Goal: Share content: Share content

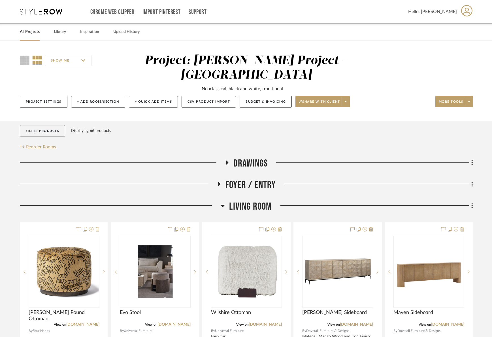
click at [252, 200] on span "Living Room" at bounding box center [250, 206] width 43 height 12
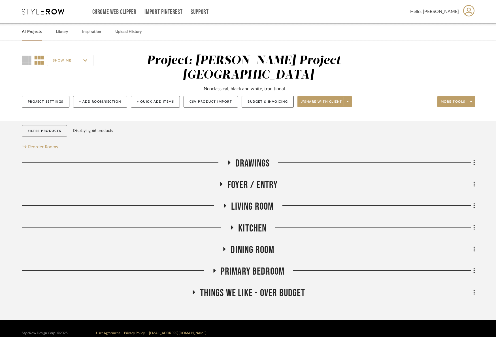
drag, startPoint x: 246, startPoint y: 211, endPoint x: 243, endPoint y: 196, distance: 15.3
click at [246, 222] on span "Kitchen" at bounding box center [252, 228] width 28 height 12
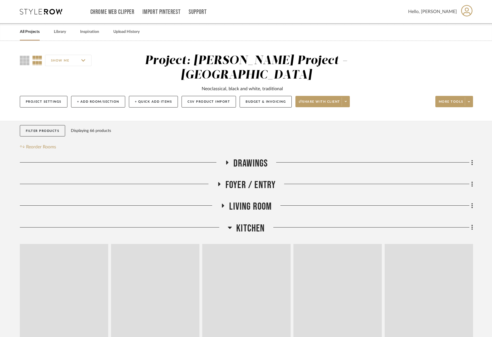
click at [244, 200] on span "Living Room" at bounding box center [250, 206] width 43 height 12
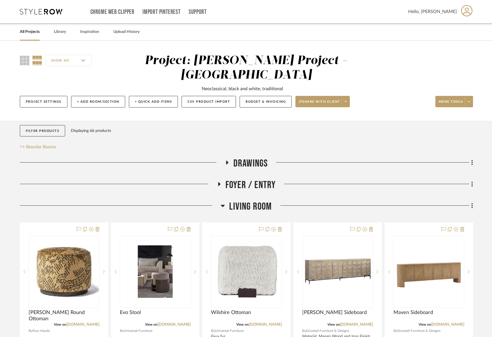
click at [244, 200] on span "Living Room" at bounding box center [250, 206] width 43 height 12
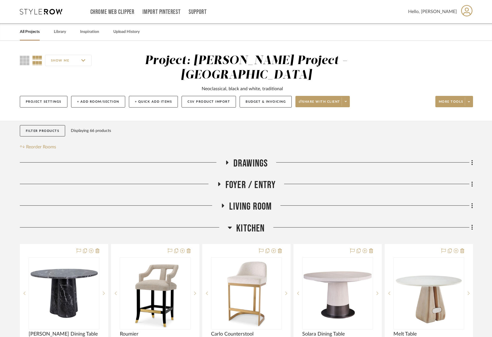
click at [250, 222] on span "Kitchen" at bounding box center [250, 228] width 28 height 12
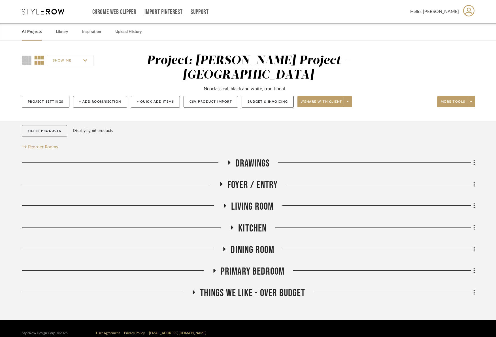
click at [250, 222] on span "Kitchen" at bounding box center [252, 228] width 28 height 12
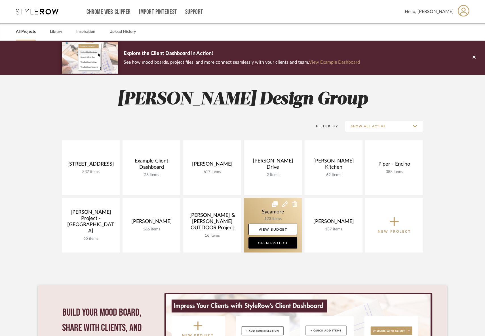
click at [278, 215] on link at bounding box center [273, 225] width 58 height 55
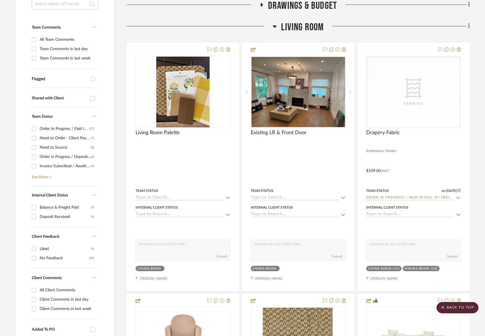
scroll to position [140, 0]
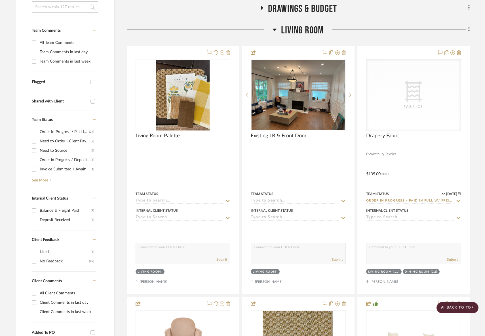
click at [73, 53] on div "Team Comments in last day" at bounding box center [67, 52] width 54 height 9
click at [39, 53] on input "Team Comments in last day" at bounding box center [33, 52] width 9 height 9
checkbox input "true"
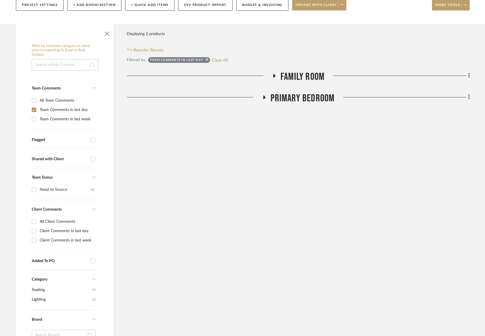
scroll to position [79, 0]
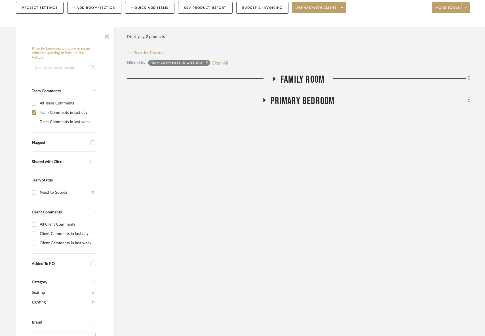
click at [301, 75] on span "Family Room" at bounding box center [302, 80] width 44 height 12
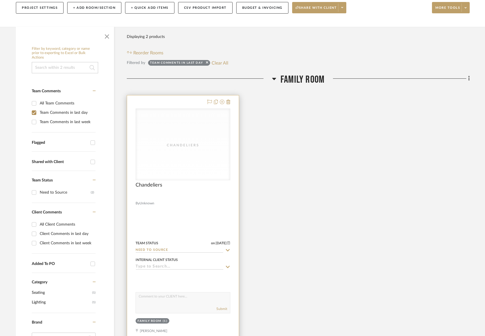
click at [0, 0] on div "Chandeliers" at bounding box center [0, 0] width 0 height 0
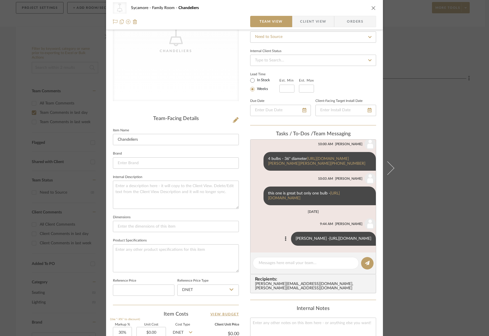
scroll to position [61, 0]
click at [329, 237] on link "https://www.hvlgroup.com/Product/412-40-GL/?utm_source=stylerow_lead&utm_medium…" at bounding box center [350, 239] width 42 height 4
click at [233, 118] on icon at bounding box center [236, 120] width 6 height 6
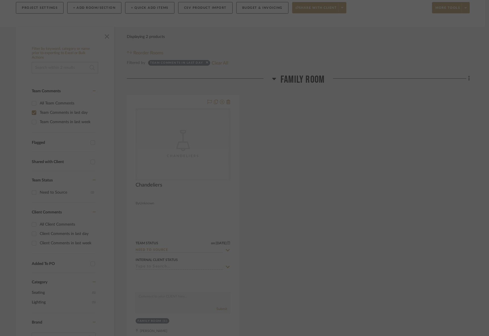
scroll to position [0, 0]
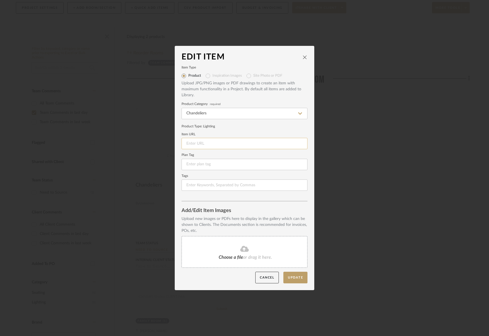
click at [212, 145] on input at bounding box center [244, 143] width 126 height 11
paste input "https://www.hvlgroup.com/Product/412-40-GL"
type input "https://www.hvlgroup.com/Product/412-40-GL"
click at [298, 279] on button "Update" at bounding box center [295, 278] width 24 height 12
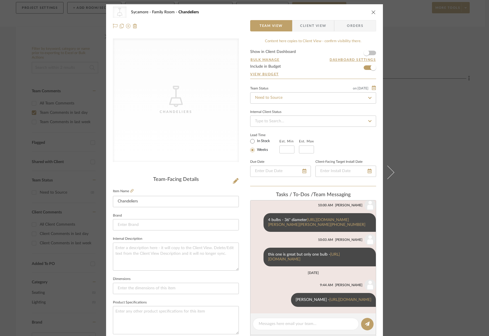
scroll to position [161, 0]
click at [233, 183] on icon at bounding box center [236, 181] width 6 height 6
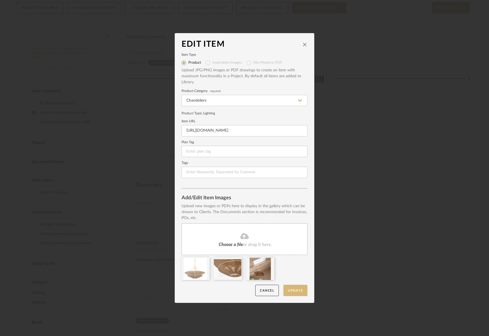
click at [302, 291] on button "Update" at bounding box center [295, 291] width 24 height 12
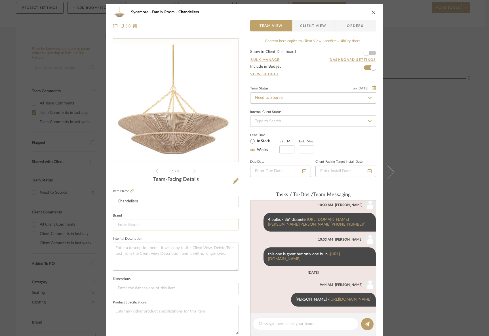
click at [147, 226] on input at bounding box center [176, 224] width 126 height 11
click at [134, 202] on input "Chandeliers" at bounding box center [176, 201] width 126 height 11
type input "Chandeliers"
click at [134, 202] on input "Chandeliersrop" at bounding box center [176, 201] width 126 height 11
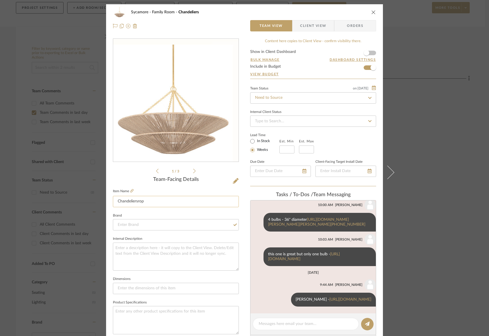
click at [134, 202] on input "Chandeliersrop" at bounding box center [176, 201] width 126 height 11
type input "Tropea"
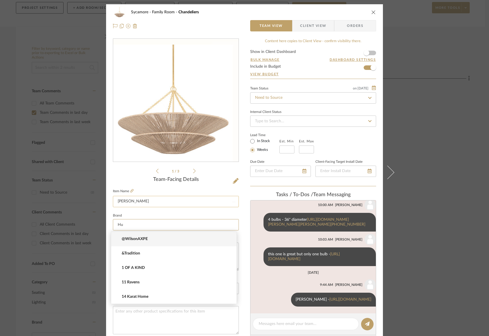
type input "Hud"
drag, startPoint x: 137, startPoint y: 222, endPoint x: 137, endPoint y: 225, distance: 3.4
click at [137, 222] on input at bounding box center [176, 224] width 126 height 11
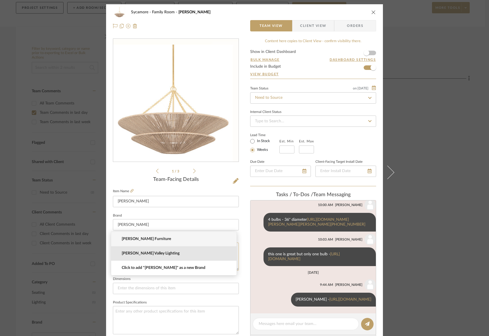
click at [148, 256] on span "Hudson Valley Lighting" at bounding box center [176, 253] width 109 height 5
type input "Hudson Valley Lighting"
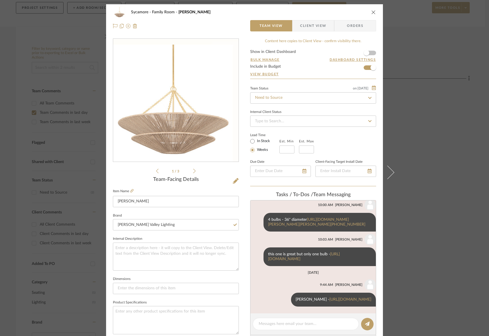
click at [161, 294] on sr-form-field "Dimensions" at bounding box center [176, 288] width 126 height 24
click at [169, 288] on input at bounding box center [176, 288] width 126 height 11
type input "40" Diameter x"
type input "40" Diameter x25" H"
drag, startPoint x: 148, startPoint y: 287, endPoint x: 143, endPoint y: 286, distance: 5.2
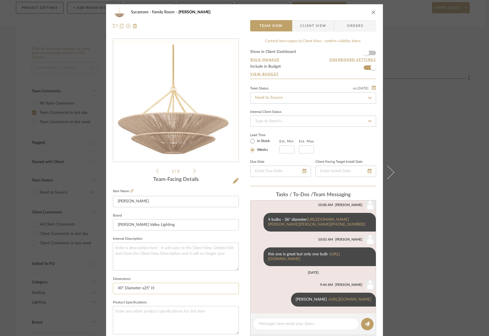
click at [143, 287] on input "40" Diameter x25" H" at bounding box center [176, 288] width 126 height 11
type input "40" Diameter x33"H"
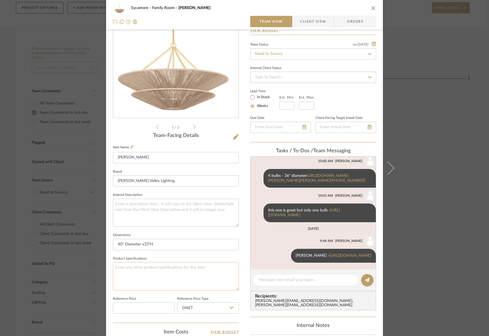
click at [150, 273] on textarea at bounding box center [176, 276] width 126 height 28
paste textarea "Width/Diameter 40" Height 25.25" Weight 24.42 lb Hang Type 1-6" / 2-12" / 1-18"…"
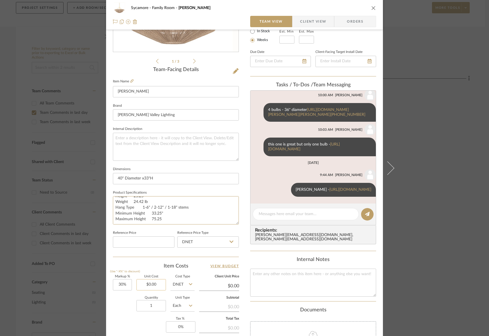
type textarea "Width/Diameter 40" Height 25.25" Weight 24.42 lb Hang Type 1-6" / 2-12" / 1-18"…"
type input "0.00"
drag, startPoint x: 145, startPoint y: 285, endPoint x: 147, endPoint y: 283, distance: 3.0
click at [145, 285] on input "0.00" at bounding box center [150, 285] width 29 height 11
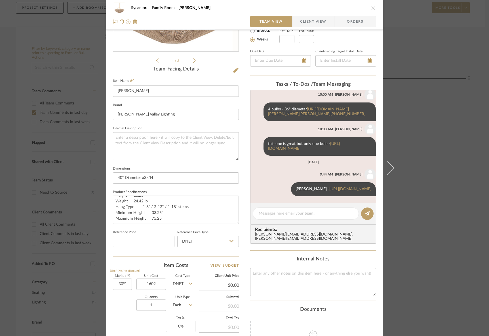
type input "$1,602.00"
type input "$2,082.60"
click at [116, 311] on div "Quantity 1 Unit Type Each" at bounding box center [154, 306] width 82 height 20
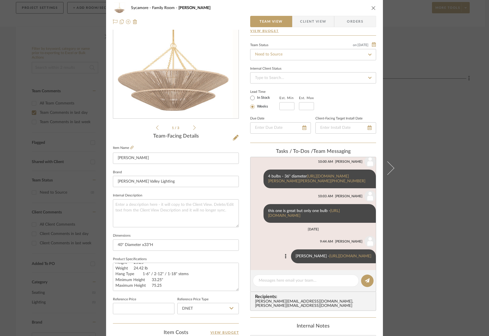
scroll to position [0, 0]
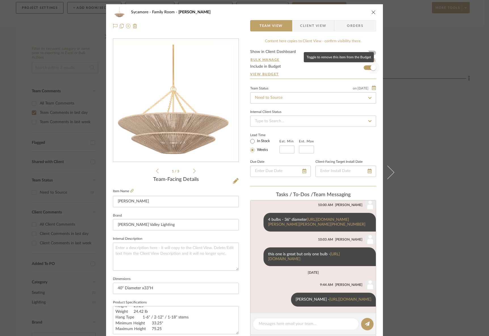
click at [370, 69] on span "button" at bounding box center [373, 68] width 6 height 6
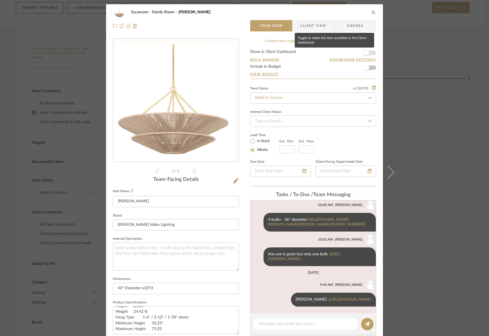
click at [364, 51] on span "button" at bounding box center [366, 53] width 6 height 6
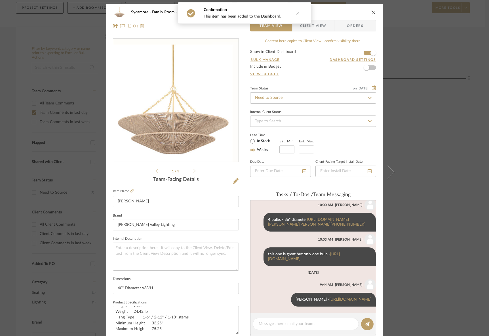
drag, startPoint x: 300, startPoint y: 16, endPoint x: 312, endPoint y: 27, distance: 16.1
click at [300, 16] on button at bounding box center [298, 13] width 22 height 21
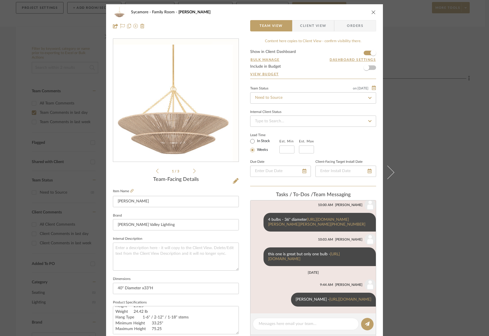
drag, startPoint x: 319, startPoint y: 30, endPoint x: 316, endPoint y: 38, distance: 8.8
click at [319, 30] on span "Client View" at bounding box center [313, 25] width 26 height 11
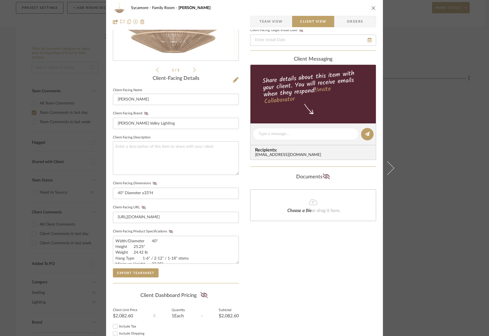
scroll to position [139, 0]
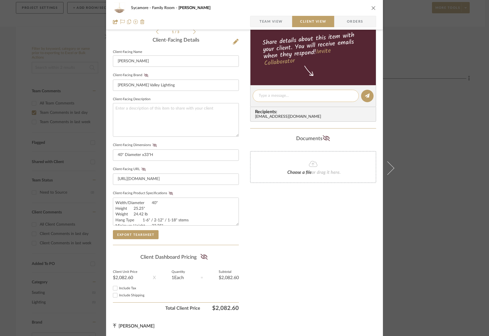
click at [280, 96] on textarea at bounding box center [306, 96] width 94 height 6
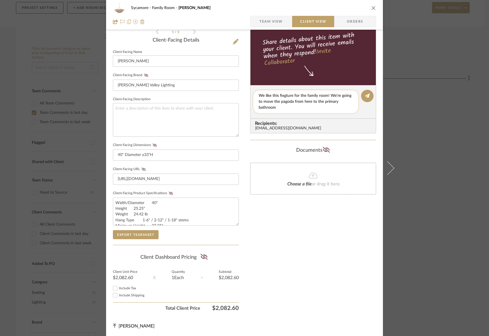
scroll to position [0, 0]
click at [283, 98] on textarea "We like this fixgture for the family room! We're going to move the pagoda from …" at bounding box center [306, 102] width 94 height 18
click at [283, 107] on textarea "We like this fixture for the family room! We're going to move the pagoda from h…" at bounding box center [306, 102] width 94 height 18
click at [327, 96] on textarea "We like this fixture for the family room! We're going to move the pagoda from h…" at bounding box center [306, 102] width 94 height 18
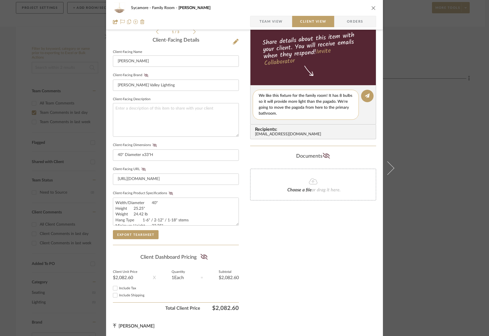
scroll to position [134, 0]
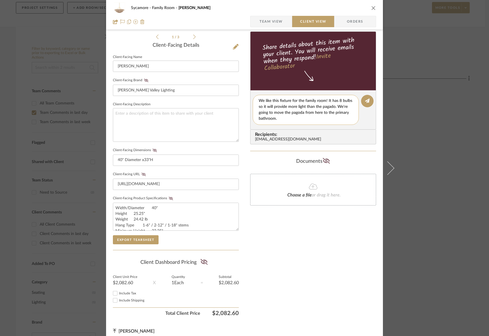
click at [327, 106] on textarea "We like this fixture for the family room! It has 8 bulbs so it will provide mor…" at bounding box center [306, 110] width 94 height 24
click at [327, 106] on textarea "We like this fixture for the family room! It has 8 bulbs so it will provide mor…" at bounding box center [306, 111] width 94 height 24
type textarea "We like this fixture for the family room! It has 8 bulbs so it will provide mor…"
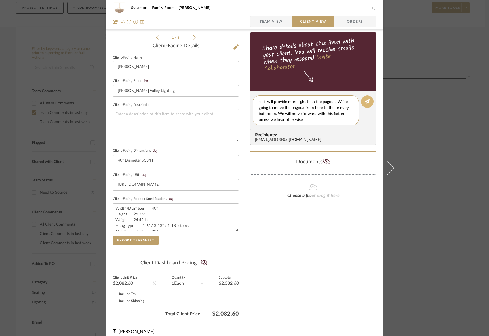
click at [367, 105] on button at bounding box center [367, 102] width 12 height 12
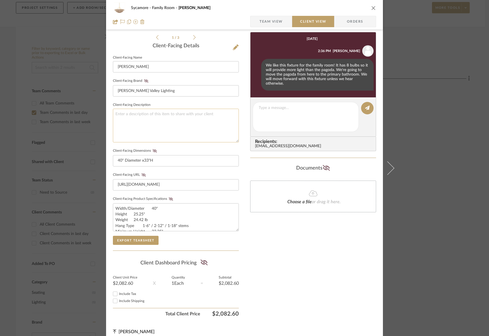
drag, startPoint x: 238, startPoint y: 121, endPoint x: 209, endPoint y: 125, distance: 28.9
click at [238, 121] on div "Sycamore Family Room Tropea Team View Client View Orders 1 / 3 Client-Facing De…" at bounding box center [244, 106] width 277 height 472
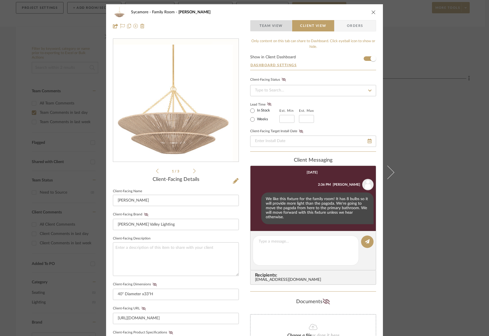
click at [264, 29] on span "Team View" at bounding box center [270, 25] width 23 height 11
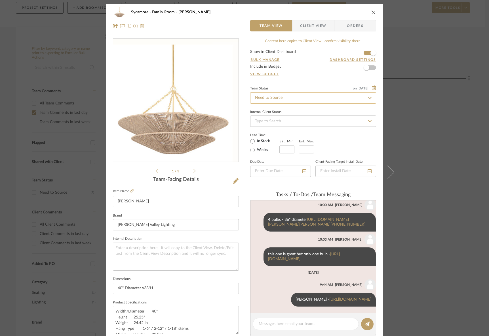
scroll to position [161, 0]
click at [268, 97] on input "Need to Source" at bounding box center [313, 97] width 126 height 11
type input "need to"
click at [273, 129] on span "Need to Order - Client Payment Received" at bounding box center [290, 128] width 72 height 4
type input "10/10/2025"
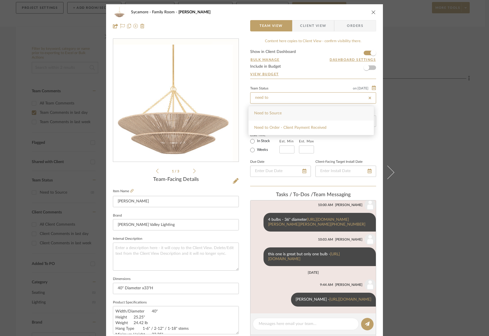
type input "Need to Order - Client Payment Received"
type input "10/10/2025"
type input "Need to Order - Client Payment Received"
click at [285, 122] on input at bounding box center [313, 121] width 126 height 11
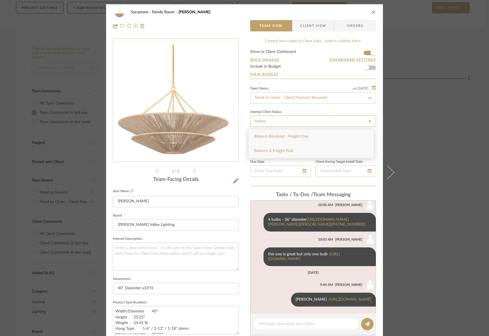
type input "balanc"
click at [285, 148] on div "Balance & Freight Paid" at bounding box center [310, 151] width 125 height 14
type input "10/10/2025"
type input "Balance & Freight Paid"
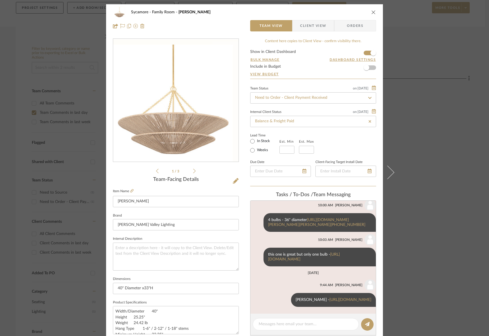
type input "10/10/2025"
type input "Balance & Freight Paid"
drag, startPoint x: 302, startPoint y: 70, endPoint x: 321, endPoint y: 60, distance: 21.6
click at [302, 70] on form "Show in Client Dashboard Bulk Manage Dashboard Settings Include in Budget View …" at bounding box center [313, 64] width 126 height 29
click at [371, 15] on div "Sycamore Family Room Tropea" at bounding box center [244, 12] width 263 height 11
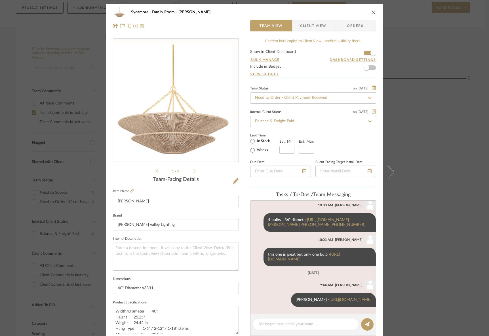
click at [371, 11] on icon "close" at bounding box center [373, 12] width 5 height 5
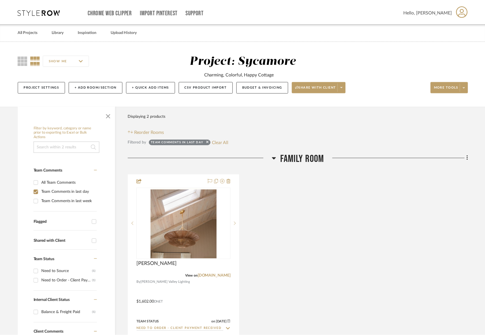
scroll to position [79, 0]
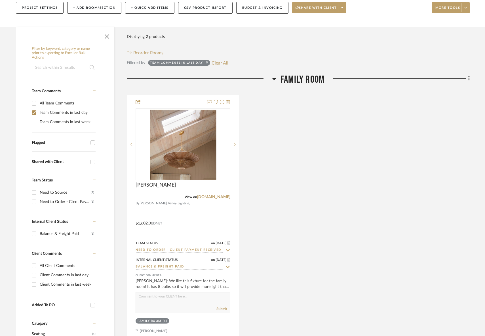
drag, startPoint x: 317, startPoint y: 79, endPoint x: 317, endPoint y: 83, distance: 4.3
click at [317, 79] on span "Family Room" at bounding box center [302, 80] width 44 height 12
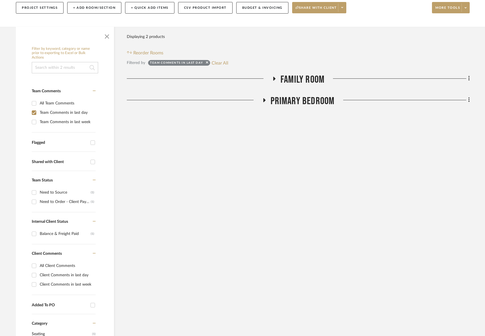
click at [304, 102] on span "Primary Bedroom" at bounding box center [302, 101] width 64 height 12
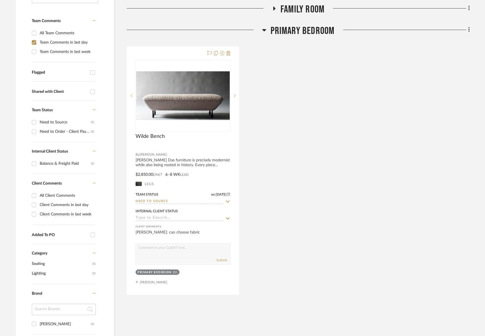
scroll to position [160, 0]
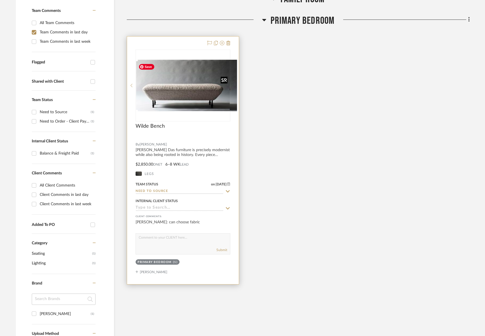
click at [190, 98] on img at bounding box center [183, 85] width 94 height 49
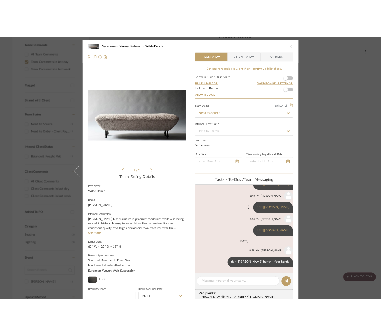
scroll to position [285, 0]
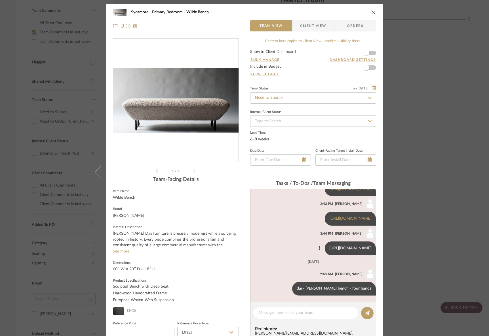
click at [329, 249] on link "https://fourhands.com/product/100010-002?plp=seating/benches/accent-benches" at bounding box center [350, 249] width 42 height 4
click at [329, 217] on link "https://fourhands.com/product/239396-002" at bounding box center [350, 219] width 42 height 4
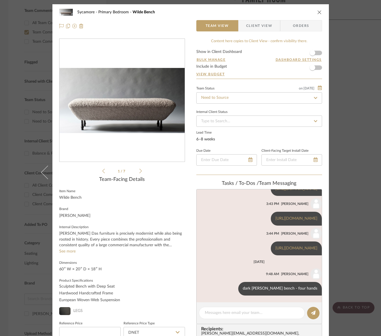
click at [317, 12] on icon "close" at bounding box center [319, 12] width 5 height 5
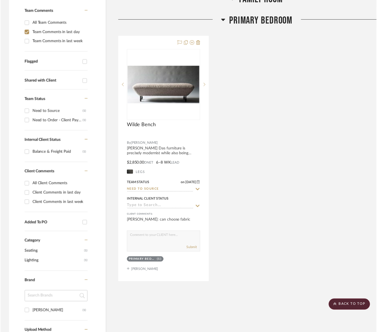
scroll to position [160, 0]
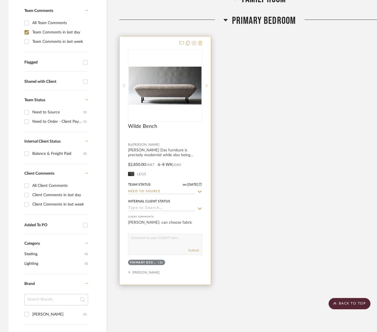
click at [200, 43] on icon at bounding box center [200, 43] width 4 height 5
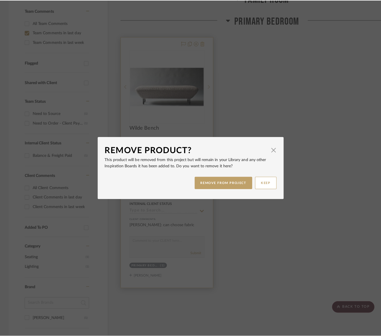
scroll to position [0, 0]
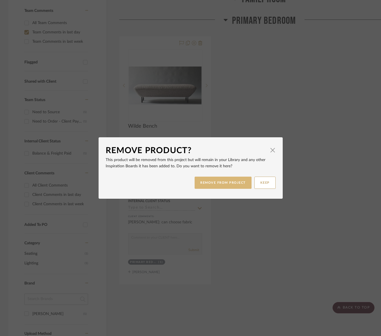
click at [227, 183] on button "REMOVE FROM PROJECT" at bounding box center [223, 183] width 57 height 12
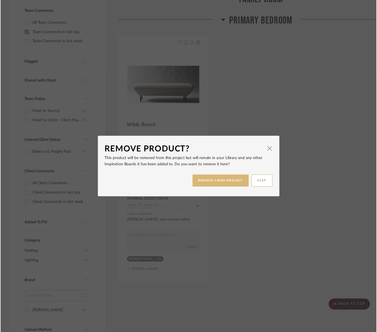
scroll to position [160, 0]
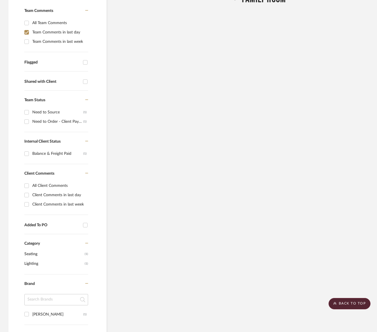
drag, startPoint x: 26, startPoint y: 33, endPoint x: 23, endPoint y: 3, distance: 30.3
click at [26, 32] on input "Team Comments in last day" at bounding box center [26, 32] width 9 height 9
checkbox input "false"
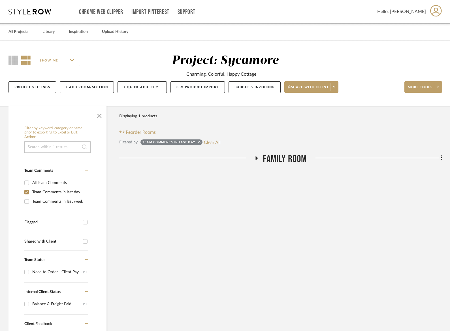
click at [203, 143] on sr-tag "Team Comments in last day" at bounding box center [172, 142] width 62 height 6
click at [206, 143] on button "Clear All" at bounding box center [212, 142] width 17 height 7
checkbox input "false"
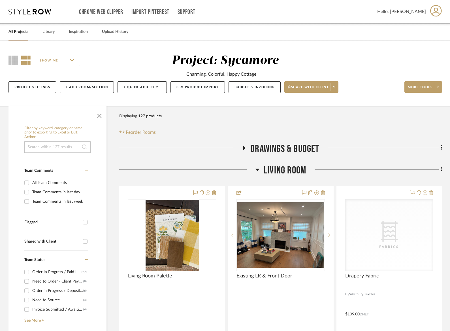
click at [293, 168] on span "Living Room" at bounding box center [285, 170] width 43 height 12
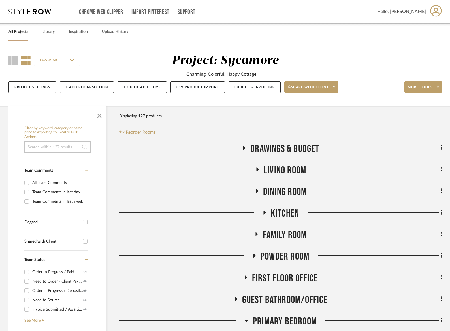
scroll to position [46, 0]
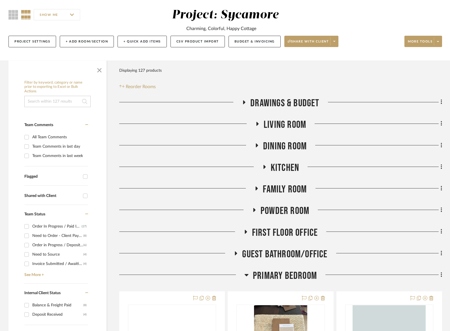
click at [293, 122] on span "Living Room" at bounding box center [285, 125] width 43 height 12
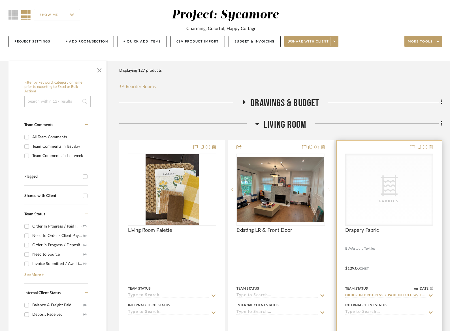
click at [0, 0] on div "CategoryIconFabric Created with Sketch. Fabrics" at bounding box center [0, 0] width 0 height 0
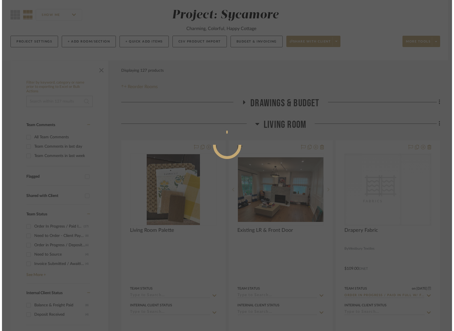
scroll to position [0, 0]
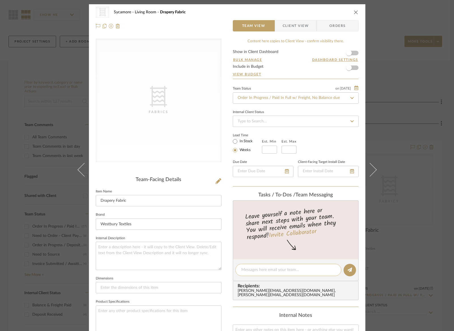
click at [312, 273] on textarea at bounding box center [289, 270] width 94 height 6
type textarea "will you send pic with the drapery"
drag, startPoint x: 354, startPoint y: 12, endPoint x: 329, endPoint y: 76, distance: 68.7
click at [354, 12] on icon "close" at bounding box center [356, 12] width 5 height 5
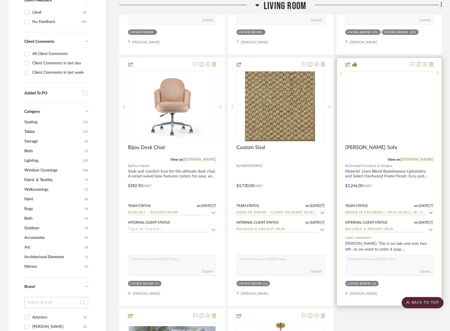
scroll to position [326, 0]
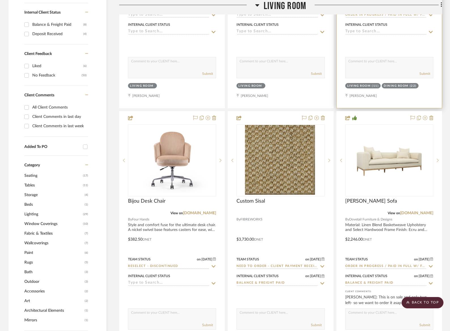
click at [367, 33] on input at bounding box center [386, 31] width 81 height 5
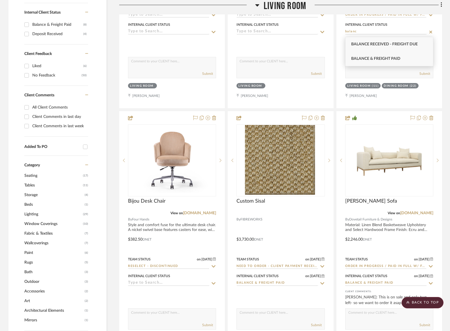
type input "balanc"
click at [368, 57] on span "Balance & Freight Paid" at bounding box center [376, 59] width 49 height 4
type input "10/10/2025"
type input "Balance & Freight Paid"
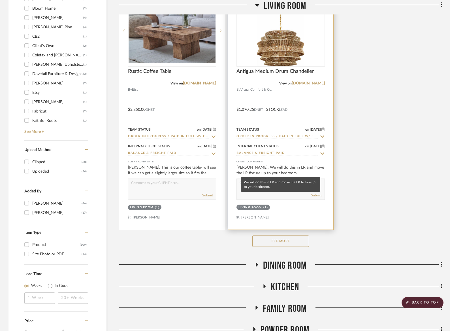
scroll to position [708, 0]
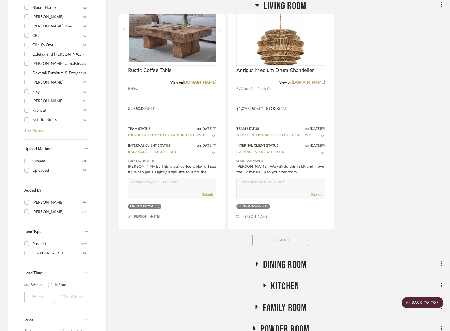
click at [286, 242] on button "See More" at bounding box center [281, 240] width 57 height 11
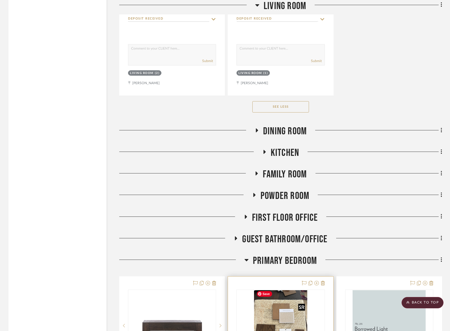
scroll to position [1994, 0]
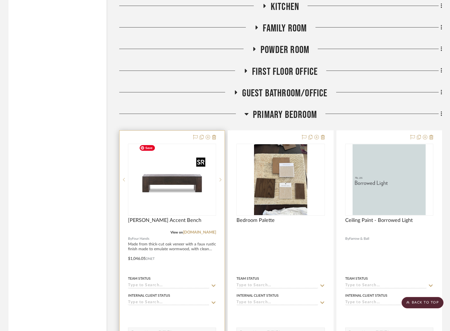
click at [166, 177] on img "0" at bounding box center [172, 179] width 71 height 71
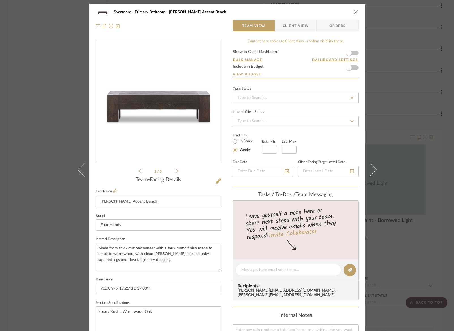
scroll to position [1, 0]
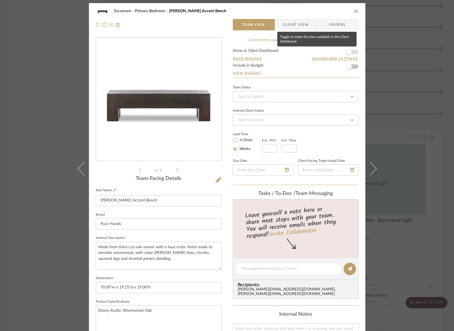
click at [350, 52] on span "button" at bounding box center [349, 52] width 12 height 12
click at [302, 26] on span "Client View" at bounding box center [296, 24] width 26 height 11
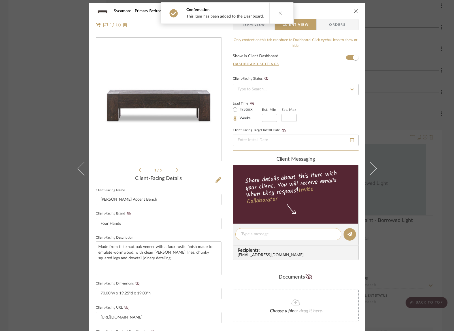
click at [283, 240] on div at bounding box center [289, 234] width 106 height 12
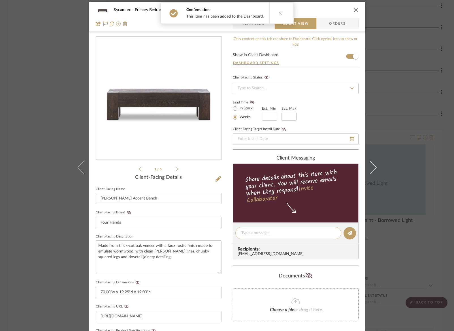
click at [283, 234] on textarea at bounding box center [289, 233] width 94 height 6
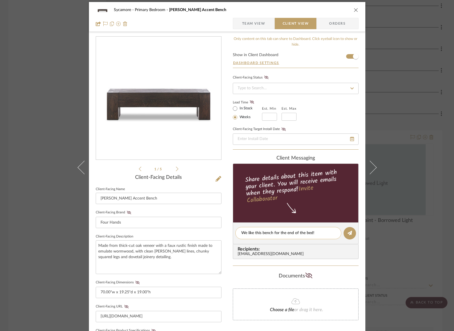
click at [261, 234] on textarea "We like this bench for the end of the bed!" at bounding box center [289, 233] width 94 height 6
type textarea "We like this all wood bench for the end of the bed!"
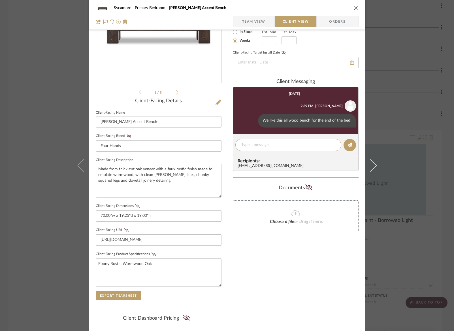
scroll to position [145, 0]
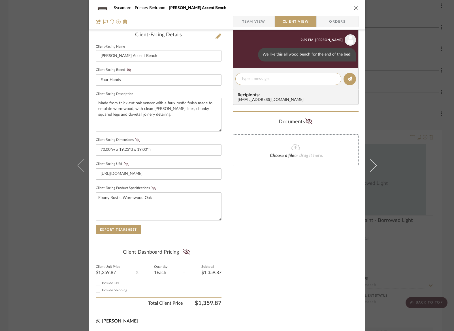
click at [354, 7] on icon "close" at bounding box center [356, 8] width 5 height 5
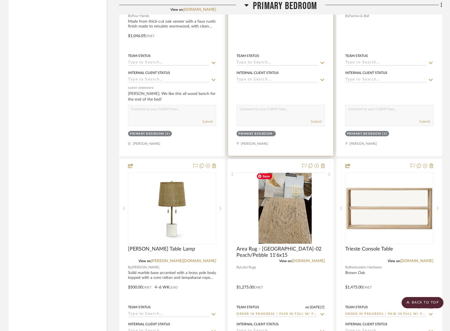
scroll to position [2117, 0]
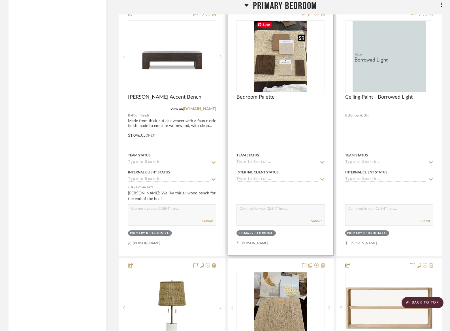
click at [291, 56] on img "0" at bounding box center [280, 56] width 53 height 71
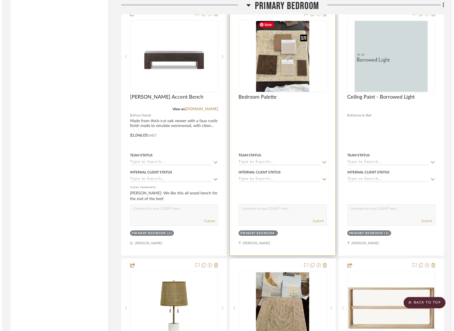
scroll to position [0, 0]
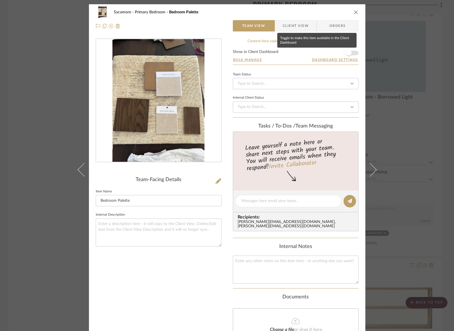
click at [347, 50] on span "button" at bounding box center [349, 53] width 12 height 12
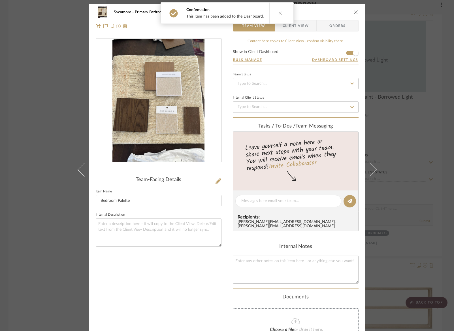
drag, startPoint x: 355, startPoint y: 8, endPoint x: 355, endPoint y: 11, distance: 3.0
click at [355, 8] on div "Sycamore Primary Bedroom Bedroom Palette" at bounding box center [227, 12] width 263 height 11
click at [355, 10] on icon "close" at bounding box center [356, 12] width 5 height 5
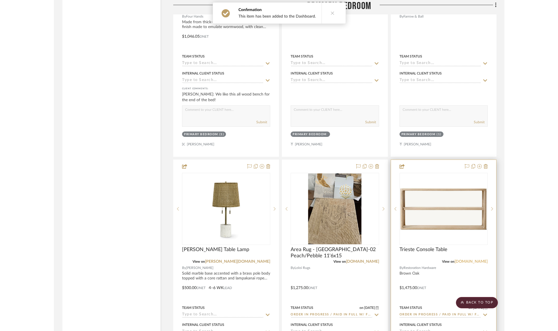
scroll to position [2215, 0]
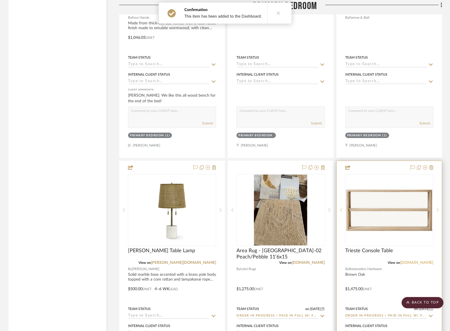
click at [381, 261] on link "rh.com" at bounding box center [417, 263] width 33 height 4
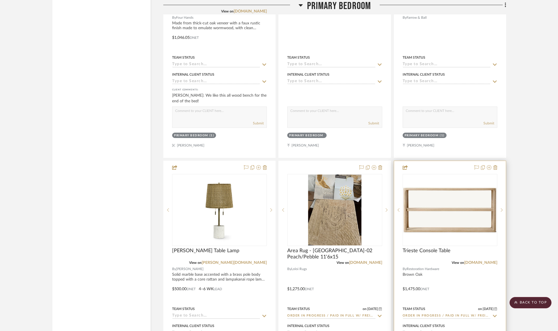
click at [381, 232] on div "0" at bounding box center [450, 209] width 94 height 71
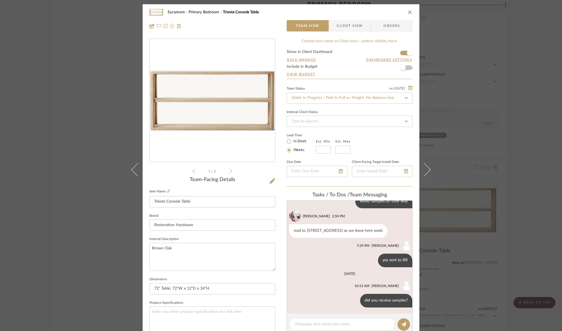
scroll to position [74, 0]
click at [271, 182] on icon at bounding box center [272, 181] width 6 height 6
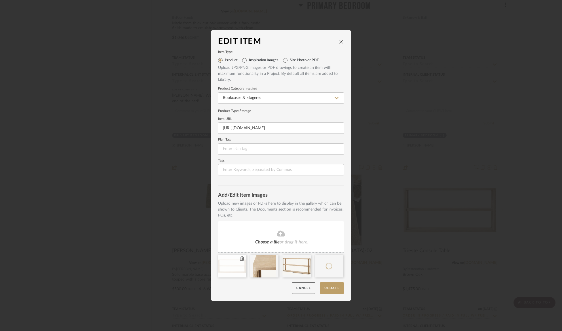
click at [240, 259] on icon at bounding box center [242, 258] width 4 height 5
click at [331, 290] on button "Update" at bounding box center [332, 288] width 24 height 12
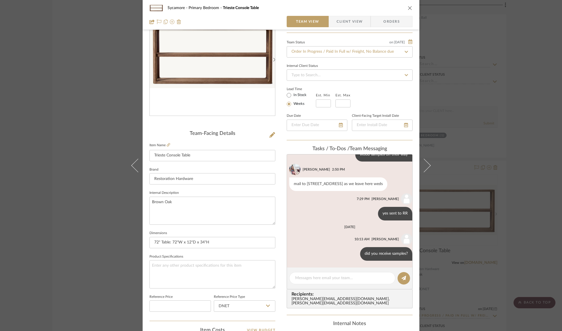
scroll to position [0, 0]
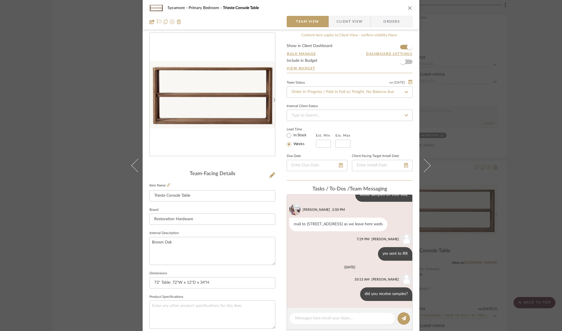
click at [381, 7] on icon "close" at bounding box center [410, 8] width 5 height 5
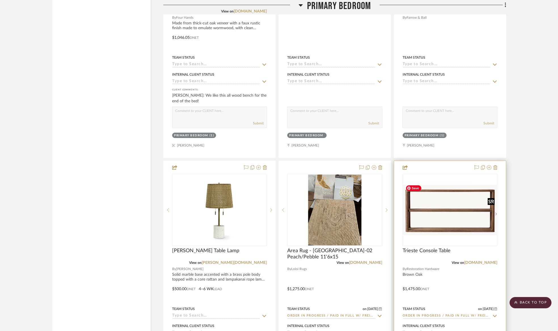
scroll to position [2216, 0]
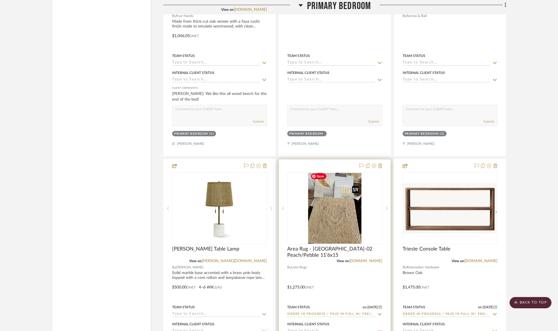
click at [322, 224] on img "0" at bounding box center [334, 208] width 53 height 71
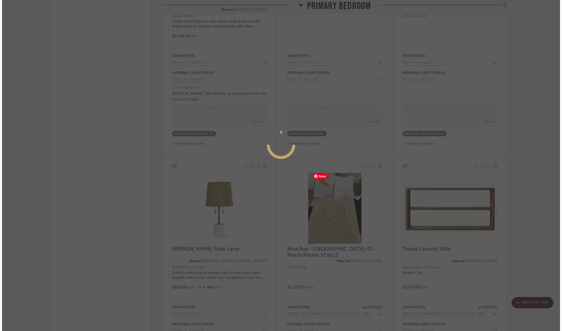
scroll to position [0, 0]
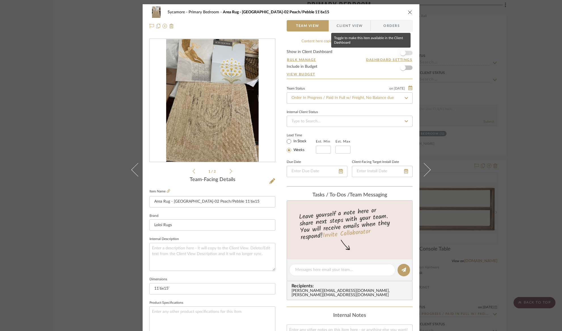
drag, startPoint x: 403, startPoint y: 50, endPoint x: 406, endPoint y: 29, distance: 20.7
click at [381, 49] on span "button" at bounding box center [403, 53] width 12 height 12
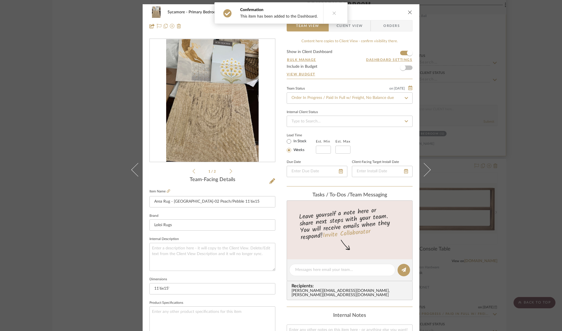
drag, startPoint x: 407, startPoint y: 12, endPoint x: 410, endPoint y: 111, distance: 98.7
click at [381, 12] on icon "close" at bounding box center [410, 12] width 5 height 5
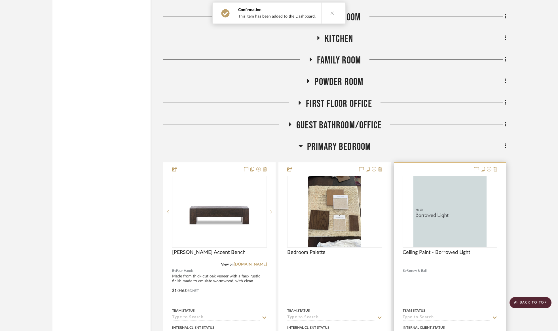
scroll to position [1967, 0]
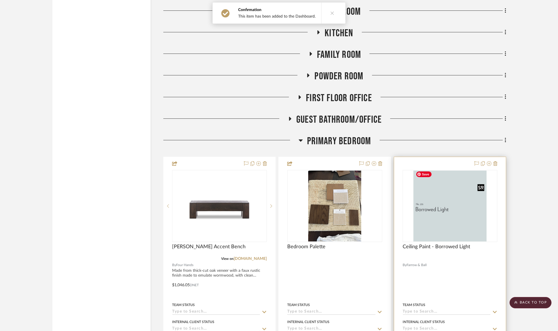
click at [381, 225] on img "0" at bounding box center [449, 206] width 73 height 71
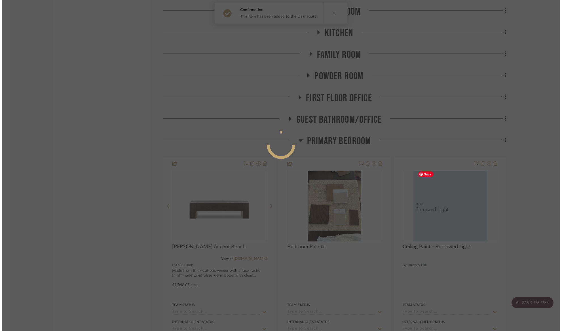
scroll to position [0, 0]
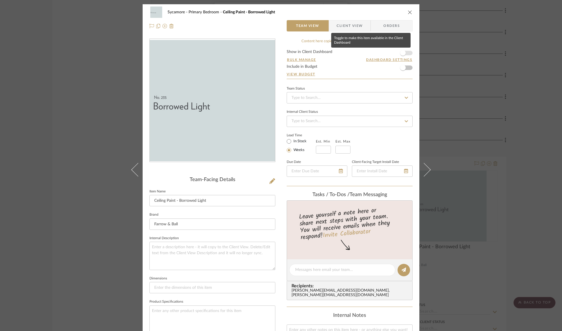
drag, startPoint x: 405, startPoint y: 54, endPoint x: 405, endPoint y: 22, distance: 31.2
click at [381, 53] on span "button" at bounding box center [403, 53] width 12 height 12
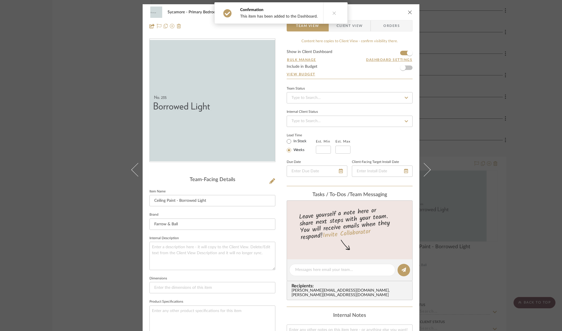
click at [381, 12] on icon "close" at bounding box center [410, 12] width 5 height 5
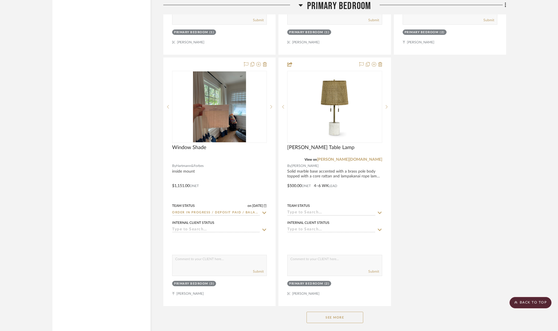
scroll to position [2686, 0]
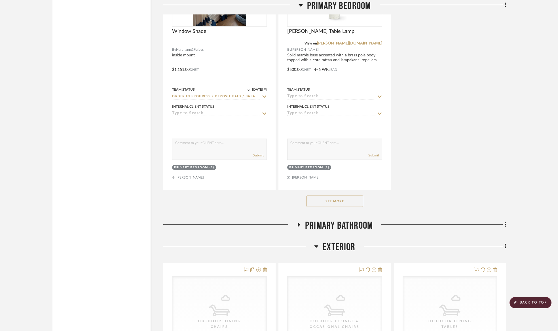
click at [329, 202] on button "See More" at bounding box center [334, 201] width 57 height 11
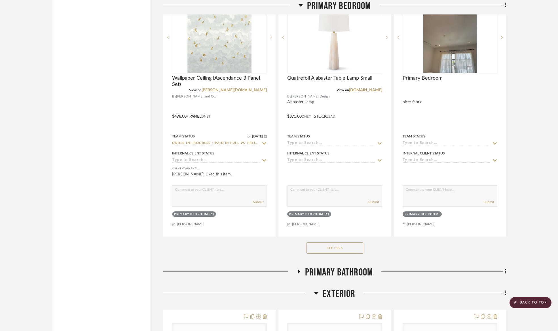
scroll to position [3446, 0]
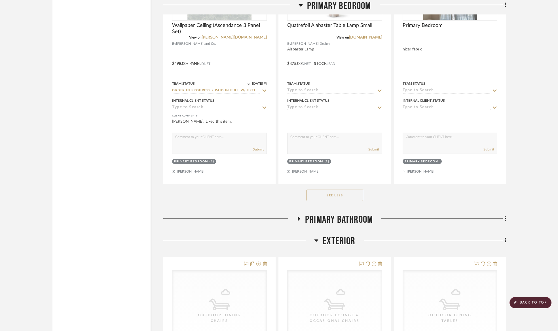
drag, startPoint x: 345, startPoint y: 238, endPoint x: 352, endPoint y: 234, distance: 7.4
click at [345, 238] on span "Exterior" at bounding box center [339, 241] width 33 height 12
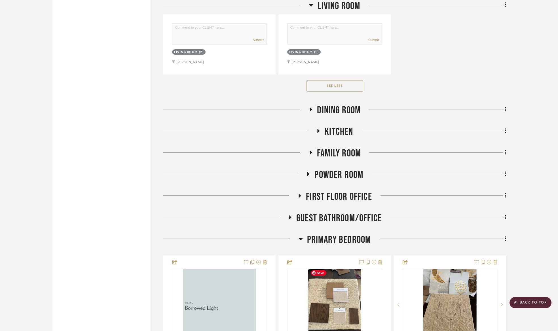
scroll to position [1952, 0]
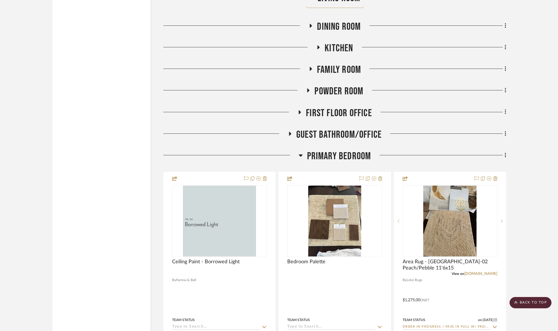
click at [346, 157] on span "Primary Bedroom" at bounding box center [339, 156] width 64 height 12
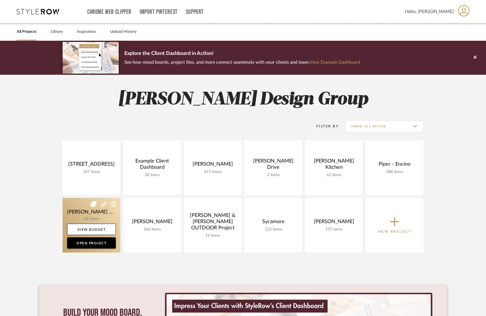
click at [88, 216] on link at bounding box center [92, 225] width 58 height 55
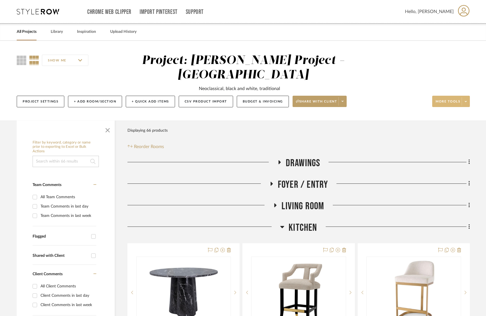
click at [466, 100] on icon at bounding box center [466, 101] width 2 height 3
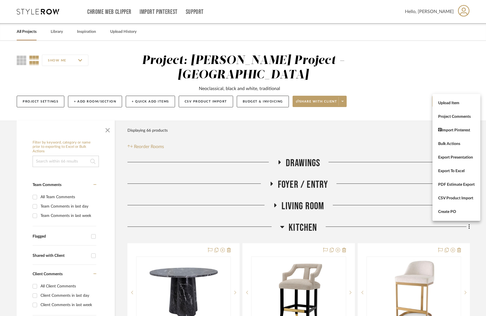
click at [453, 144] on span "Bulk Actions" at bounding box center [457, 144] width 37 height 5
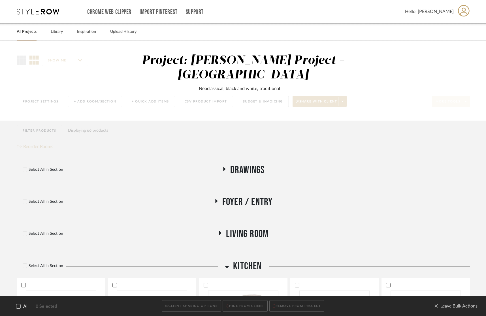
click at [244, 164] on span "Drawings" at bounding box center [247, 170] width 35 height 12
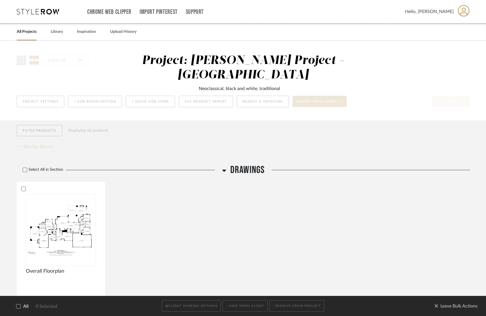
click at [244, 164] on span "Drawings" at bounding box center [247, 170] width 35 height 12
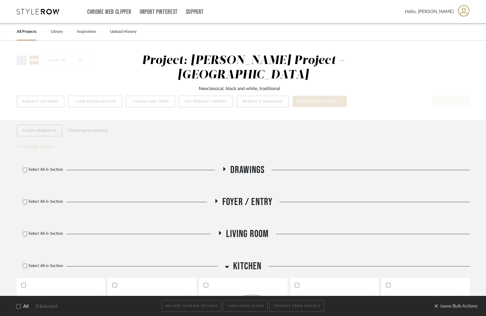
click at [244, 196] on span "Foyer / Entry" at bounding box center [248, 202] width 50 height 12
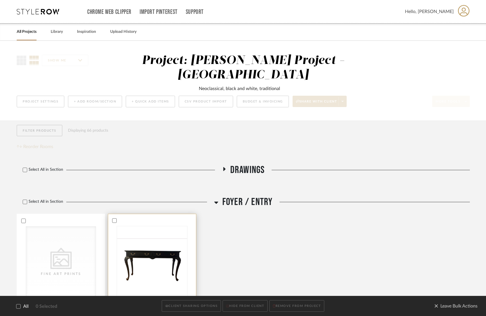
drag, startPoint x: 133, startPoint y: 205, endPoint x: 122, endPoint y: 205, distance: 10.5
click at [132, 218] on div at bounding box center [152, 220] width 88 height 5
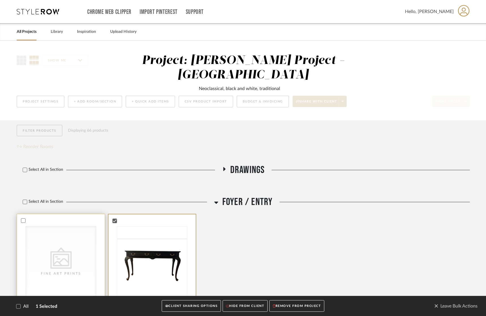
click at [72, 218] on div at bounding box center [61, 220] width 88 height 5
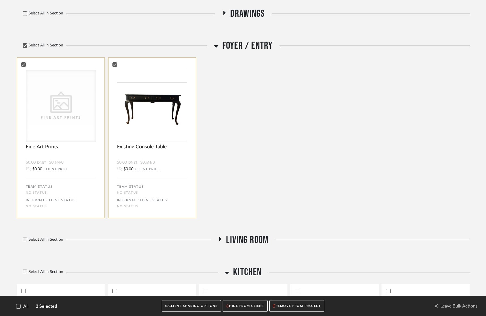
scroll to position [158, 0]
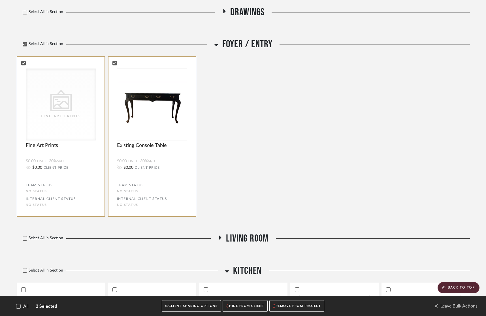
click at [231, 233] on span "Living Room" at bounding box center [247, 239] width 43 height 12
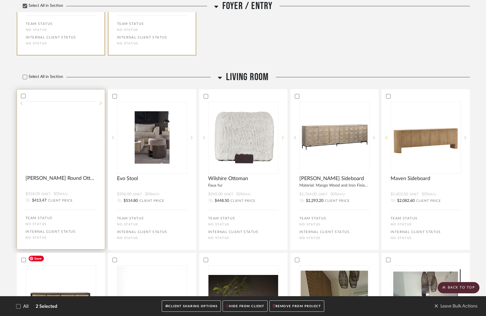
scroll to position [297, 0]
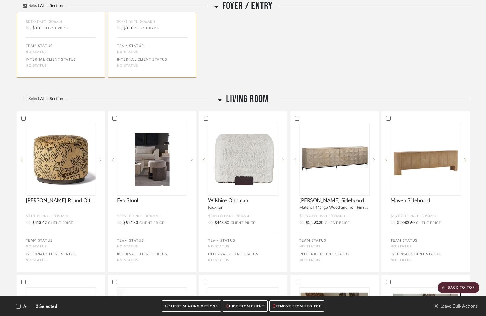
click at [25, 97] on div at bounding box center [25, 99] width 5 height 5
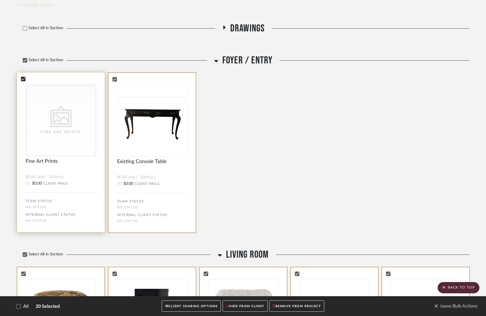
scroll to position [120, 0]
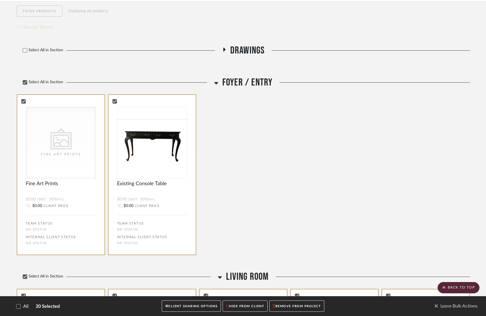
drag, startPoint x: 249, startPoint y: 72, endPoint x: 256, endPoint y: 95, distance: 24.6
click at [249, 77] on span "Foyer / Entry" at bounding box center [248, 83] width 50 height 12
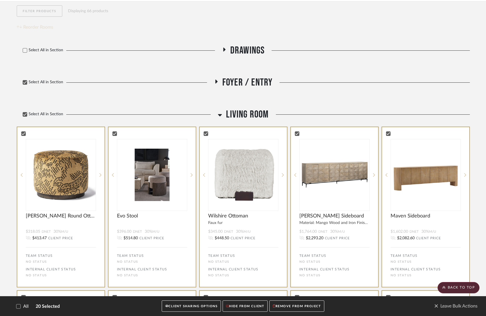
click at [251, 109] on span "Living Room" at bounding box center [247, 115] width 43 height 12
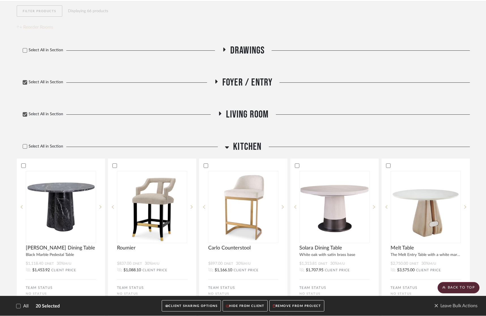
drag, startPoint x: 25, startPoint y: 132, endPoint x: 238, endPoint y: 132, distance: 213.2
click at [26, 145] on icon at bounding box center [25, 147] width 4 height 4
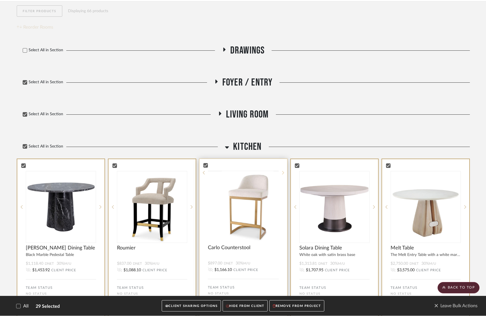
scroll to position [410, 0]
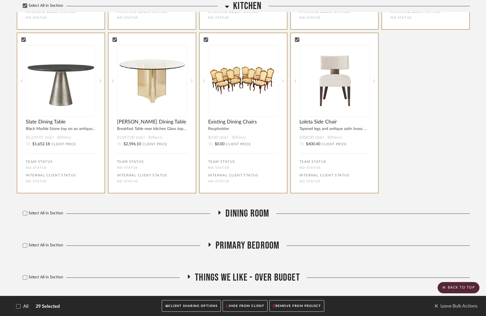
click at [270, 208] on div "Select All in Section Dining Room" at bounding box center [244, 214] width 454 height 12
click at [254, 208] on span "Dining Room" at bounding box center [248, 214] width 44 height 12
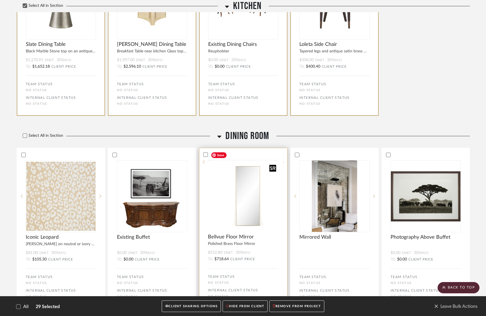
scroll to position [543, 0]
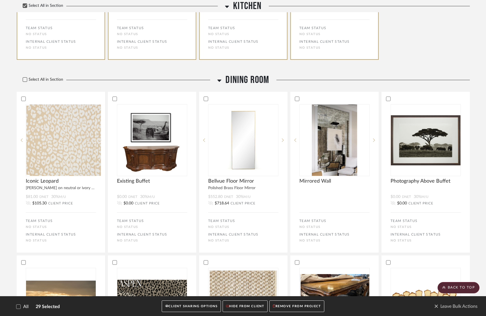
click at [44, 77] on label "Select All in Section" at bounding box center [41, 79] width 48 height 5
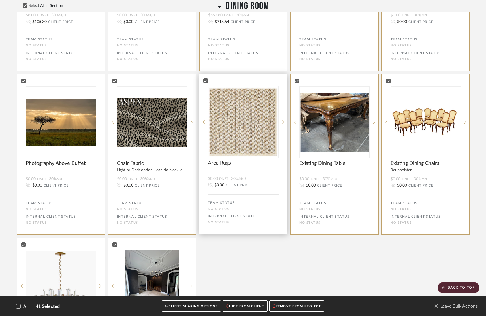
scroll to position [902, 0]
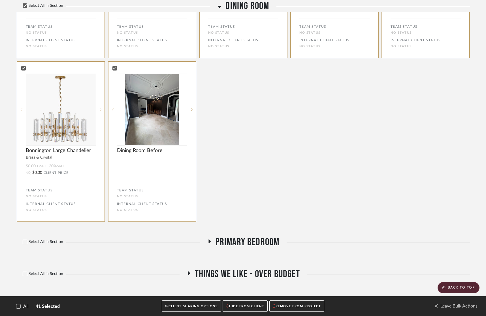
drag, startPoint x: 254, startPoint y: 225, endPoint x: 257, endPoint y: 229, distance: 5.1
click at [254, 229] on div "Select All in Section Primary Bedroom" at bounding box center [244, 241] width 454 height 25
click at [257, 236] on span "Primary Bedroom" at bounding box center [248, 242] width 64 height 12
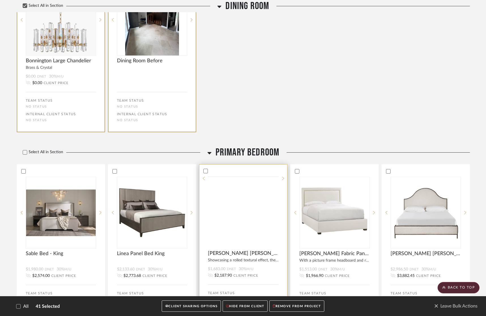
scroll to position [1008, 0]
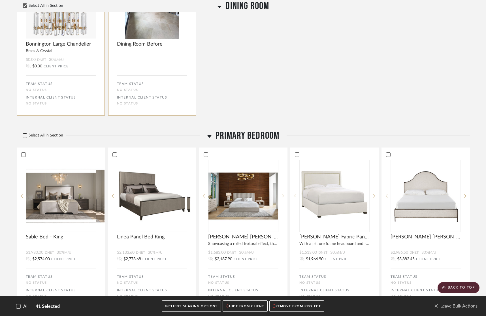
click at [43, 133] on label "Select All in Section" at bounding box center [41, 135] width 48 height 5
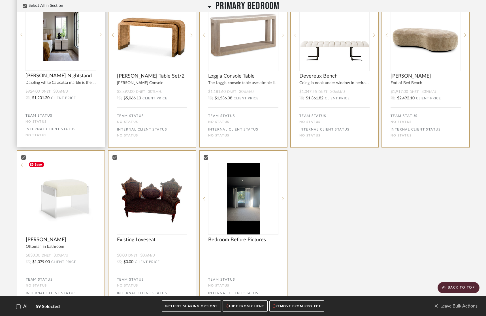
scroll to position [1559, 0]
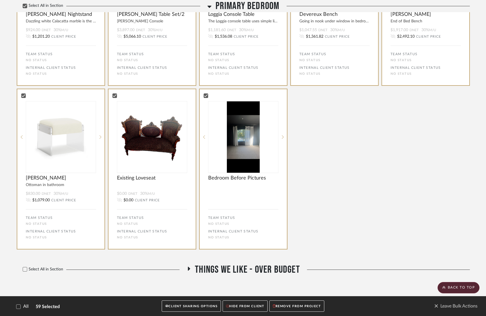
click at [195, 264] on span "Things We Like - Over Budget" at bounding box center [247, 270] width 105 height 12
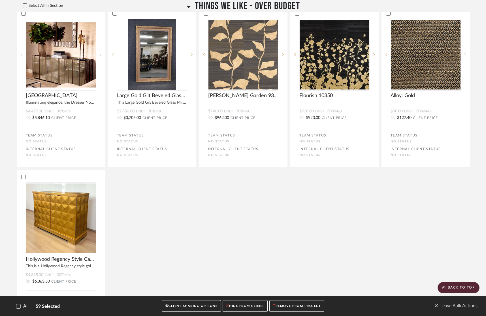
scroll to position [1804, 0]
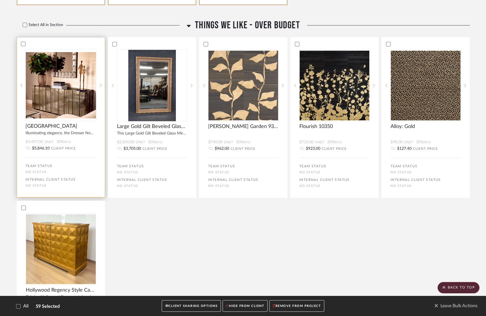
drag, startPoint x: 24, startPoint y: 39, endPoint x: 31, endPoint y: 94, distance: 56.3
click at [24, 42] on icon at bounding box center [23, 44] width 4 height 4
click at [26, 24] on div "Select All in Section" at bounding box center [100, 25] width 167 height 12
drag, startPoint x: 25, startPoint y: 20, endPoint x: 29, endPoint y: 20, distance: 4.8
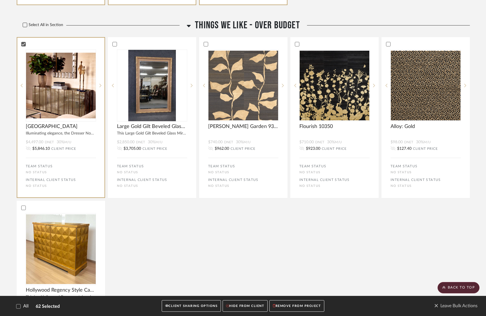
click at [25, 23] on icon at bounding box center [25, 25] width 4 height 4
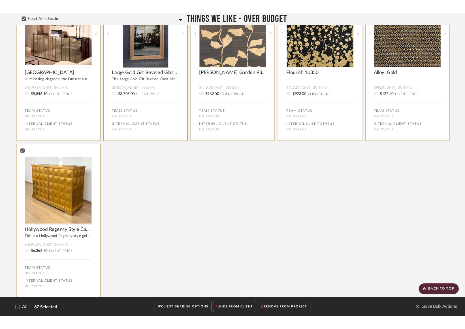
scroll to position [1886, 0]
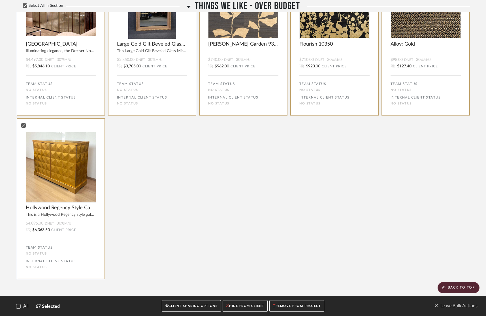
click at [203, 307] on button "CLIENT SHARING OPTIONS" at bounding box center [191, 307] width 59 height 12
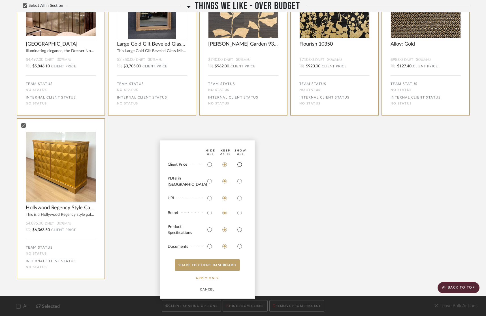
drag, startPoint x: 237, startPoint y: 170, endPoint x: 237, endPoint y: 175, distance: 5.1
click at [237, 169] on input "radio" at bounding box center [239, 164] width 9 height 9
radio input "true"
click at [226, 270] on button "SHARE TO CLIENT Dashboard" at bounding box center [207, 265] width 65 height 11
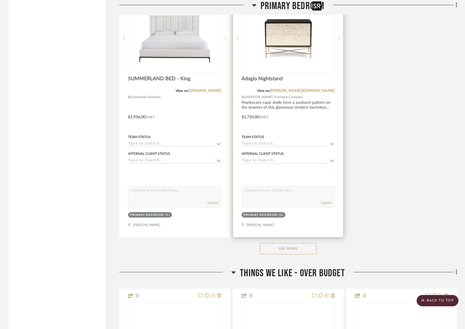
scroll to position [2436, 0]
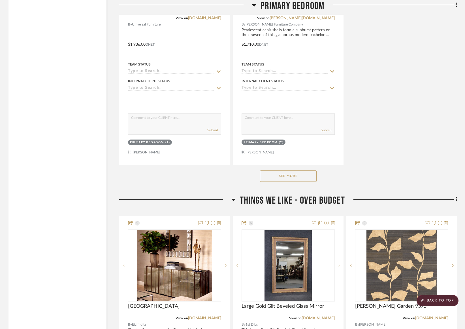
click at [281, 170] on button "See More" at bounding box center [288, 175] width 57 height 11
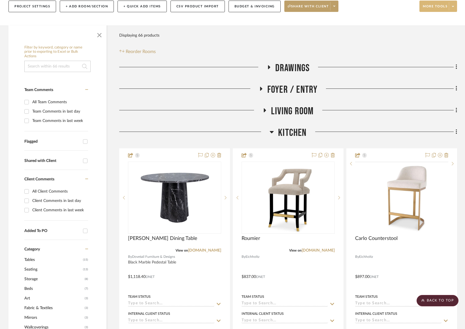
scroll to position [0, 0]
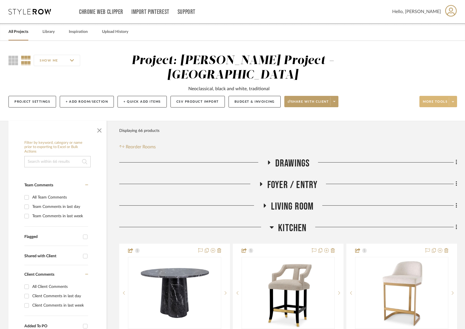
click at [438, 99] on span "More tools" at bounding box center [435, 103] width 25 height 9
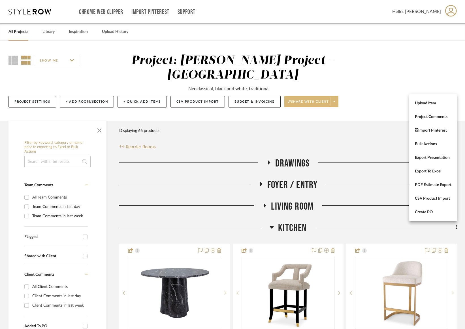
click at [329, 88] on div at bounding box center [232, 164] width 465 height 329
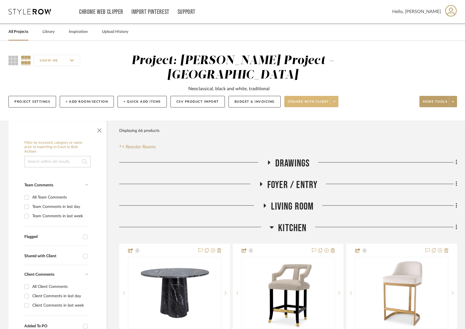
click at [307, 99] on span "Share with client" at bounding box center [308, 103] width 41 height 9
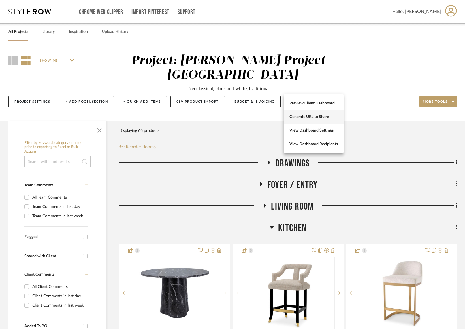
click at [325, 119] on button "Generate URL to Share" at bounding box center [314, 117] width 60 height 14
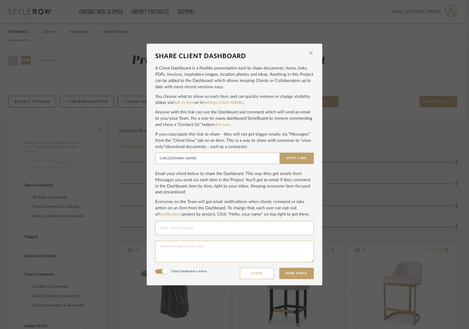
click at [200, 223] on div at bounding box center [235, 228] width 150 height 14
click at [200, 227] on input "Email selection" at bounding box center [235, 228] width 150 height 7
type input "alexisntaylor27@gmail.com"
click at [169, 249] on textarea at bounding box center [234, 252] width 159 height 22
type textarea "Hi Lexi! Here is our client dashboard!"
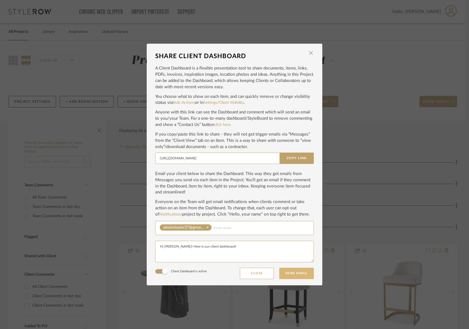
click at [300, 273] on button "Send Email" at bounding box center [297, 273] width 35 height 11
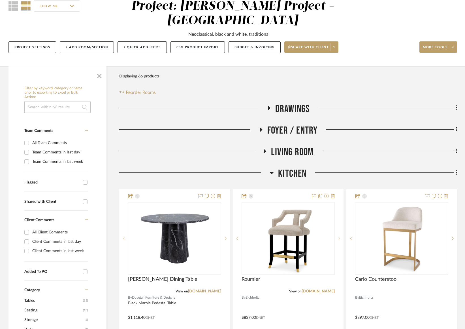
scroll to position [72, 0]
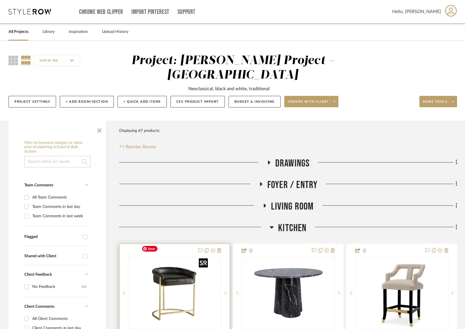
click at [0, 0] on img at bounding box center [0, 0] width 0 height 0
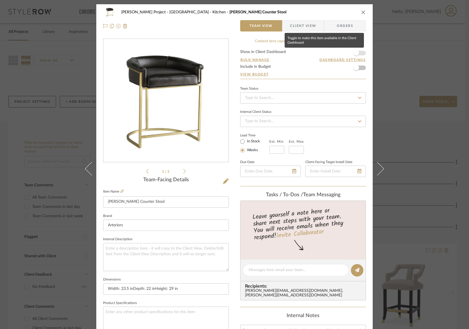
drag, startPoint x: 359, startPoint y: 52, endPoint x: 337, endPoint y: 41, distance: 23.8
click at [359, 52] on span "button" at bounding box center [356, 53] width 12 height 12
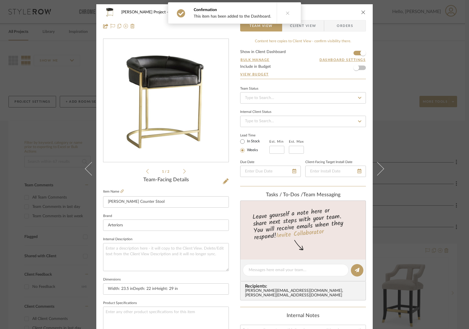
drag, startPoint x: 311, startPoint y: 29, endPoint x: 233, endPoint y: 189, distance: 178.1
click at [311, 29] on span "Client View" at bounding box center [303, 25] width 26 height 11
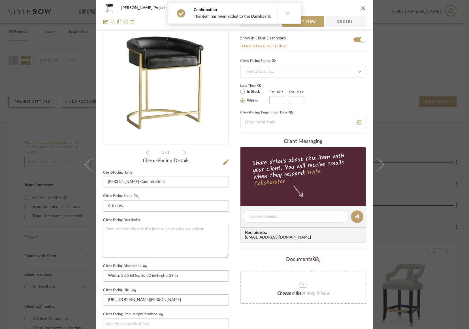
scroll to position [79, 0]
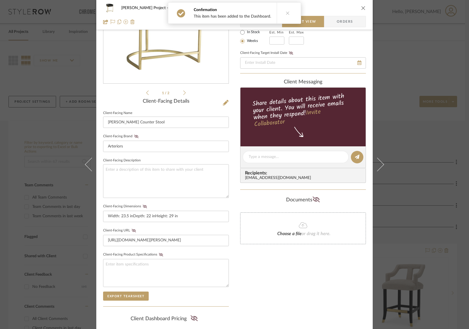
drag, startPoint x: 193, startPoint y: 315, endPoint x: 204, endPoint y: 300, distance: 18.6
click at [193, 315] on icon at bounding box center [194, 318] width 7 height 6
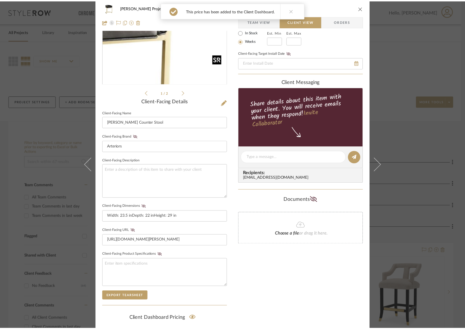
scroll to position [0, 0]
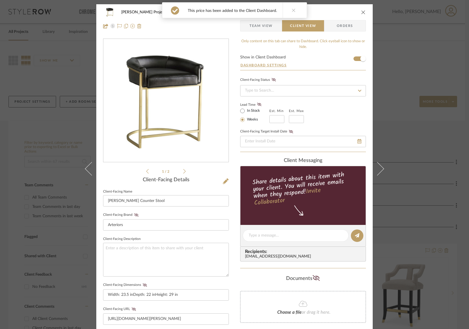
drag, startPoint x: 361, startPoint y: 11, endPoint x: 348, endPoint y: 20, distance: 15.1
click at [361, 11] on icon "close" at bounding box center [363, 12] width 5 height 5
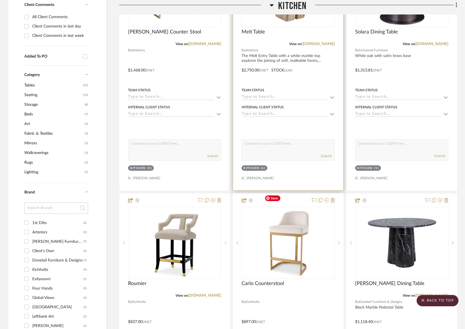
scroll to position [240, 0]
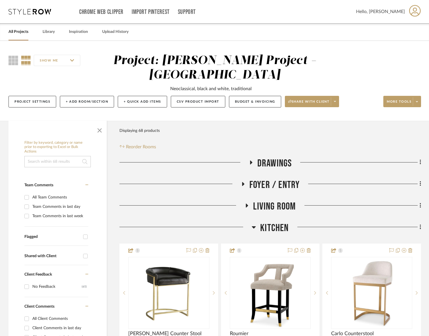
click at [261, 228] on span "Kitchen" at bounding box center [274, 228] width 28 height 12
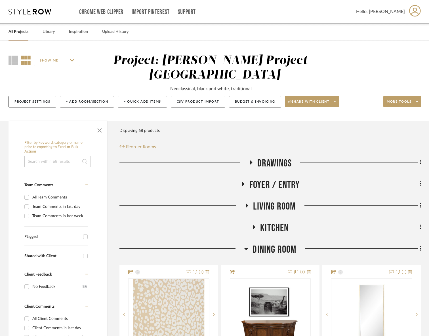
drag, startPoint x: 101, startPoint y: 131, endPoint x: 98, endPoint y: 131, distance: 2.8
click at [101, 131] on span "button" at bounding box center [100, 129] width 14 height 14
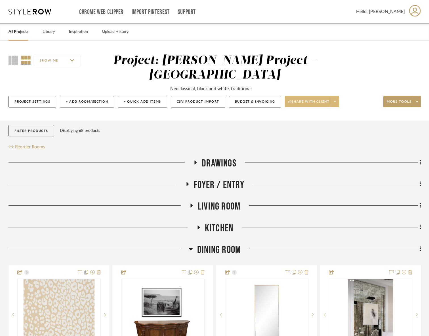
click at [291, 105] on span "Share with client" at bounding box center [308, 103] width 41 height 9
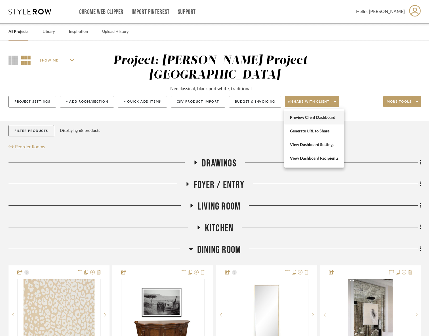
click at [297, 115] on span "Preview Client Dashboard" at bounding box center [314, 117] width 48 height 5
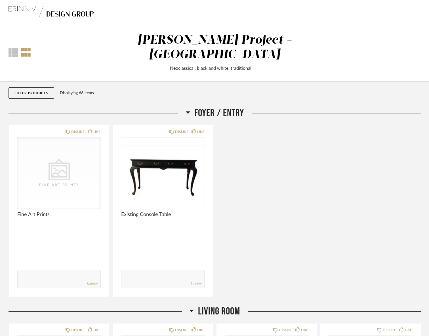
click at [224, 107] on span "Foyer / Entry" at bounding box center [219, 113] width 50 height 12
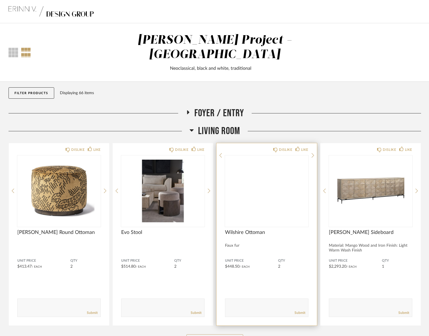
scroll to position [79, 0]
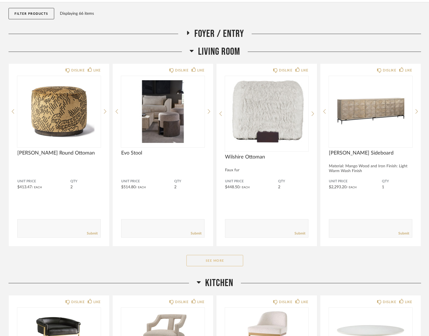
click at [208, 255] on button "See More" at bounding box center [214, 260] width 57 height 11
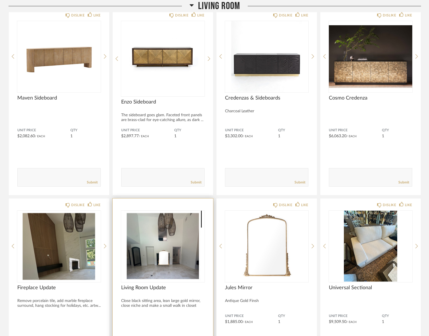
scroll to position [326, 0]
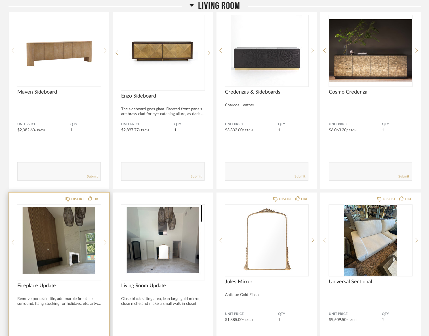
click at [105, 232] on div at bounding box center [105, 242] width 3 height 75
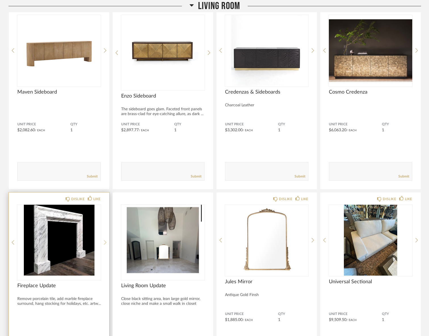
click at [105, 232] on div at bounding box center [105, 242] width 3 height 75
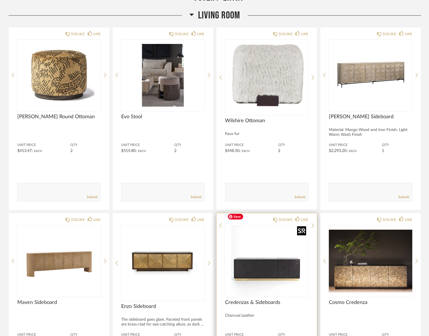
scroll to position [100, 0]
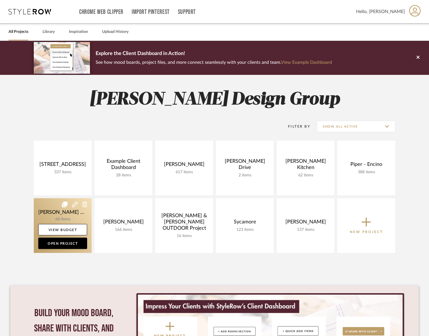
click at [52, 213] on link at bounding box center [63, 225] width 58 height 55
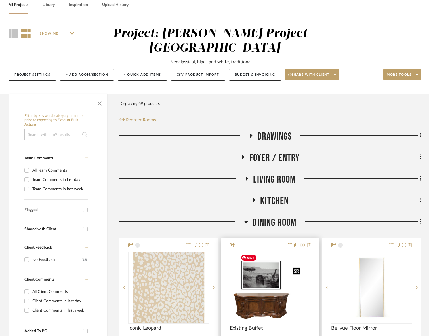
scroll to position [79, 0]
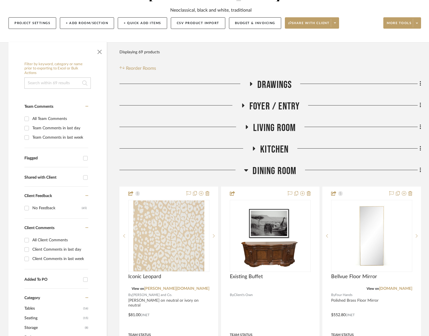
click at [273, 173] on span "Dining Room" at bounding box center [274, 171] width 44 height 12
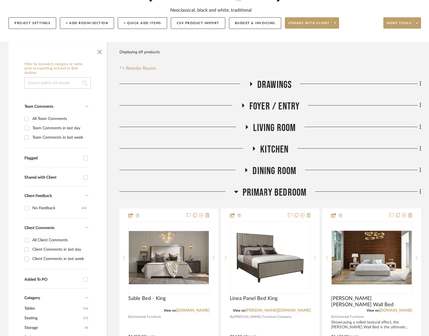
click at [274, 147] on span "Kitchen" at bounding box center [274, 149] width 28 height 12
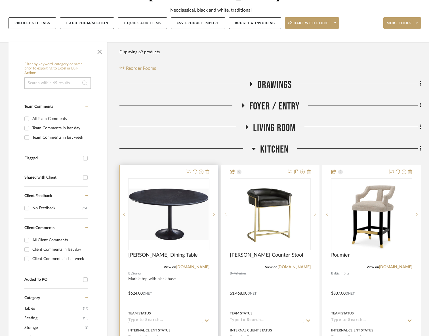
click at [155, 210] on div "0" at bounding box center [168, 214] width 81 height 71
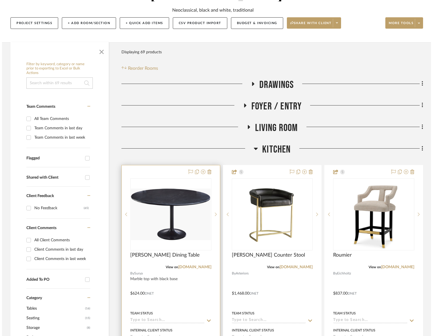
scroll to position [0, 0]
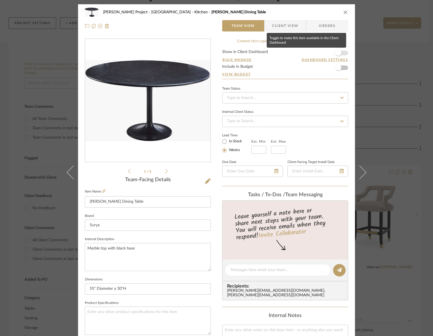
click at [339, 52] on span "button" at bounding box center [338, 53] width 6 height 6
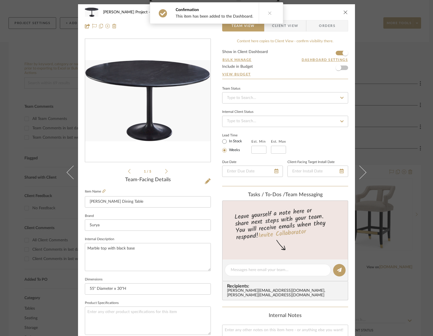
click at [269, 18] on button at bounding box center [270, 13] width 22 height 21
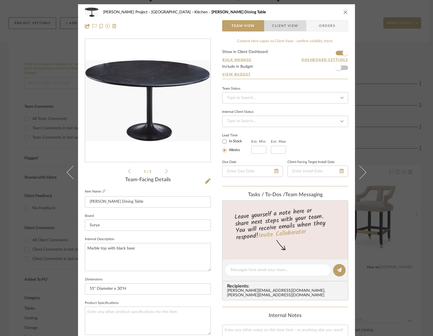
drag, startPoint x: 287, startPoint y: 26, endPoint x: 290, endPoint y: 28, distance: 3.3
click at [287, 26] on span "Client View" at bounding box center [285, 25] width 26 height 11
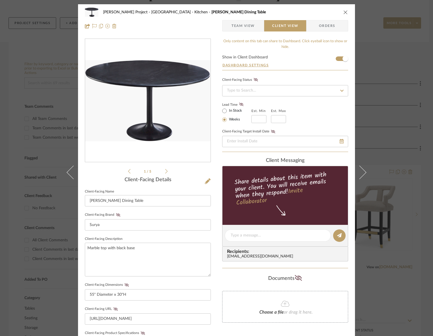
drag, startPoint x: 245, startPoint y: 23, endPoint x: 247, endPoint y: 35, distance: 12.4
click at [245, 23] on span "Team View" at bounding box center [242, 25] width 23 height 11
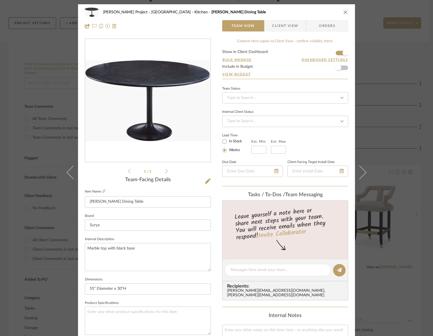
drag, startPoint x: 281, startPoint y: 32, endPoint x: 265, endPoint y: 46, distance: 21.3
click at [281, 32] on div "[PERSON_NAME] Project - Sacramento Kitchen [PERSON_NAME] Dining Table Team View…" at bounding box center [216, 19] width 277 height 30
drag, startPoint x: 278, startPoint y: 28, endPoint x: 270, endPoint y: 42, distance: 16.1
click at [278, 28] on span "Client View" at bounding box center [285, 25] width 26 height 11
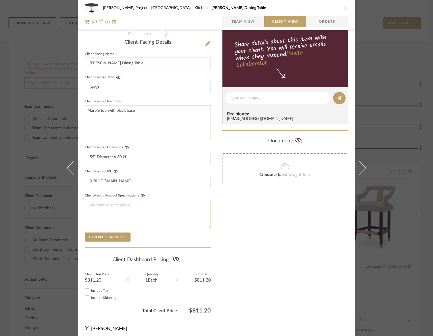
scroll to position [140, 0]
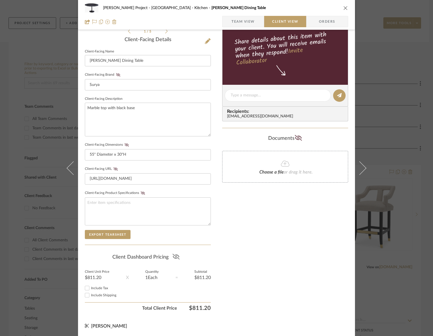
click at [173, 257] on icon at bounding box center [175, 257] width 7 height 6
drag, startPoint x: 344, startPoint y: 8, endPoint x: 348, endPoint y: 23, distance: 15.3
click at [344, 8] on icon "close" at bounding box center [345, 8] width 5 height 5
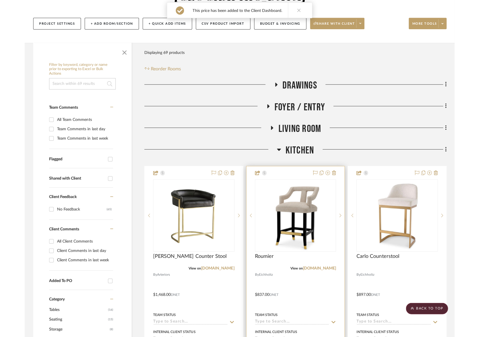
scroll to position [43, 0]
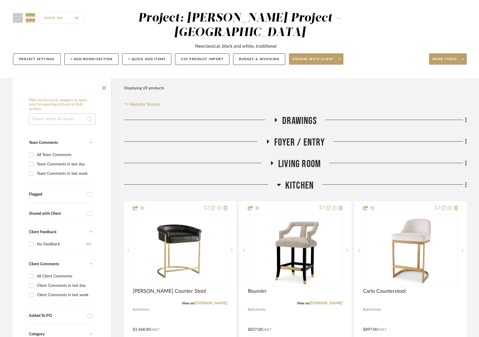
click at [309, 179] on span "Kitchen" at bounding box center [299, 185] width 28 height 12
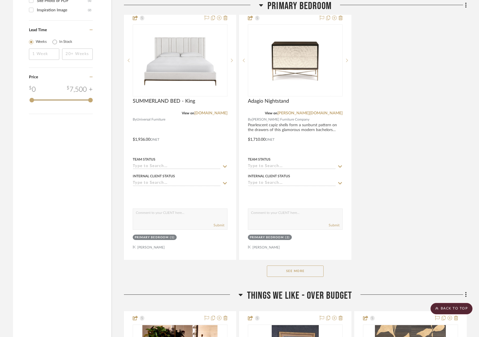
drag, startPoint x: 302, startPoint y: 279, endPoint x: 300, endPoint y: 276, distance: 3.9
click at [302, 289] on span "Things We Like - Over Budget" at bounding box center [299, 295] width 105 height 12
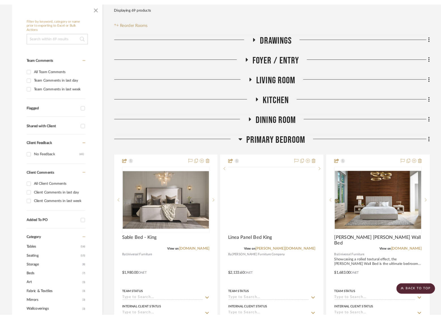
scroll to position [0, 0]
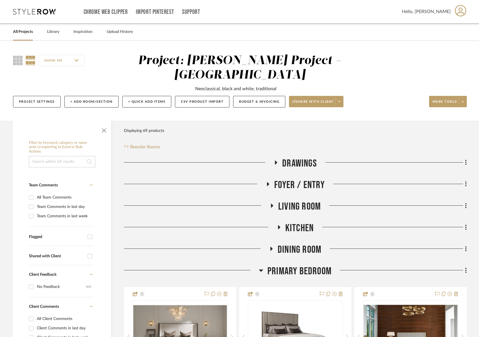
click at [300, 265] on span "Primary Bedroom" at bounding box center [299, 271] width 64 height 12
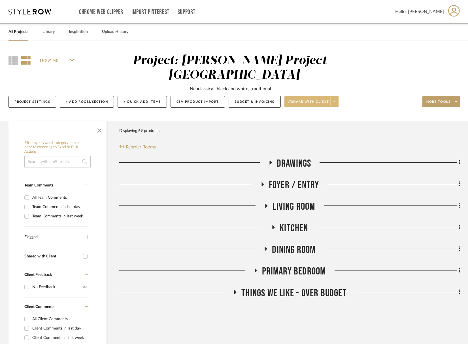
click at [311, 99] on span "Share with client" at bounding box center [308, 103] width 41 height 9
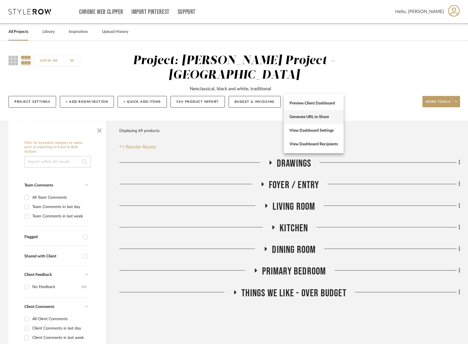
click at [312, 114] on button "Generate URL to Share" at bounding box center [314, 117] width 60 height 14
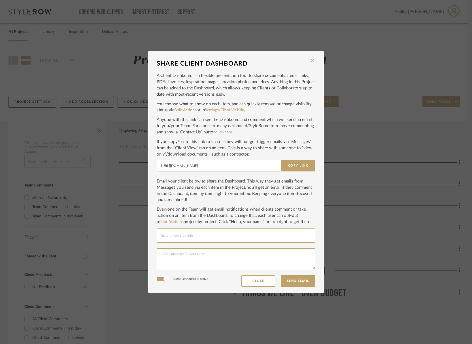
click at [311, 62] on span "button" at bounding box center [312, 60] width 11 height 11
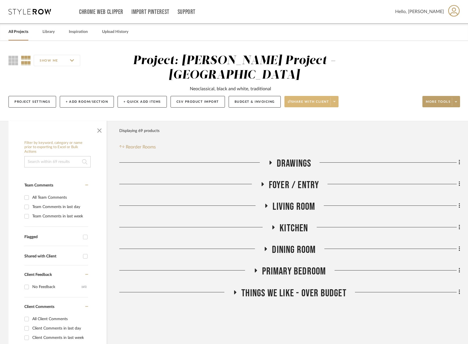
click at [309, 99] on span "Share with client" at bounding box center [308, 103] width 41 height 9
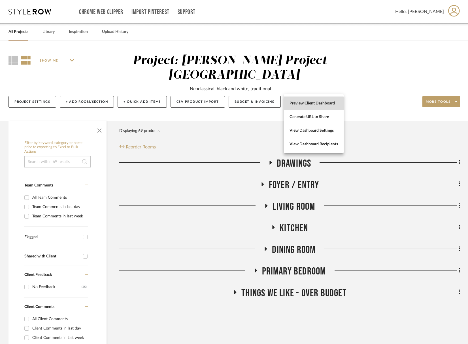
click at [311, 103] on span "Preview Client Dashboard" at bounding box center [314, 103] width 48 height 5
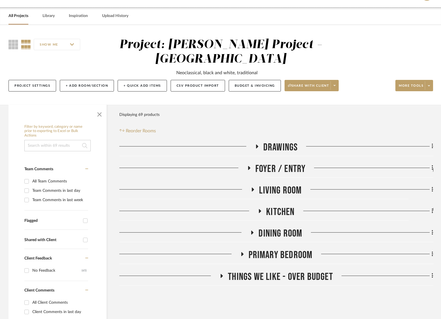
scroll to position [17, 0]
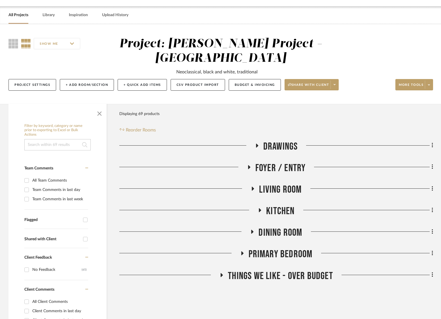
click at [280, 227] on span "Dining Room" at bounding box center [281, 233] width 44 height 12
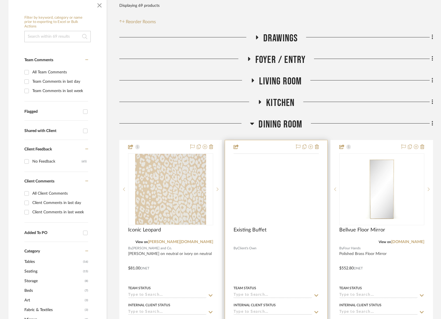
scroll to position [204, 0]
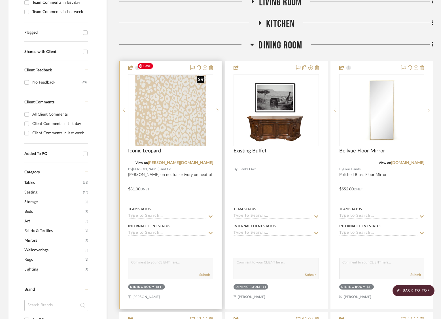
click at [0, 0] on img at bounding box center [0, 0] width 0 height 0
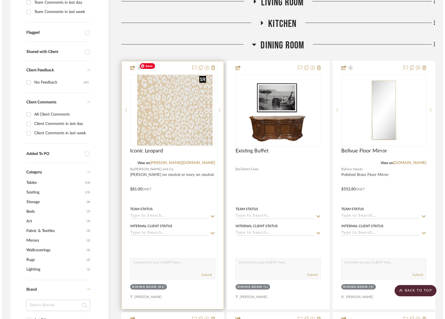
scroll to position [0, 0]
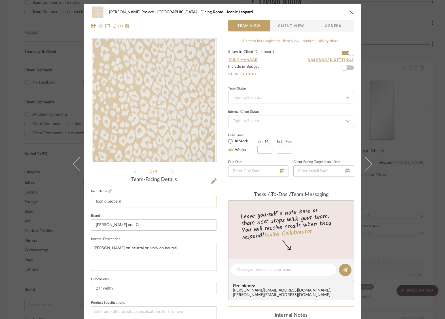
click at [131, 202] on input "Iconic Leopard" at bounding box center [154, 201] width 126 height 11
type input "Iconic Leopard Wallpaper"
click at [175, 253] on textarea "[PERSON_NAME] on neutral or ivory on neutral" at bounding box center [154, 257] width 126 height 28
click at [352, 10] on icon "close" at bounding box center [351, 12] width 5 height 5
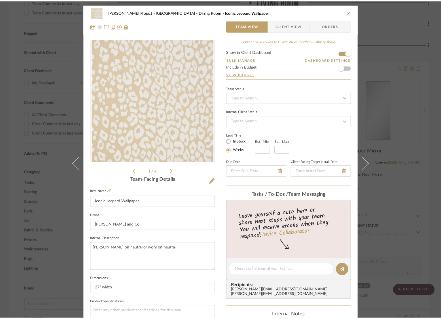
scroll to position [204, 0]
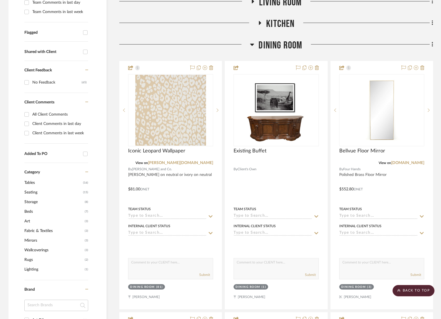
click at [350, 18] on div at bounding box center [364, 25] width 138 height 14
click at [291, 39] on span "Dining Room" at bounding box center [281, 45] width 44 height 12
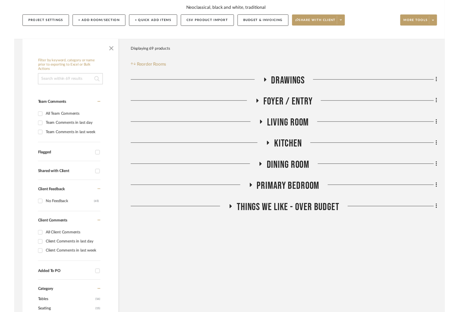
scroll to position [81, 0]
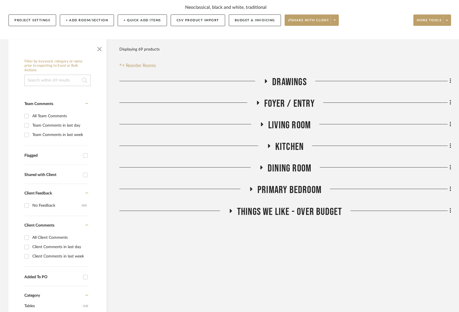
click at [285, 76] on span "Drawings" at bounding box center [289, 82] width 35 height 12
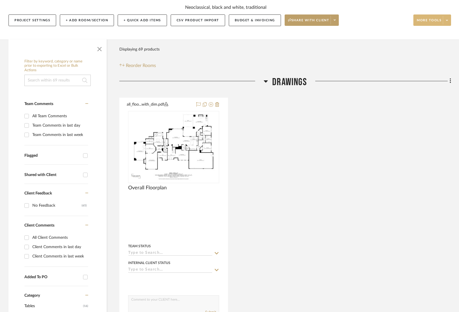
click at [431, 18] on span "More tools" at bounding box center [429, 22] width 25 height 9
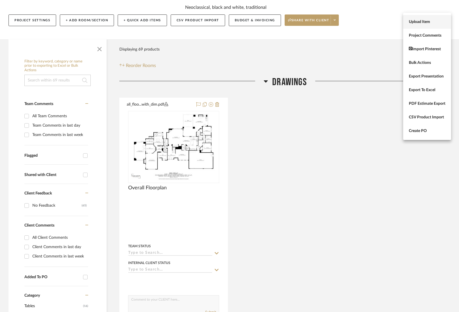
click at [424, 20] on span "Upload Item" at bounding box center [427, 22] width 37 height 5
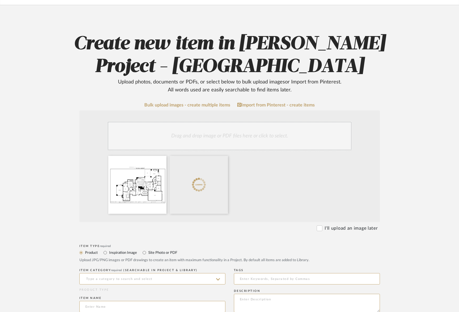
scroll to position [126, 0]
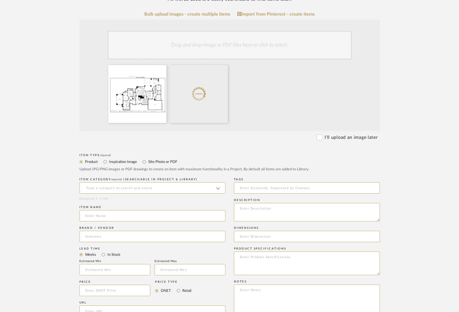
click at [153, 166] on div "Upload JPG/PNG images or PDF drawings to create an item with maximum functional…" at bounding box center [229, 169] width 300 height 6
click at [149, 162] on label "Site Photo or PDF" at bounding box center [162, 161] width 29 height 6
click at [148, 162] on input "Site Photo or PDF" at bounding box center [144, 161] width 7 height 7
radio input "true"
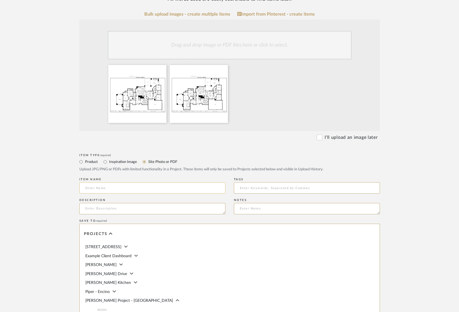
click at [132, 187] on input at bounding box center [152, 187] width 146 height 11
type input "Floorplan"
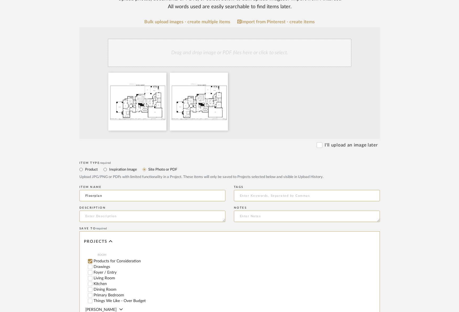
scroll to position [65, 0]
click at [90, 262] on input "Drawings" at bounding box center [90, 265] width 6 height 6
checkbox input "false"
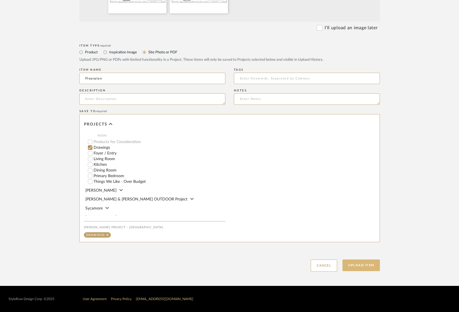
click at [363, 261] on button "Upload Item" at bounding box center [360, 265] width 37 height 12
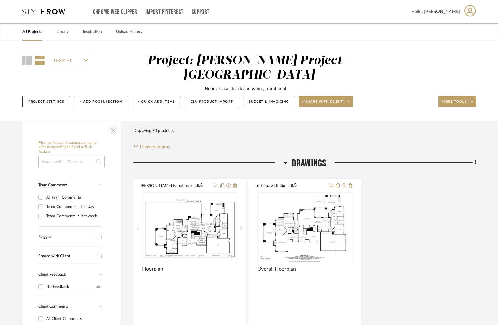
click at [111, 122] on span "button" at bounding box center [114, 129] width 14 height 14
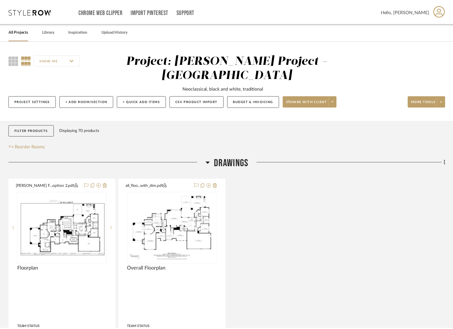
scroll to position [1, 0]
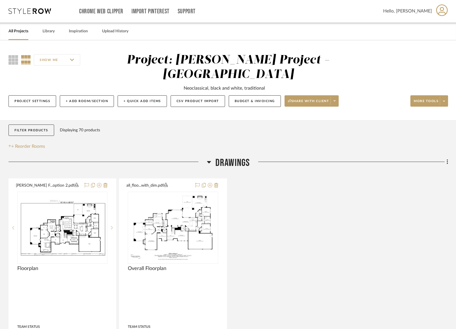
click at [253, 272] on div "Rogers F...option 2.pdf Floorplan By Unknown Team Status Internal Client Status…" at bounding box center [229, 302] width 440 height 249
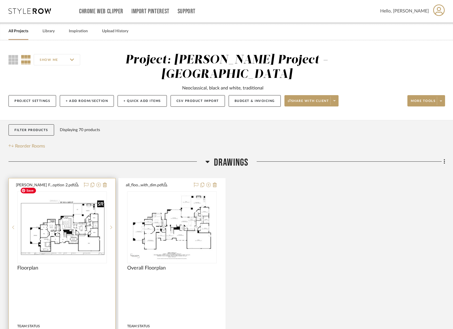
click at [70, 228] on img "0" at bounding box center [62, 227] width 88 height 57
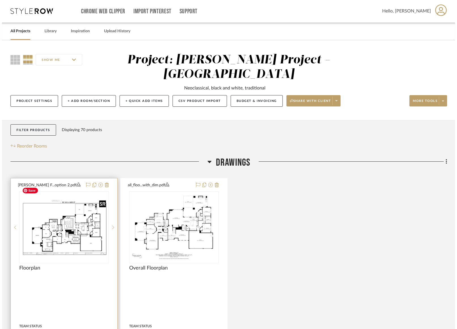
scroll to position [0, 0]
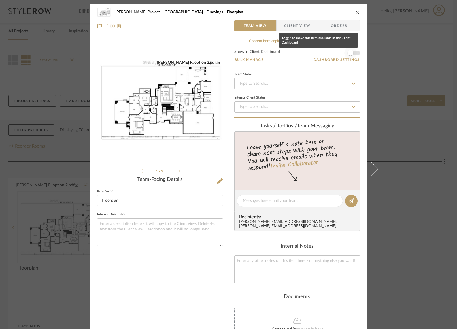
click at [351, 53] on span "button" at bounding box center [351, 53] width 6 height 6
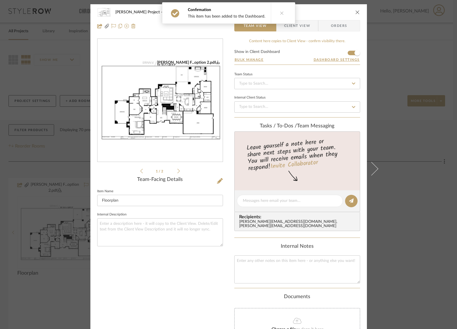
click at [356, 12] on icon "close" at bounding box center [357, 12] width 5 height 5
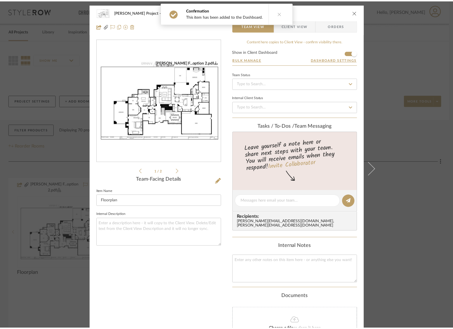
scroll to position [1, 0]
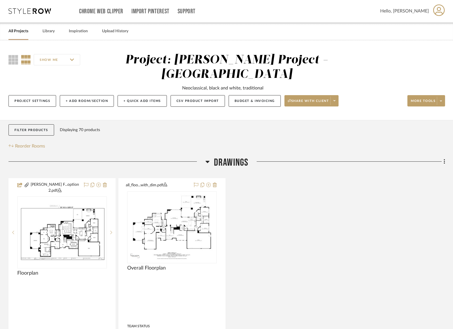
drag, startPoint x: 229, startPoint y: 147, endPoint x: 230, endPoint y: 155, distance: 8.1
click at [229, 157] on span "Drawings" at bounding box center [231, 163] width 35 height 12
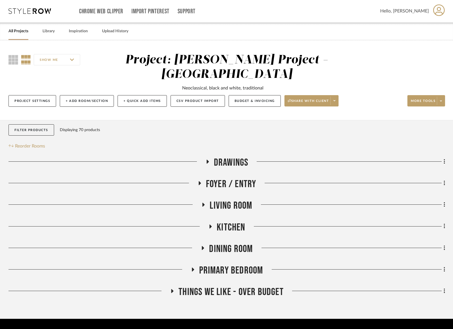
click at [235, 243] on span "Dining Room" at bounding box center [231, 249] width 44 height 12
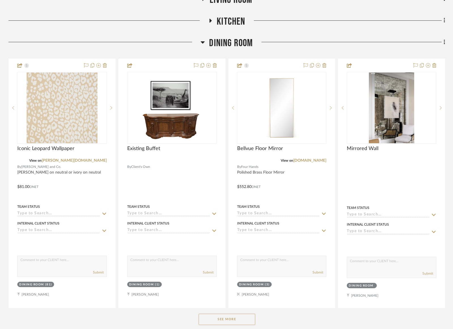
scroll to position [281, 0]
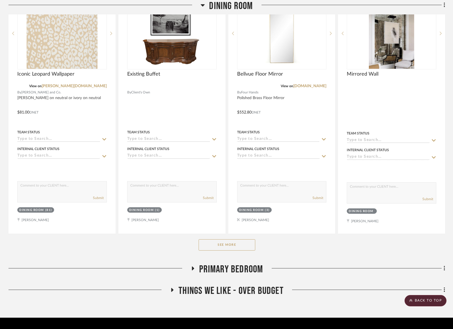
click at [234, 240] on button "See More" at bounding box center [227, 245] width 57 height 11
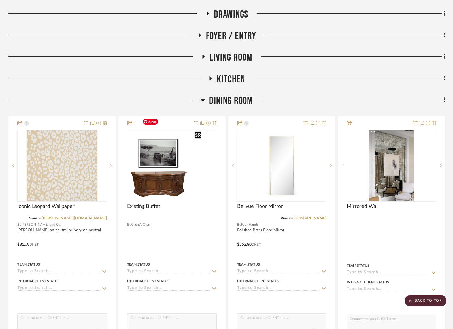
scroll to position [121, 0]
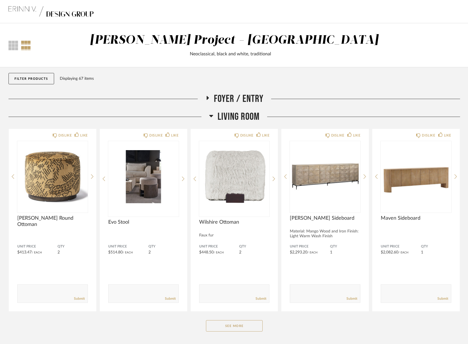
click at [234, 121] on span "Living Room" at bounding box center [239, 117] width 42 height 12
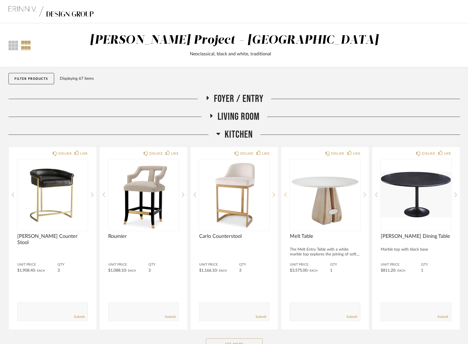
click at [238, 130] on span "Kitchen" at bounding box center [239, 134] width 28 height 12
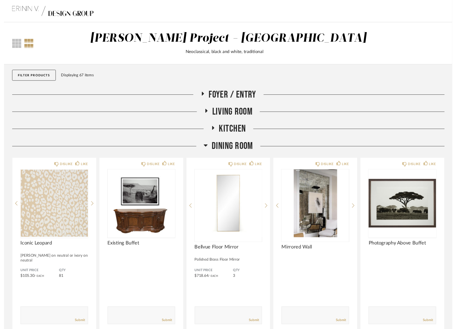
scroll to position [3, 0]
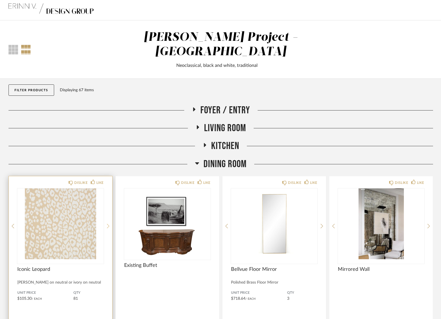
click at [107, 224] on icon at bounding box center [108, 226] width 3 height 5
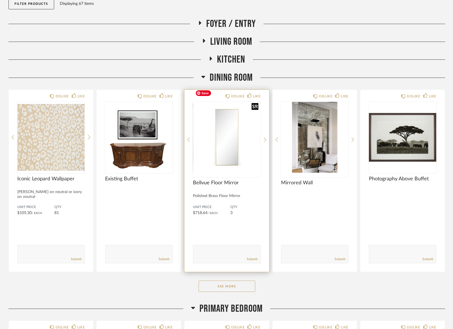
scroll to position [92, 0]
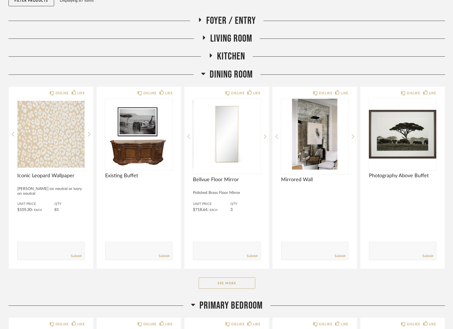
click at [244, 300] on span "Primary Bedroom" at bounding box center [231, 306] width 63 height 12
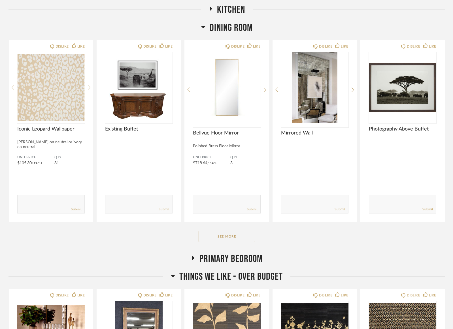
click at [242, 271] on span "Things We Like - Over Budget" at bounding box center [230, 277] width 103 height 12
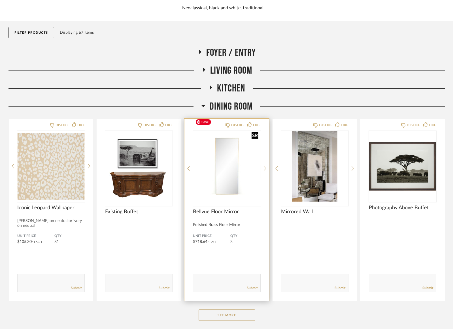
scroll to position [87, 0]
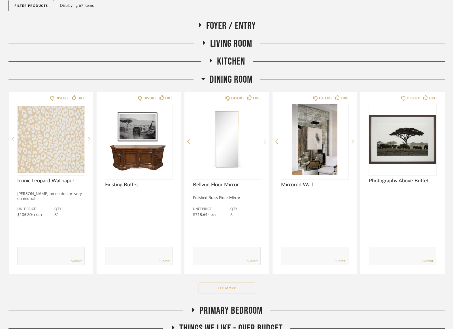
click at [229, 283] on button "See More" at bounding box center [227, 288] width 57 height 11
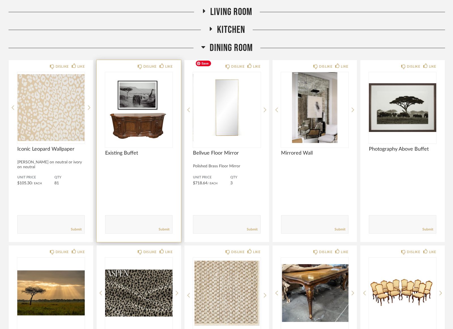
scroll to position [111, 0]
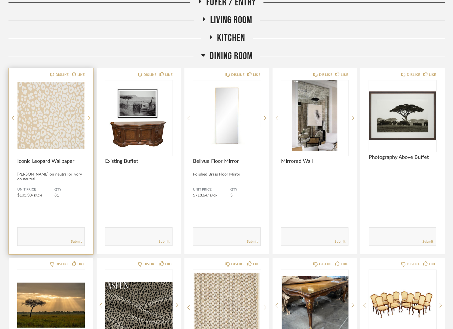
click at [90, 116] on icon at bounding box center [89, 118] width 3 height 5
click at [90, 100] on div at bounding box center [89, 118] width 3 height 75
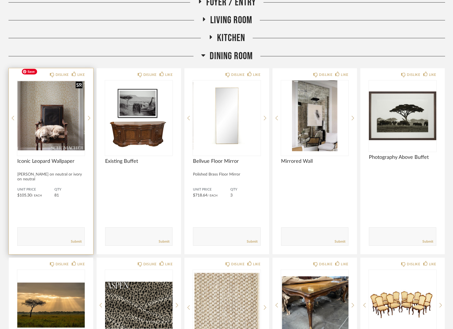
click at [56, 110] on img "2" at bounding box center [50, 116] width 67 height 71
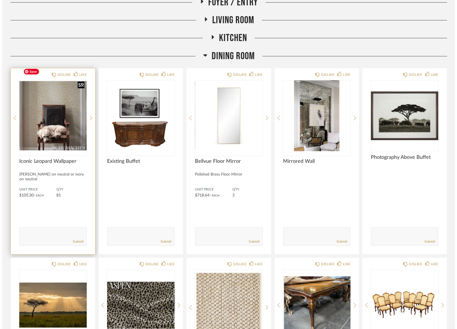
scroll to position [0, 0]
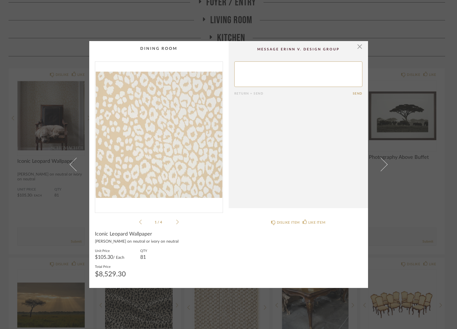
click at [176, 223] on icon at bounding box center [177, 222] width 3 height 5
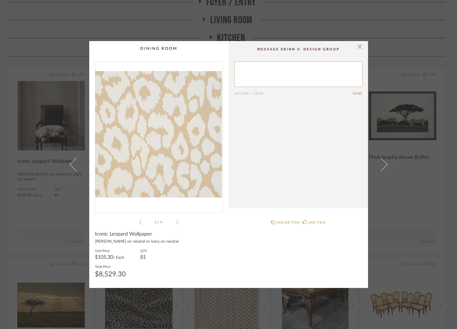
click at [176, 223] on icon at bounding box center [177, 222] width 3 height 5
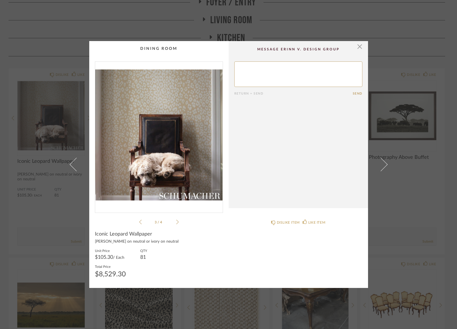
click at [176, 223] on icon at bounding box center [177, 222] width 3 height 5
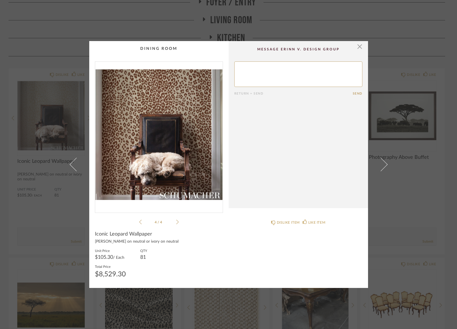
click at [176, 223] on icon at bounding box center [177, 222] width 3 height 5
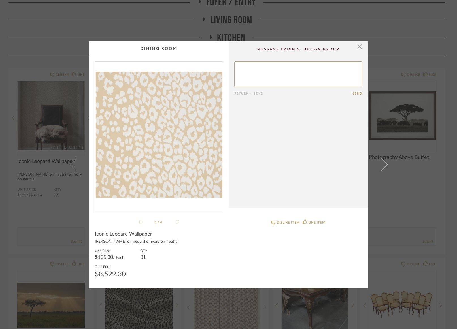
click at [176, 223] on icon at bounding box center [177, 222] width 3 height 5
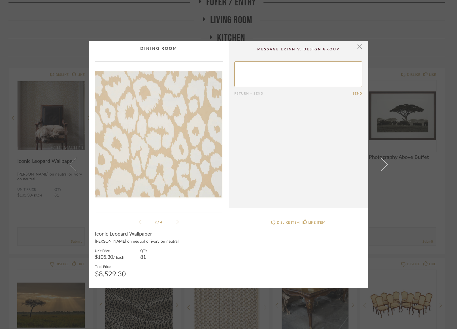
click at [176, 223] on icon at bounding box center [177, 222] width 3 height 5
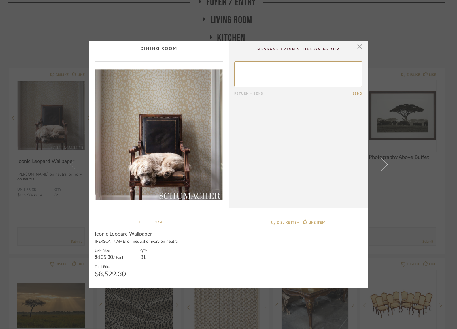
click at [176, 223] on icon at bounding box center [177, 222] width 3 height 5
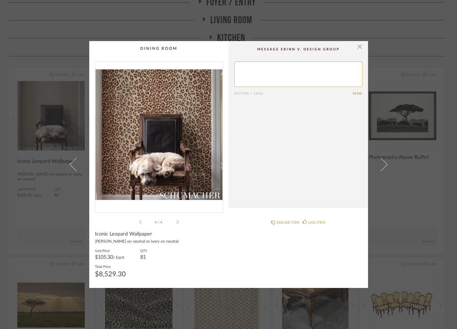
click at [139, 222] on icon at bounding box center [140, 222] width 3 height 5
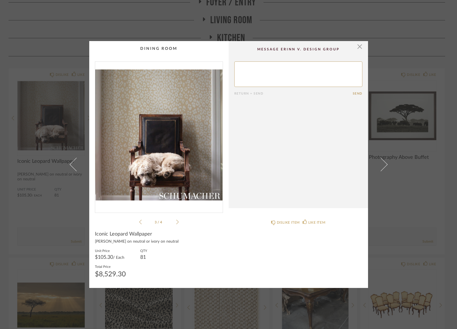
click at [176, 223] on icon at bounding box center [177, 222] width 3 height 5
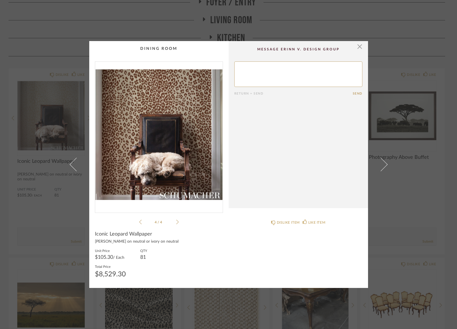
click at [142, 224] on li "4 / 4" at bounding box center [159, 222] width 35 height 7
click at [139, 224] on icon at bounding box center [140, 222] width 3 height 5
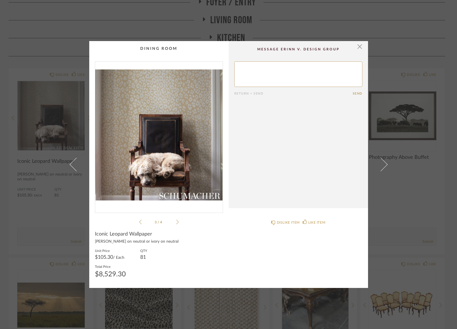
click at [176, 223] on icon at bounding box center [177, 222] width 3 height 5
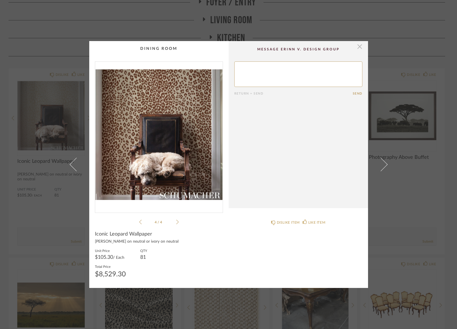
click at [359, 48] on span "button" at bounding box center [359, 46] width 11 height 11
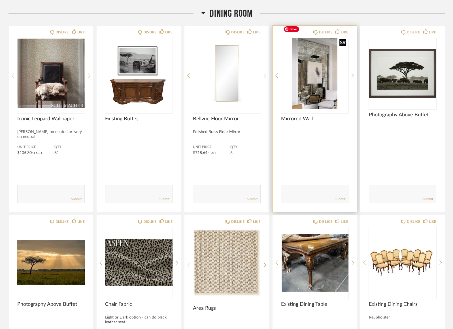
scroll to position [161, 0]
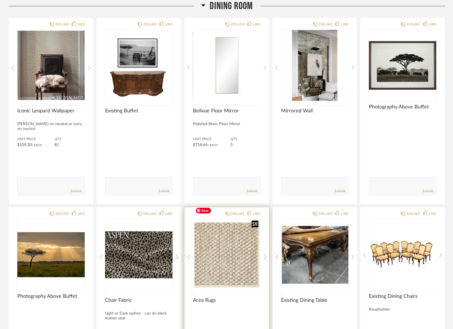
click at [238, 247] on img "0" at bounding box center [226, 255] width 67 height 71
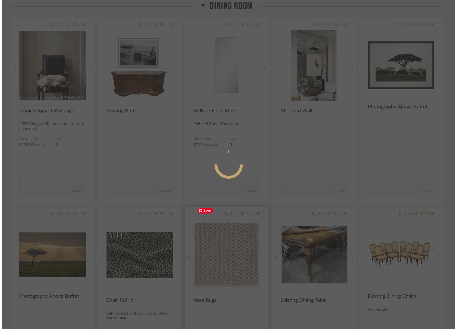
scroll to position [0, 0]
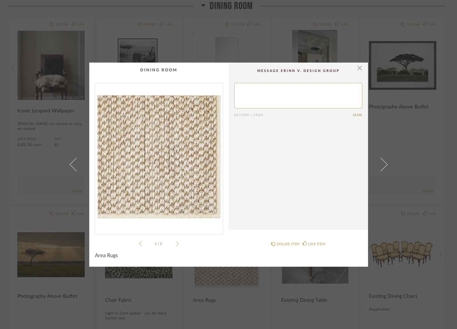
click at [177, 243] on div "1 / 2" at bounding box center [159, 165] width 128 height 164
click at [176, 244] on icon at bounding box center [177, 243] width 3 height 5
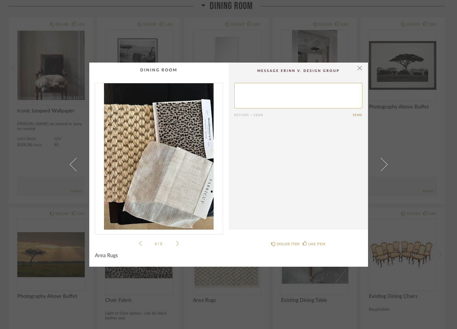
click at [361, 69] on cpp-summary-comments "Return = Send Send" at bounding box center [298, 146] width 139 height 167
click at [134, 245] on div "2 / 2" at bounding box center [159, 165] width 128 height 164
click at [139, 246] on ul "2 / 2" at bounding box center [159, 243] width 40 height 7
click at [142, 243] on li "2 / 2" at bounding box center [159, 243] width 35 height 7
click at [139, 244] on icon at bounding box center [140, 243] width 3 height 5
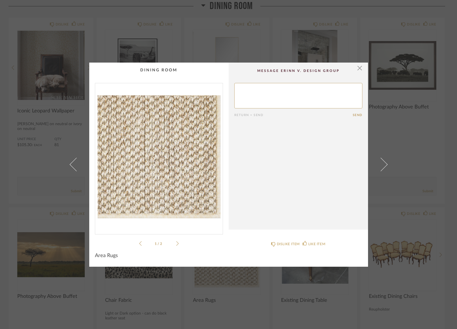
click at [139, 246] on icon at bounding box center [140, 243] width 3 height 5
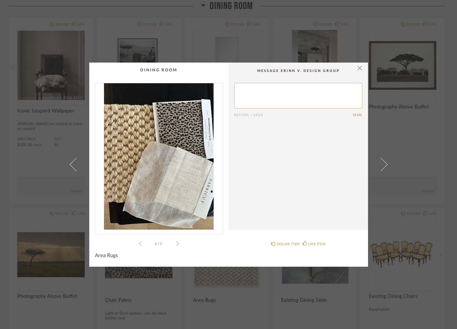
click at [176, 245] on icon at bounding box center [177, 243] width 3 height 5
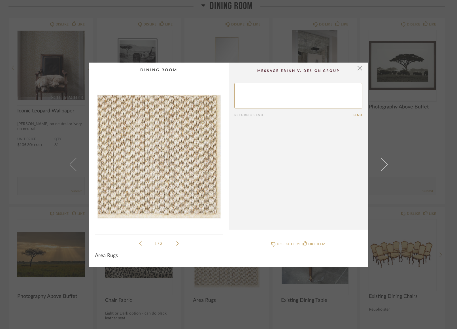
click at [176, 245] on icon at bounding box center [177, 243] width 3 height 5
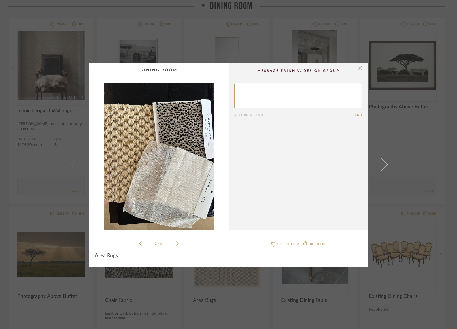
click at [358, 70] on span "button" at bounding box center [359, 68] width 11 height 11
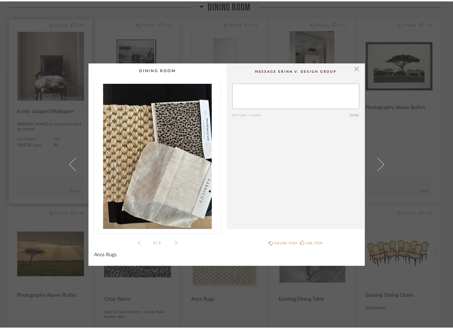
scroll to position [161, 0]
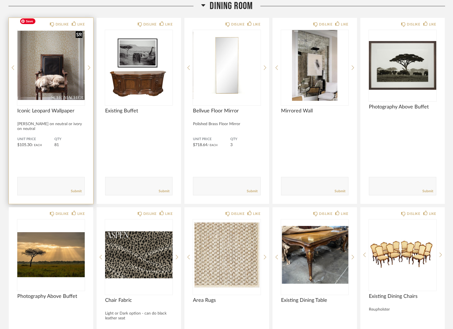
click at [61, 65] on img "2" at bounding box center [50, 65] width 67 height 71
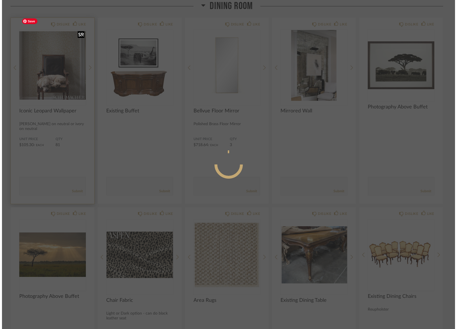
scroll to position [0, 0]
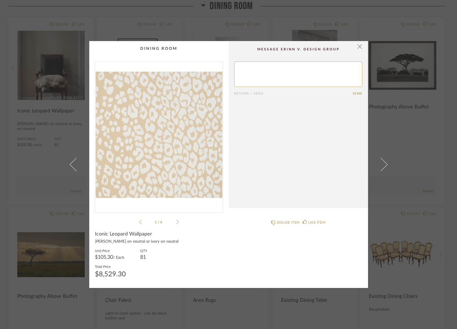
click at [176, 222] on icon at bounding box center [177, 222] width 3 height 5
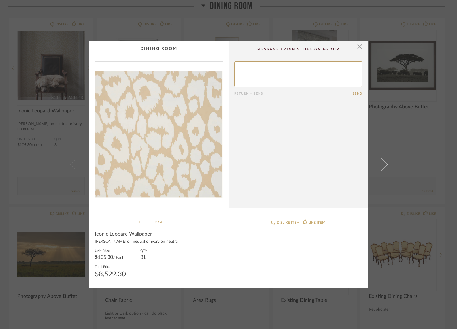
click at [176, 222] on icon at bounding box center [177, 222] width 3 height 5
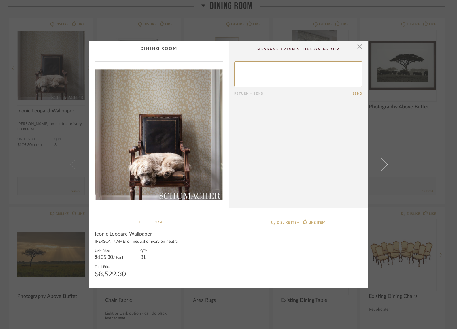
drag, startPoint x: 142, startPoint y: 221, endPoint x: 139, endPoint y: 223, distance: 4.4
click at [142, 221] on li "3 / 4" at bounding box center [159, 222] width 35 height 7
click at [139, 224] on icon at bounding box center [140, 222] width 3 height 5
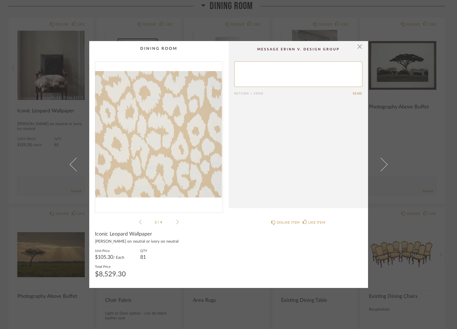
click at [139, 224] on icon at bounding box center [140, 222] width 3 height 5
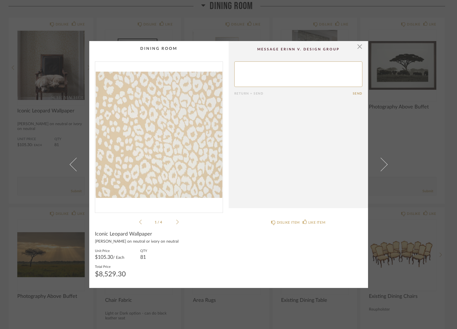
click at [176, 224] on icon at bounding box center [177, 222] width 3 height 5
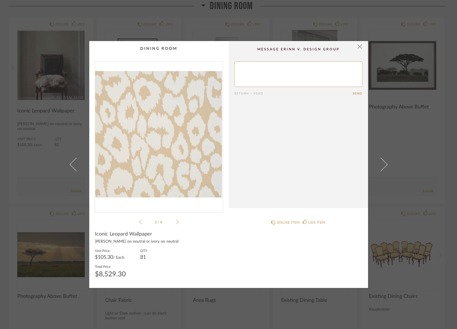
click at [176, 224] on icon at bounding box center [177, 222] width 3 height 5
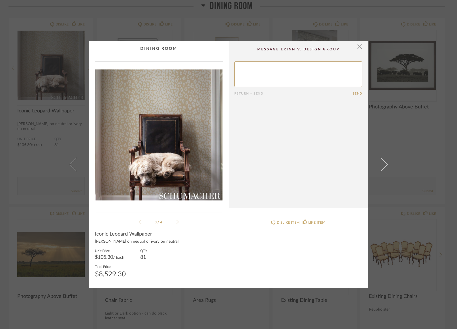
click at [177, 224] on icon at bounding box center [177, 222] width 3 height 5
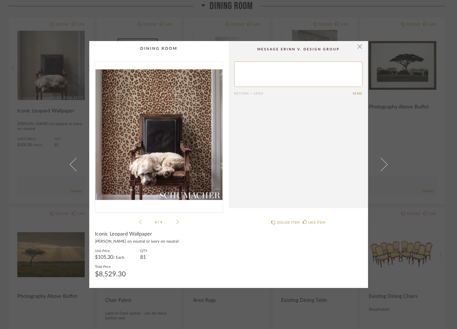
click at [176, 223] on icon at bounding box center [177, 222] width 3 height 5
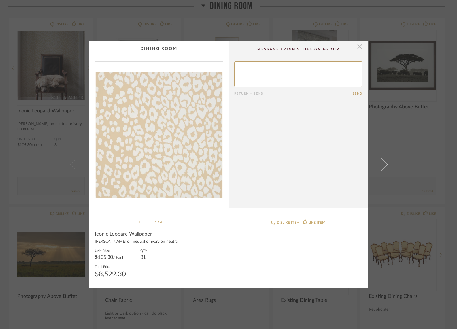
click at [357, 46] on span "button" at bounding box center [359, 46] width 11 height 11
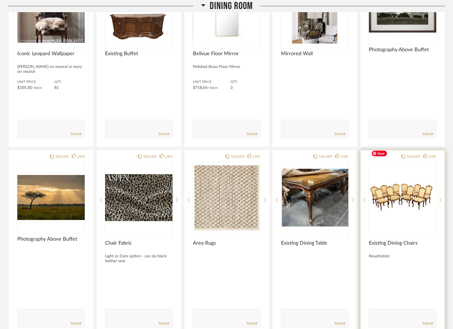
scroll to position [222, 0]
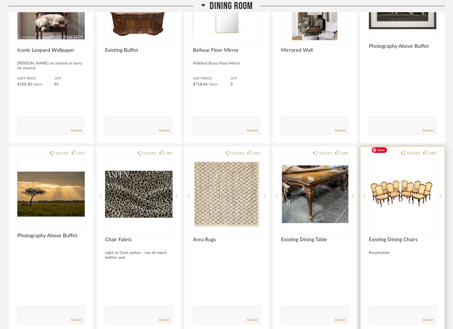
click at [442, 180] on div "DISLIKE LIKE Existing Dining Chairs Reupholster Comments: Submit" at bounding box center [403, 240] width 84 height 186
click at [441, 194] on icon at bounding box center [441, 196] width 3 height 5
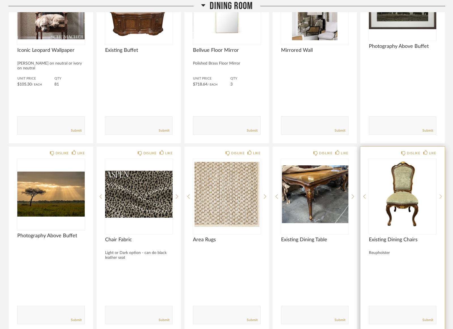
click at [441, 194] on icon at bounding box center [441, 196] width 3 height 5
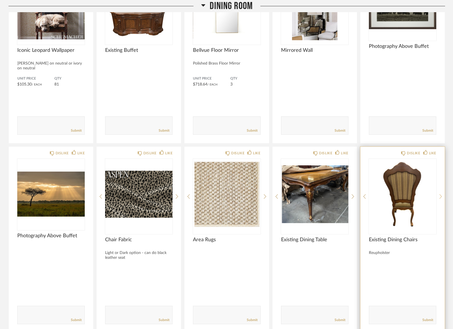
click at [441, 194] on icon at bounding box center [441, 196] width 3 height 5
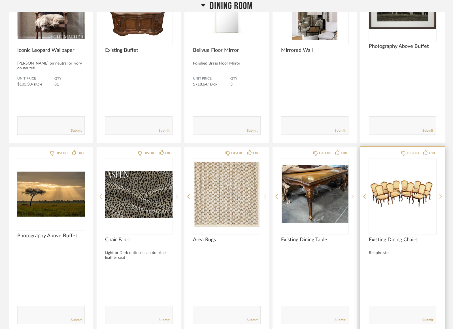
click at [441, 194] on icon at bounding box center [441, 196] width 3 height 5
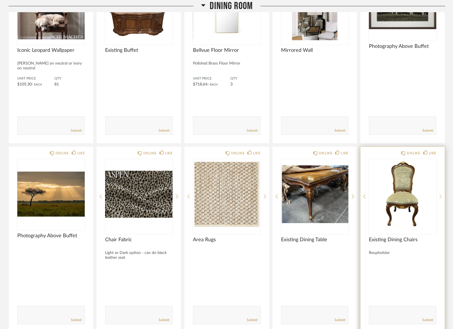
click at [441, 194] on icon at bounding box center [441, 196] width 3 height 5
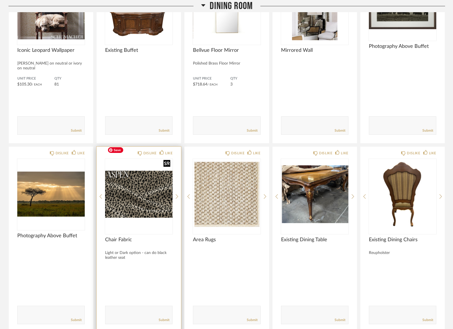
click at [137, 191] on img "0" at bounding box center [138, 194] width 67 height 71
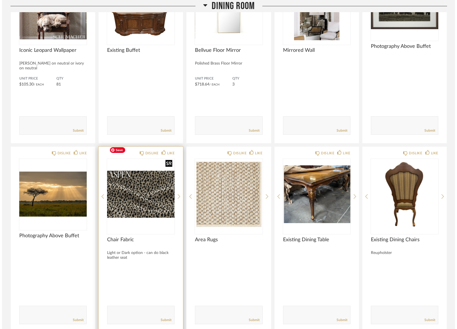
scroll to position [0, 0]
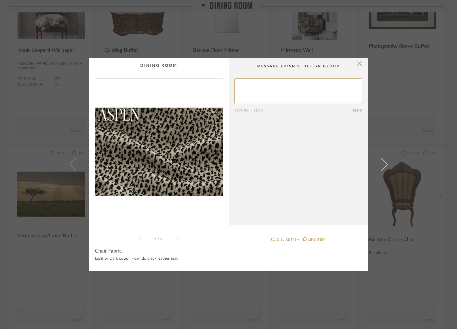
click at [177, 241] on div "1 / 5" at bounding box center [159, 161] width 128 height 164
click at [176, 240] on icon at bounding box center [177, 239] width 3 height 5
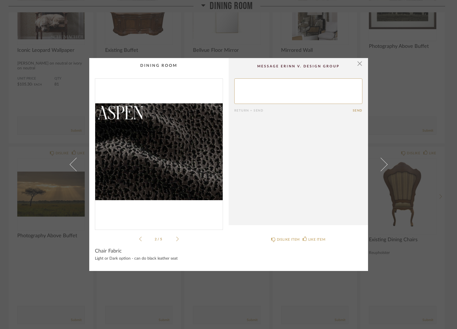
click at [176, 240] on icon at bounding box center [177, 239] width 3 height 5
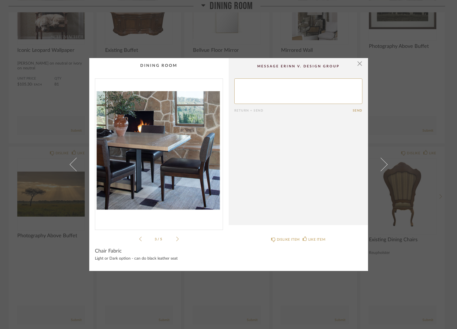
click at [176, 240] on icon at bounding box center [177, 239] width 3 height 5
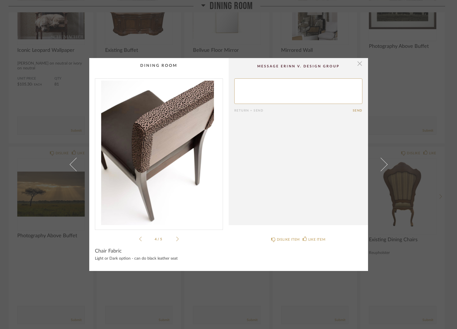
click at [357, 64] on span "button" at bounding box center [359, 63] width 11 height 11
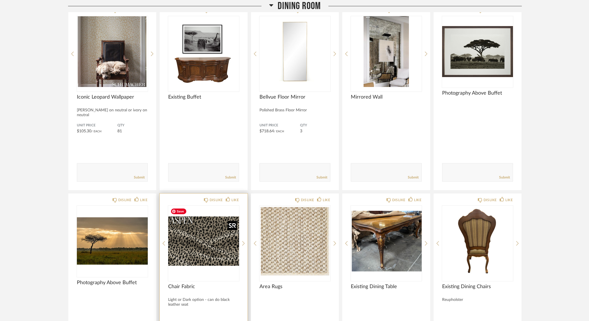
scroll to position [164, 0]
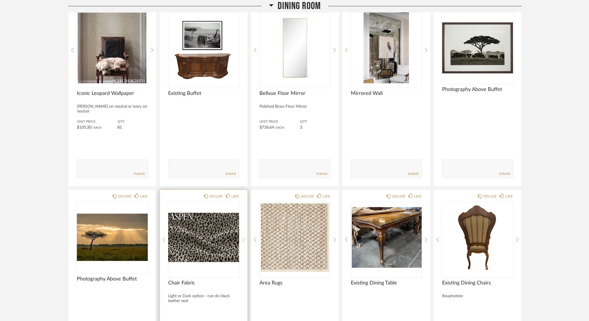
click at [243, 242] on div at bounding box center [243, 239] width 3 height 75
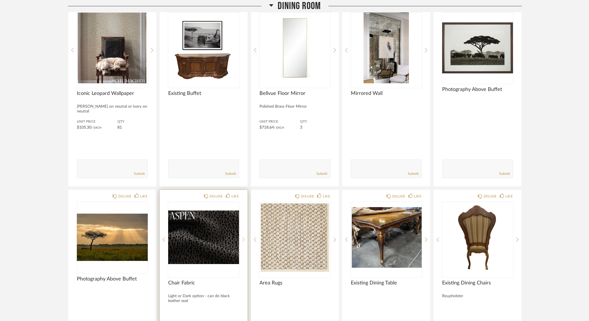
click at [243, 242] on div at bounding box center [243, 239] width 3 height 75
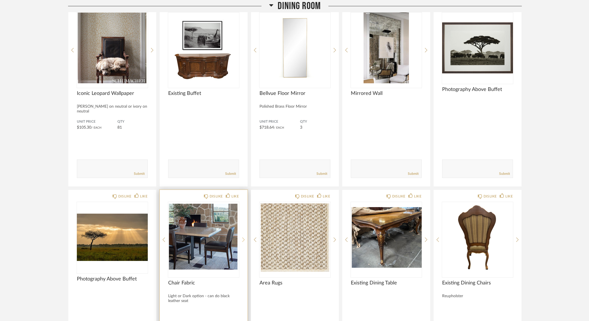
click at [242, 242] on div at bounding box center [243, 239] width 3 height 75
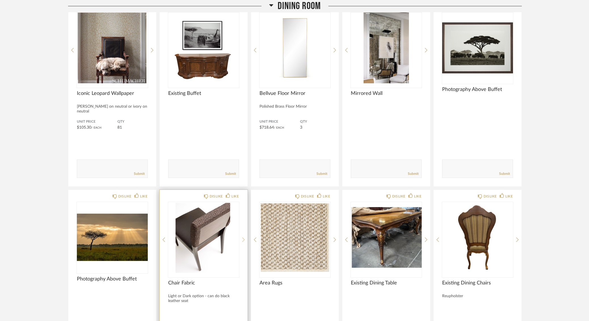
click at [242, 242] on div at bounding box center [243, 239] width 3 height 75
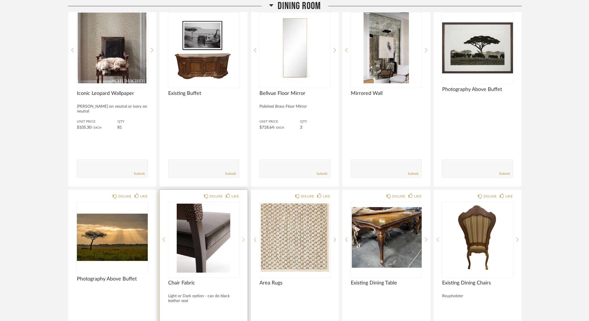
click at [242, 242] on div at bounding box center [243, 239] width 3 height 75
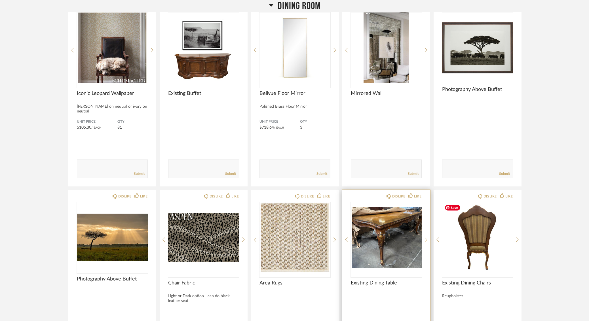
click at [427, 237] on icon at bounding box center [426, 239] width 3 height 5
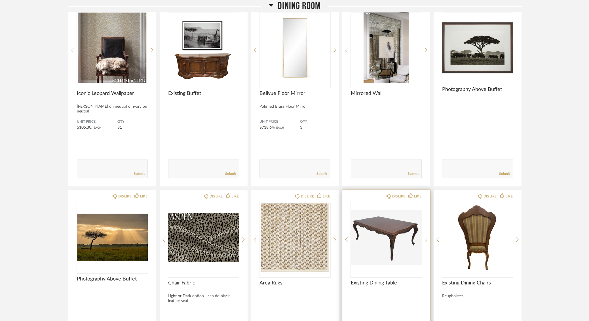
click at [427, 237] on icon at bounding box center [426, 239] width 3 height 5
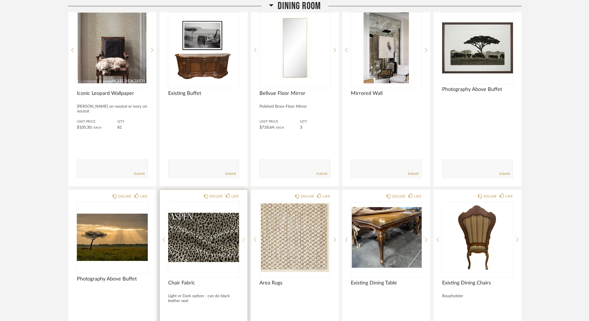
click at [243, 240] on icon at bounding box center [243, 239] width 3 height 5
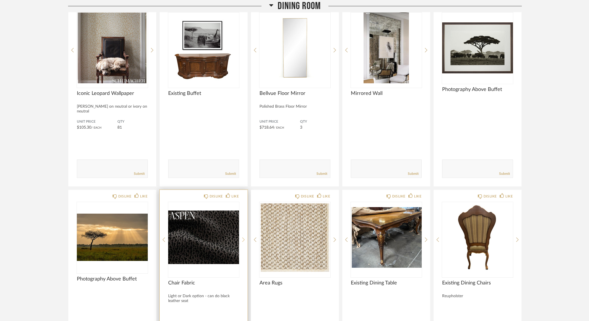
click at [243, 240] on icon at bounding box center [243, 239] width 3 height 5
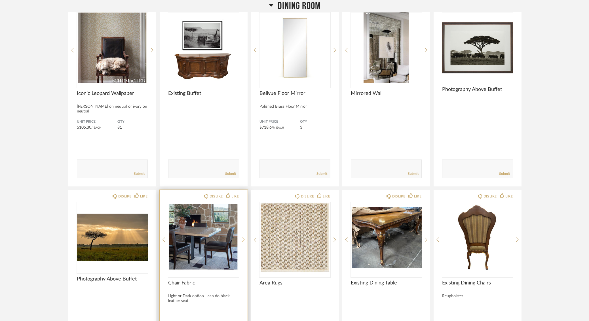
click at [243, 240] on icon at bounding box center [243, 239] width 3 height 5
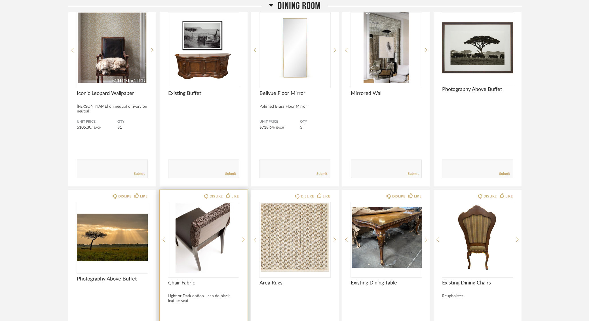
click at [243, 240] on icon at bounding box center [243, 239] width 3 height 5
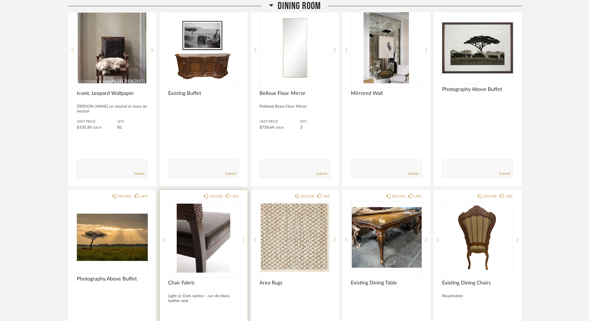
click at [243, 240] on icon at bounding box center [243, 239] width 3 height 5
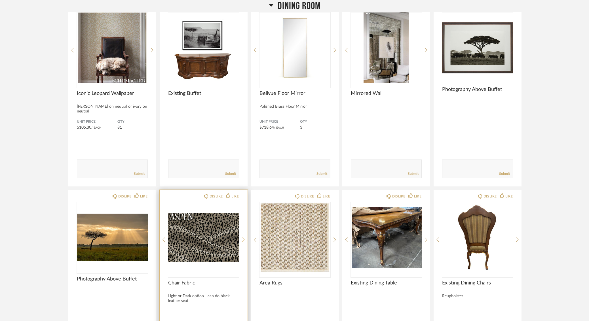
click at [243, 240] on icon at bounding box center [243, 239] width 3 height 5
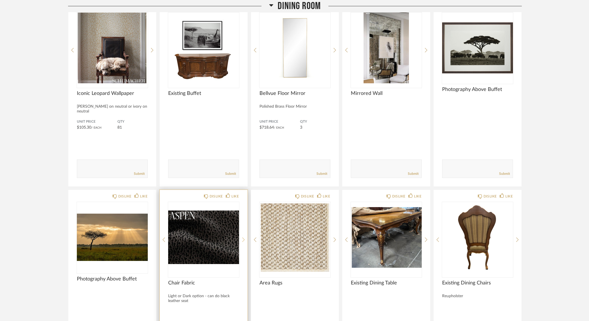
scroll to position [163, 0]
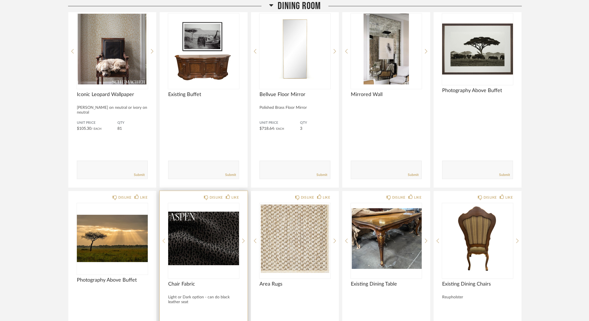
click at [164, 242] on icon at bounding box center [163, 240] width 3 height 5
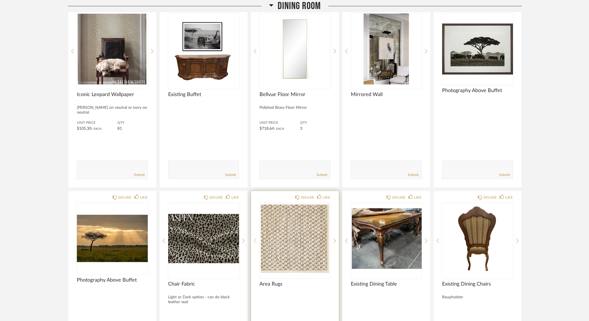
drag, startPoint x: 257, startPoint y: 239, endPoint x: 254, endPoint y: 240, distance: 3.7
click at [257, 239] on div "DISLIKE LIKE Area Rugs Comments: Submit" at bounding box center [295, 284] width 88 height 186
click at [254, 240] on icon at bounding box center [255, 240] width 3 height 5
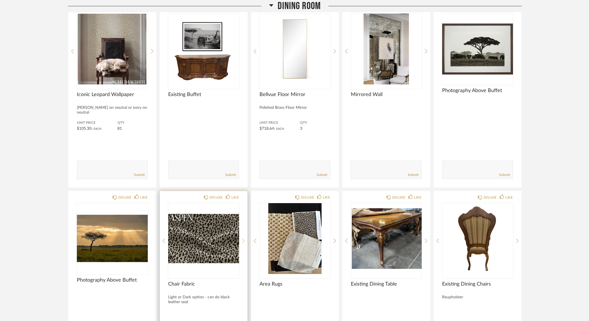
click at [243, 241] on icon at bounding box center [243, 240] width 3 height 5
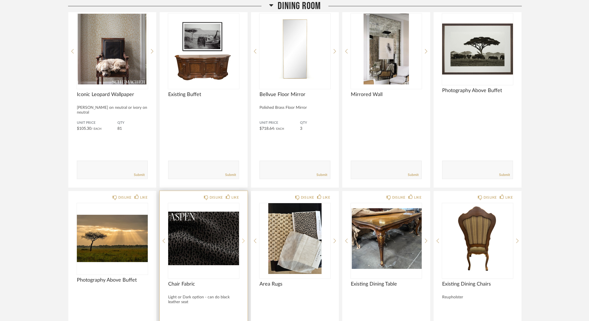
click at [243, 241] on icon at bounding box center [243, 240] width 3 height 5
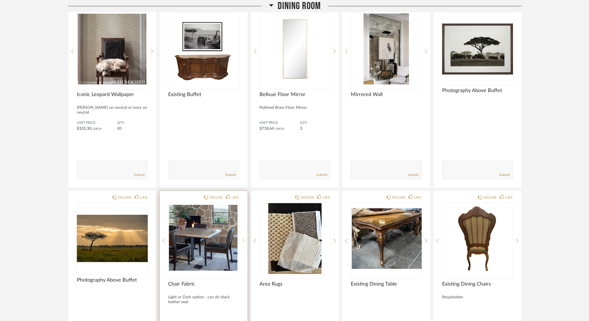
click at [243, 241] on icon at bounding box center [243, 240] width 3 height 5
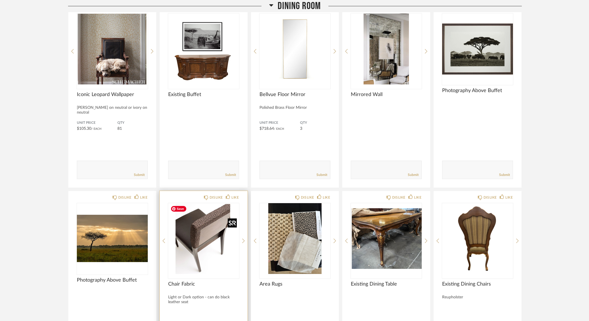
click at [197, 227] on img "3" at bounding box center [203, 238] width 71 height 71
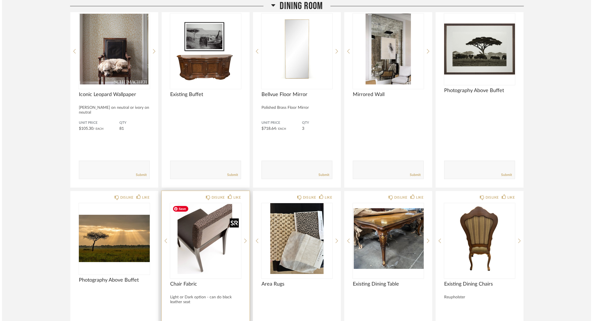
scroll to position [0, 0]
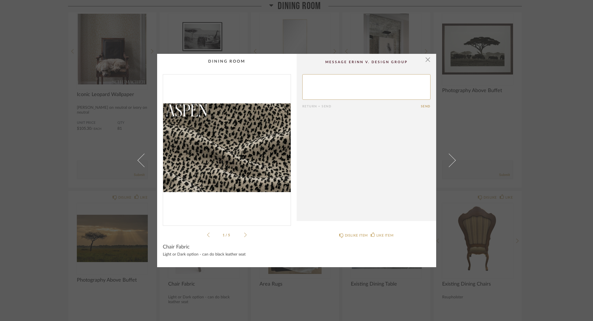
click at [244, 234] on icon at bounding box center [245, 234] width 3 height 5
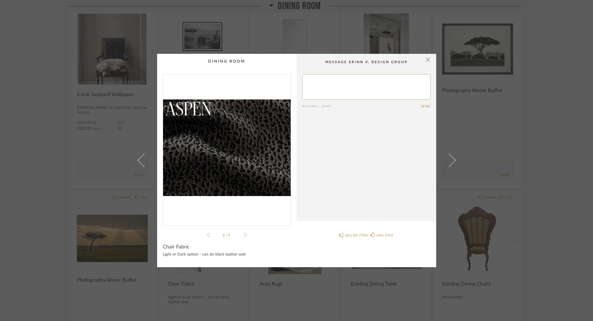
click at [244, 234] on icon at bounding box center [245, 234] width 3 height 5
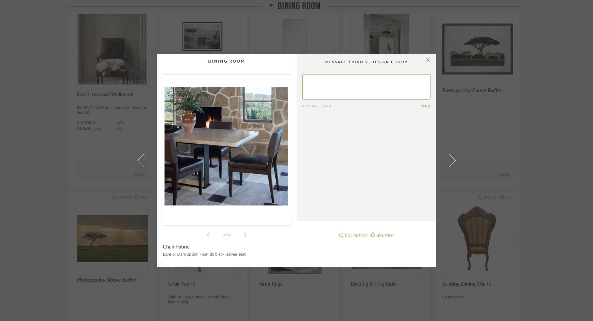
click at [244, 234] on icon at bounding box center [245, 234] width 3 height 5
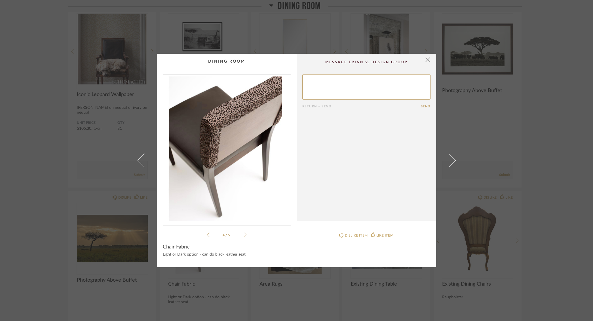
click at [247, 233] on div "4 / 5" at bounding box center [227, 156] width 128 height 164
click at [244, 235] on icon at bounding box center [245, 234] width 3 height 5
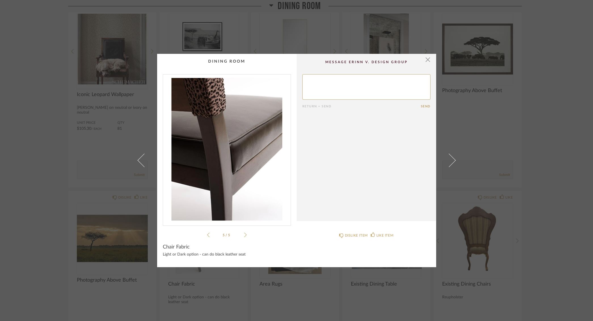
click at [244, 235] on icon at bounding box center [245, 234] width 3 height 5
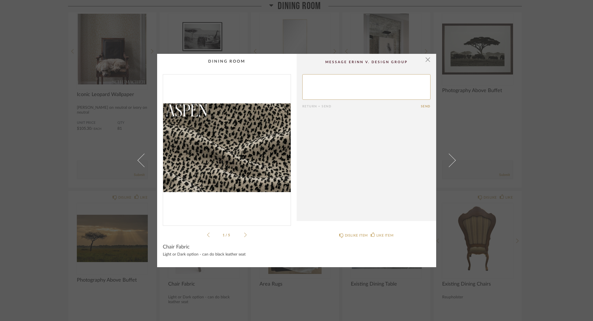
click at [244, 235] on icon at bounding box center [245, 234] width 3 height 5
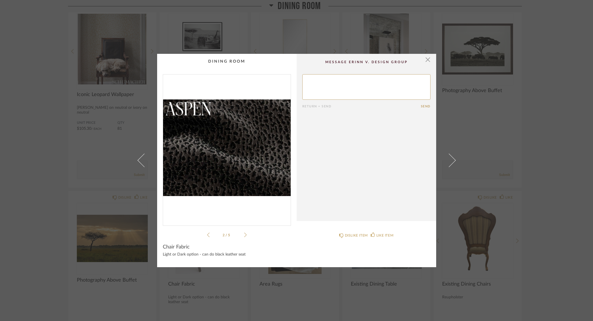
click at [244, 235] on icon at bounding box center [245, 234] width 3 height 5
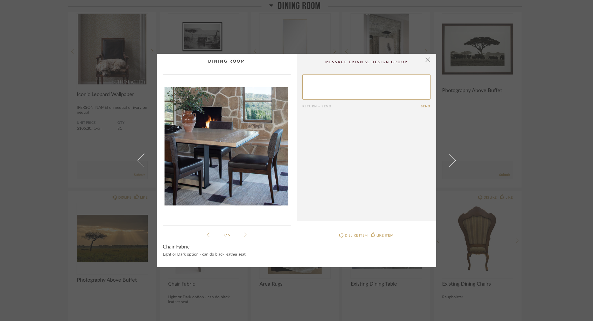
click at [244, 235] on icon at bounding box center [245, 234] width 3 height 5
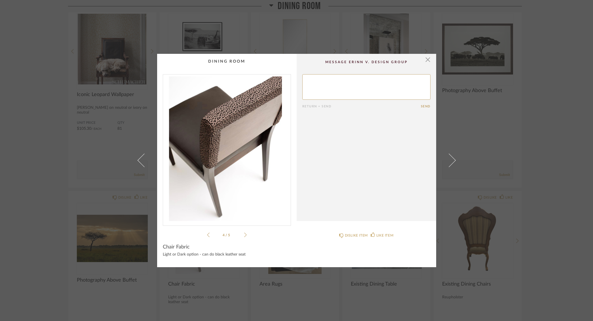
click at [244, 235] on icon at bounding box center [245, 234] width 3 height 5
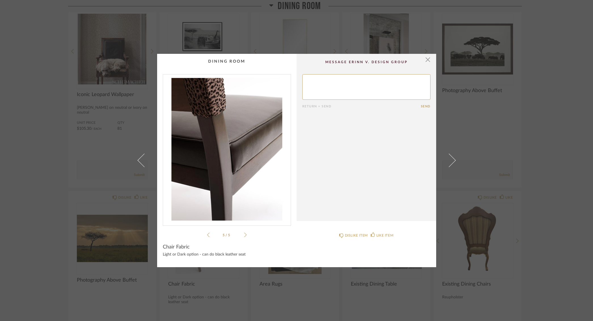
click at [241, 232] on li "5 / 5" at bounding box center [226, 235] width 35 height 7
click at [244, 235] on icon at bounding box center [245, 234] width 3 height 5
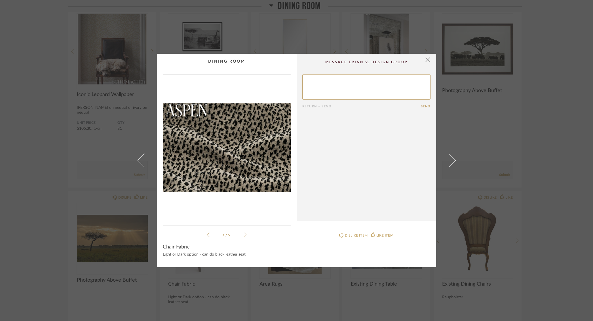
click at [244, 235] on icon at bounding box center [245, 234] width 3 height 5
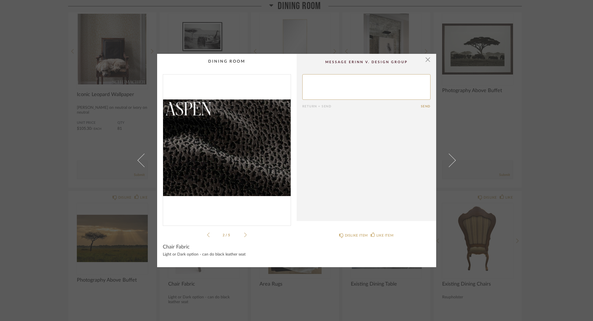
click at [244, 235] on icon at bounding box center [245, 234] width 3 height 5
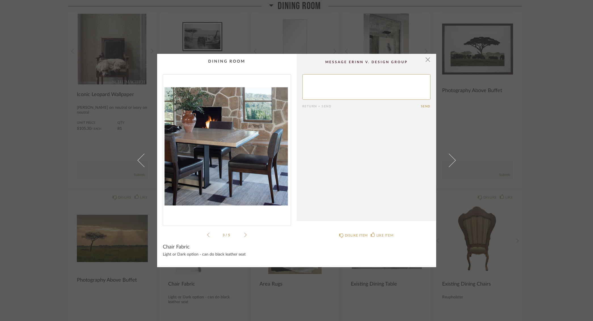
click at [209, 234] on li "3 / 5" at bounding box center [226, 235] width 35 height 7
click at [207, 236] on icon at bounding box center [208, 234] width 3 height 5
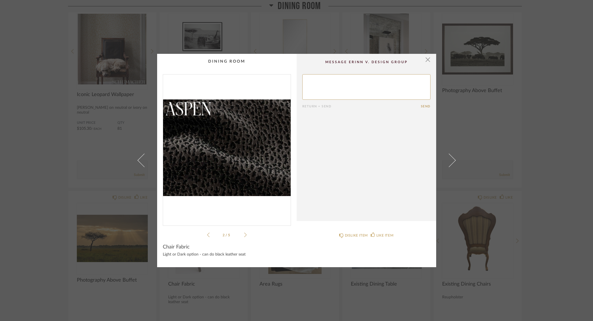
click at [207, 236] on icon at bounding box center [208, 234] width 3 height 5
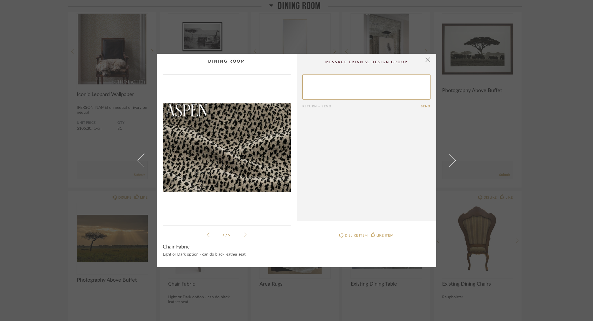
click at [207, 236] on icon at bounding box center [208, 235] width 3 height 5
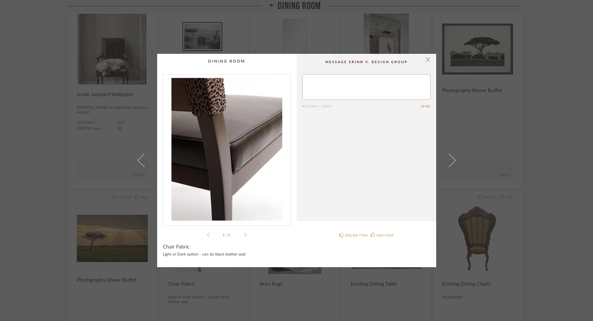
click at [207, 236] on icon at bounding box center [208, 235] width 3 height 5
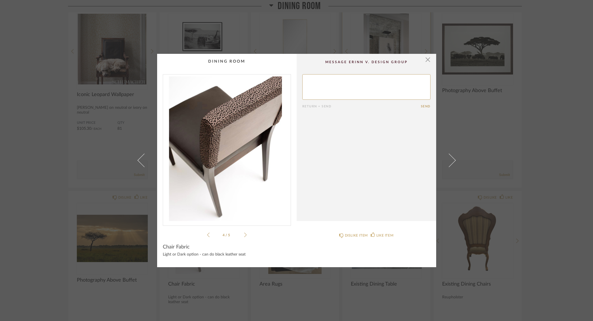
drag, startPoint x: 426, startPoint y: 61, endPoint x: 394, endPoint y: 108, distance: 57.1
click at [426, 61] on span "button" at bounding box center [427, 59] width 11 height 11
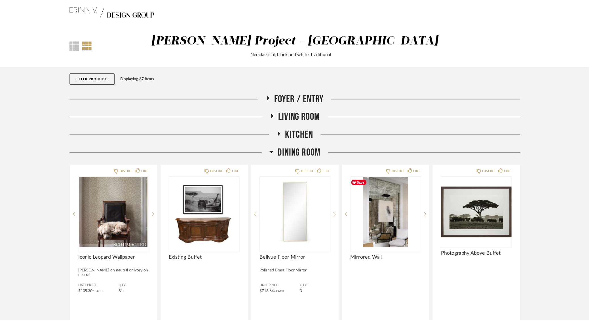
scroll to position [163, 0]
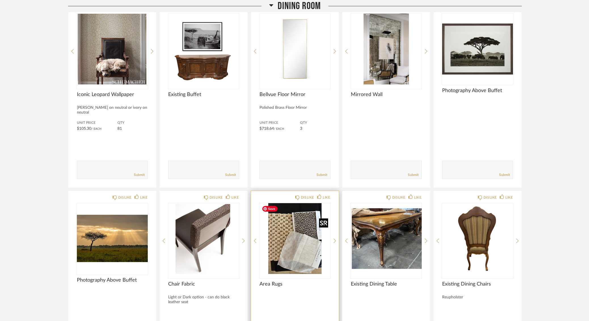
click at [302, 246] on img "1" at bounding box center [294, 238] width 71 height 71
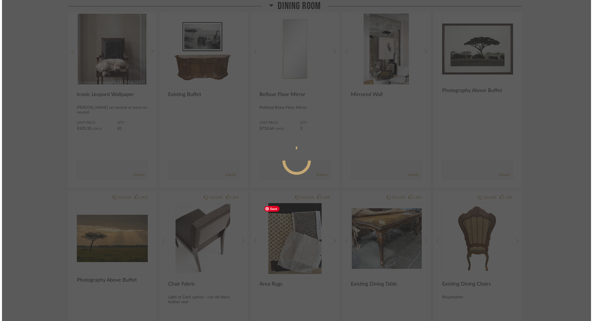
scroll to position [0, 0]
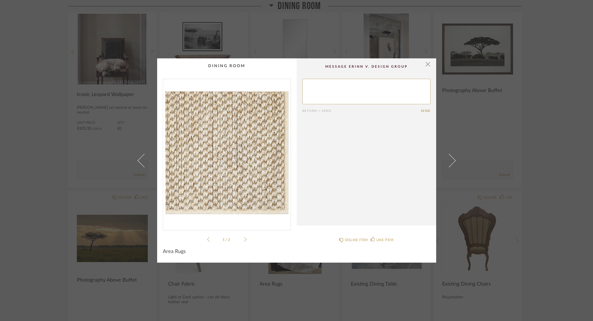
click at [244, 237] on ul "1 / 2" at bounding box center [227, 239] width 40 height 7
click at [245, 240] on div "1 / 2" at bounding box center [227, 161] width 128 height 164
click at [244, 241] on icon at bounding box center [245, 239] width 3 height 5
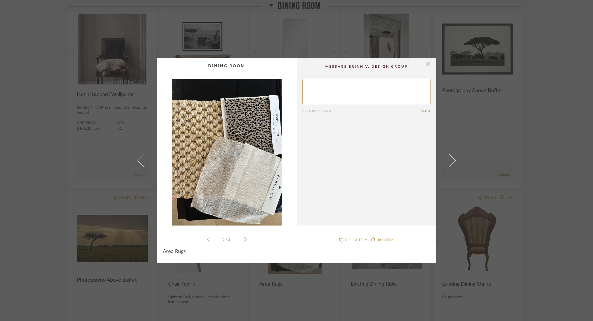
click at [425, 68] on span "button" at bounding box center [427, 63] width 11 height 11
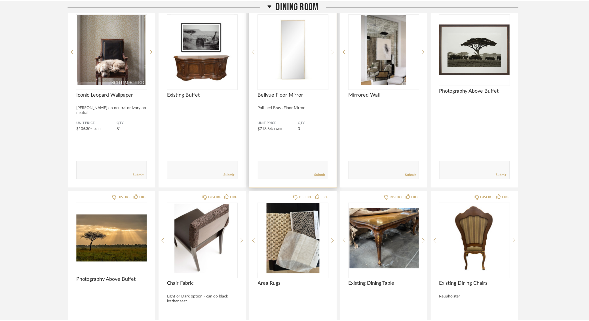
scroll to position [163, 0]
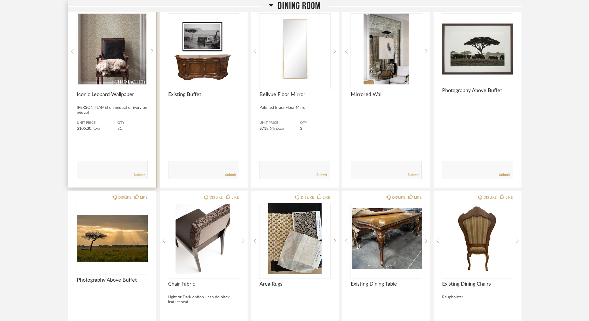
click at [154, 50] on div "DISLIKE LIKE Iconic Leopard Wallpaper Either brown on neutral or ivory on neutr…" at bounding box center [112, 94] width 88 height 186
click at [153, 51] on icon at bounding box center [152, 51] width 3 height 5
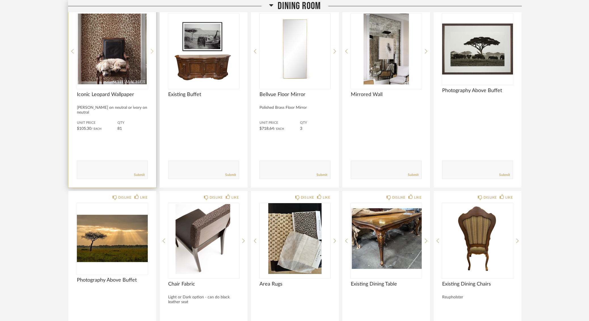
click at [153, 51] on icon at bounding box center [152, 51] width 3 height 5
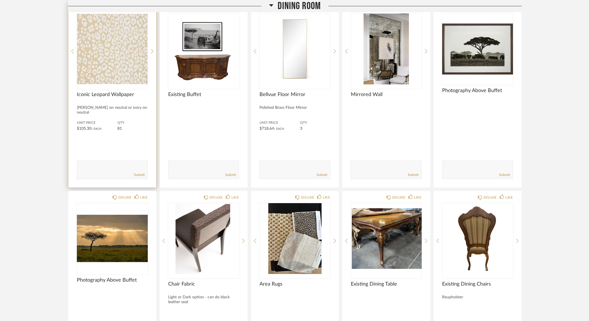
click at [74, 52] on div "DISLIKE LIKE Iconic Leopard Wallpaper Either brown on neutral or ivory on neutr…" at bounding box center [112, 94] width 88 height 186
click at [73, 52] on icon at bounding box center [72, 51] width 3 height 5
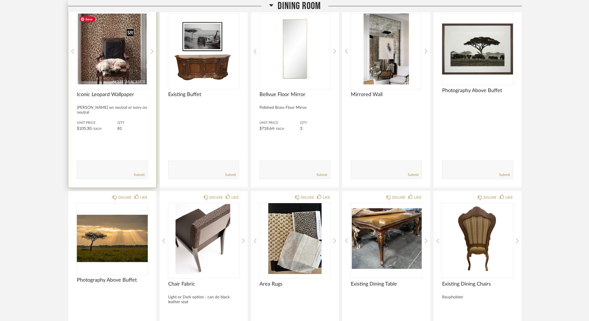
click at [113, 56] on img "3" at bounding box center [112, 49] width 71 height 71
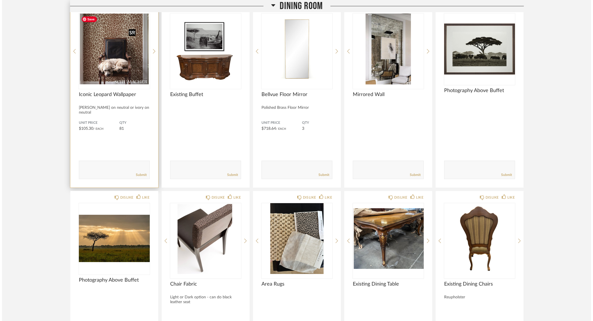
scroll to position [0, 0]
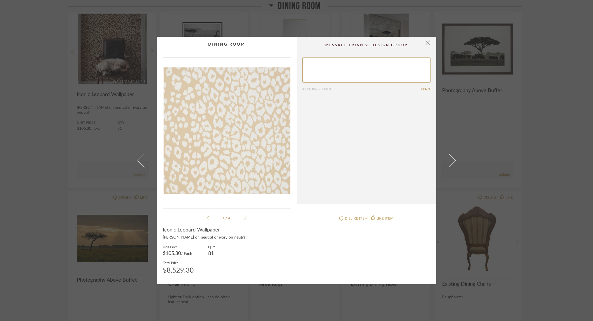
click at [245, 216] on div "1 / 4" at bounding box center [227, 139] width 128 height 164
click at [244, 218] on icon at bounding box center [245, 217] width 3 height 5
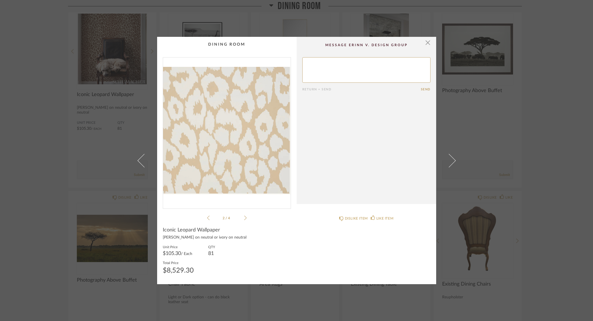
click at [244, 218] on icon at bounding box center [245, 217] width 3 height 5
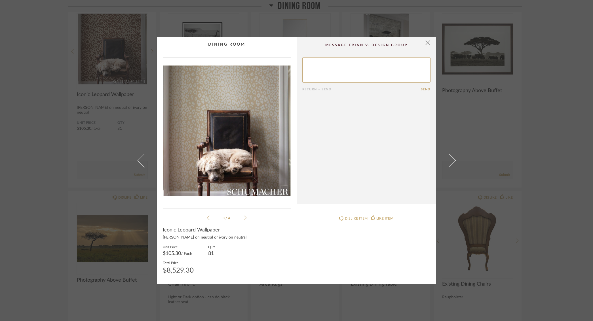
click at [244, 218] on icon at bounding box center [245, 217] width 3 height 5
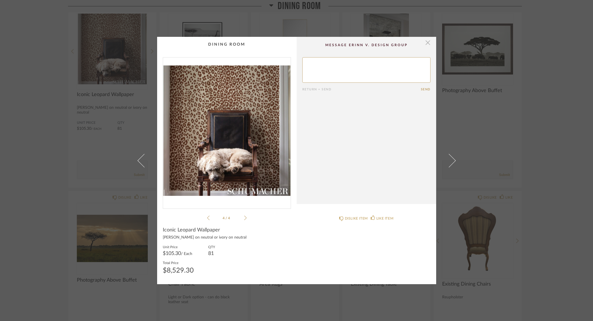
click at [426, 45] on span "button" at bounding box center [427, 42] width 11 height 11
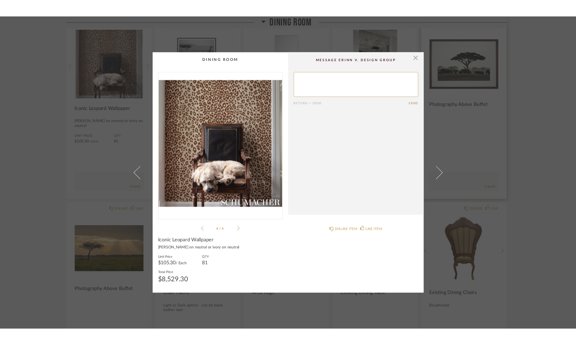
scroll to position [163, 0]
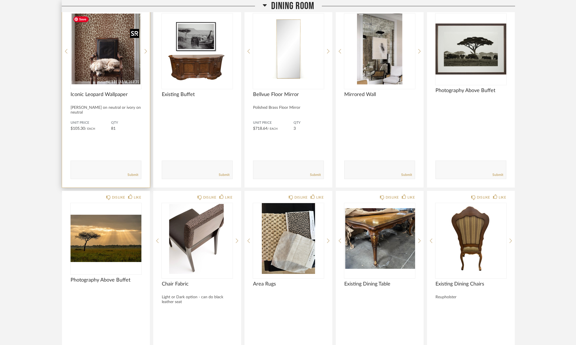
click at [122, 59] on img "3" at bounding box center [106, 49] width 71 height 71
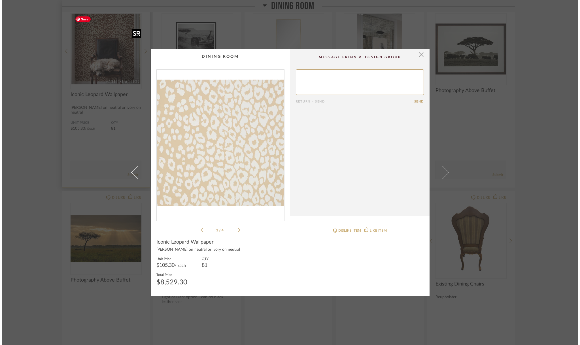
scroll to position [0, 0]
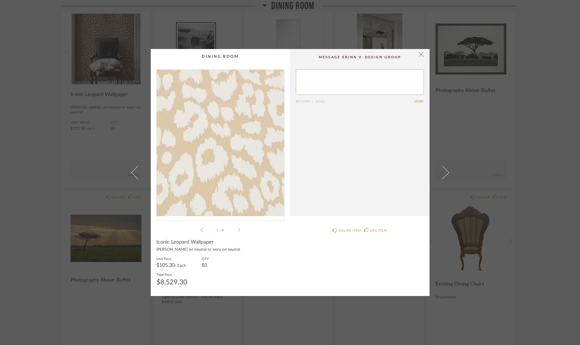
click at [208, 169] on img "0" at bounding box center [221, 143] width 128 height 147
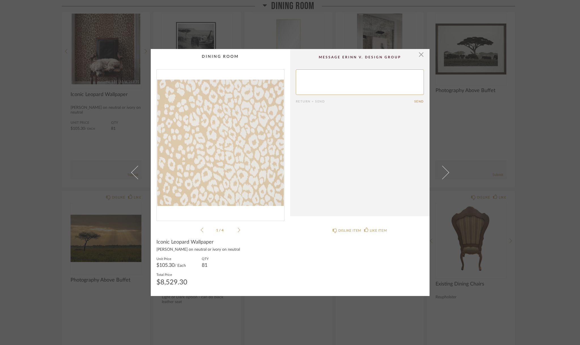
click at [423, 57] on cpp-summary-comments "Return = Send Send" at bounding box center [359, 132] width 139 height 167
click at [421, 57] on span "button" at bounding box center [421, 54] width 11 height 11
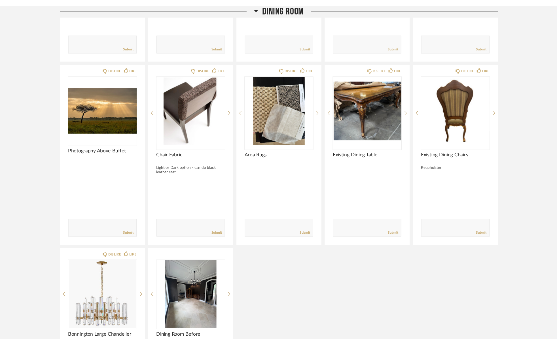
scroll to position [302, 0]
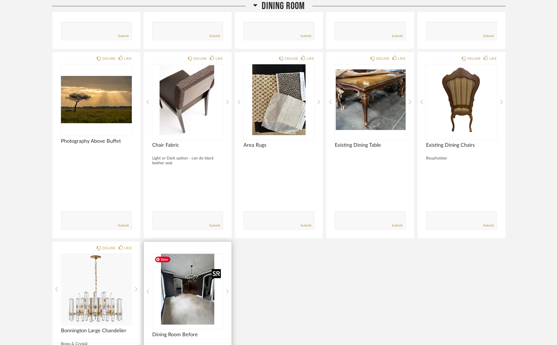
click at [171, 304] on img "0" at bounding box center [187, 289] width 71 height 71
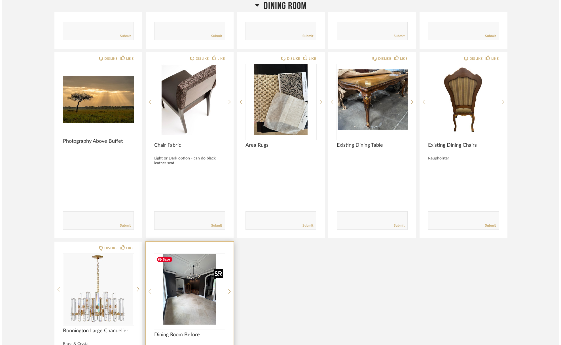
scroll to position [0, 0]
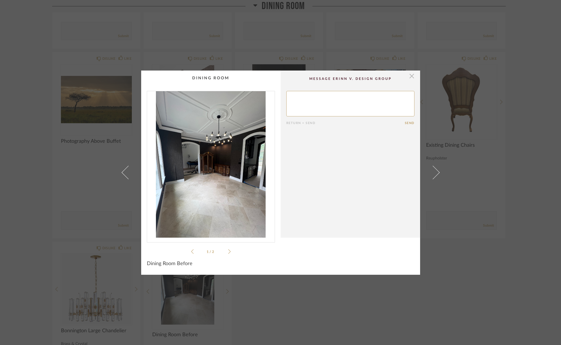
click at [410, 78] on span "button" at bounding box center [411, 76] width 11 height 11
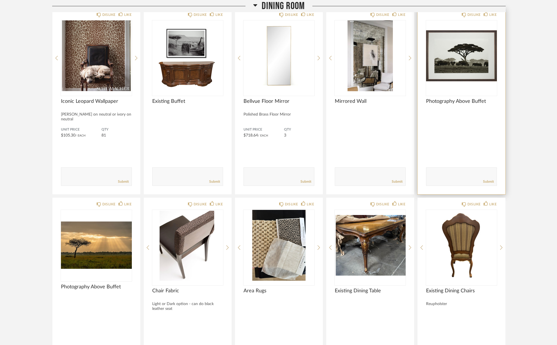
scroll to position [8, 0]
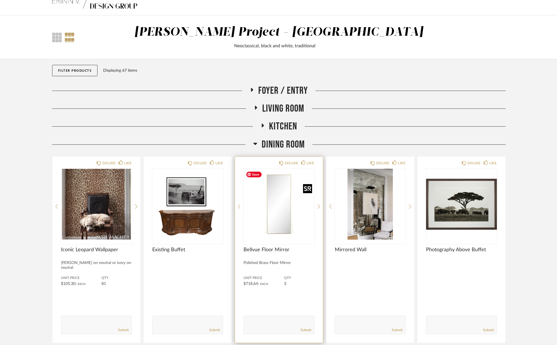
click at [272, 212] on img "0" at bounding box center [279, 204] width 71 height 71
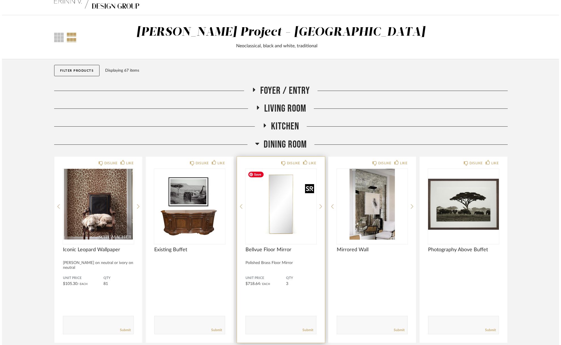
scroll to position [0, 0]
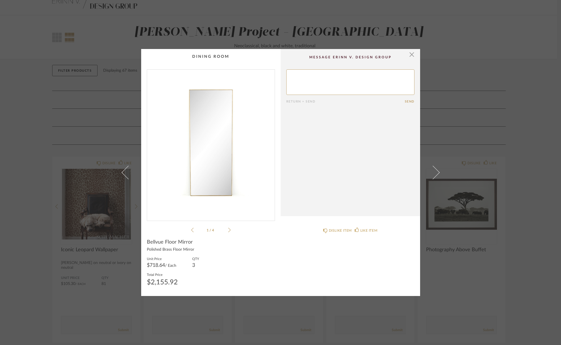
drag, startPoint x: 225, startPoint y: 226, endPoint x: 226, endPoint y: 230, distance: 3.6
click at [225, 226] on div "1 / 4" at bounding box center [211, 151] width 128 height 164
click at [226, 230] on li "1 / 4" at bounding box center [211, 230] width 35 height 7
click at [228, 230] on icon at bounding box center [229, 230] width 3 height 5
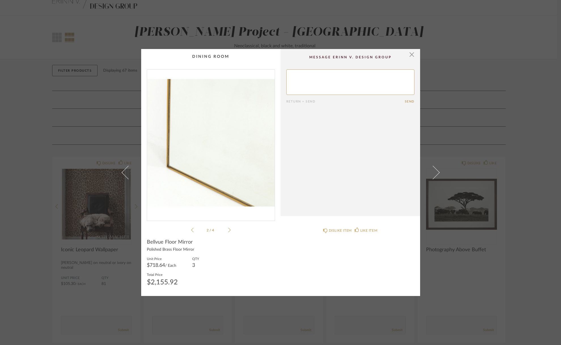
click at [228, 230] on icon at bounding box center [229, 230] width 3 height 5
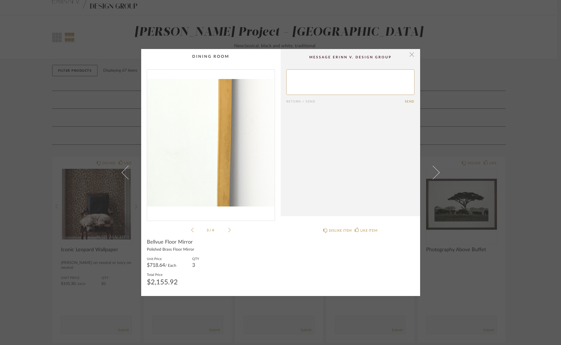
click at [408, 56] on span "button" at bounding box center [411, 54] width 11 height 11
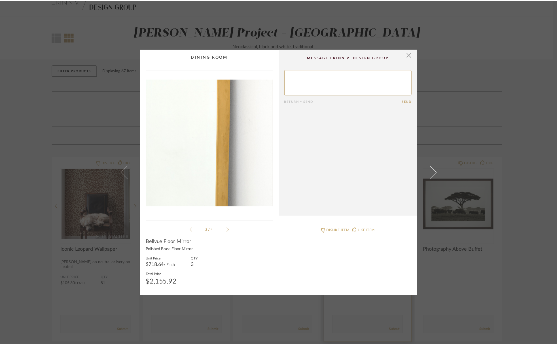
scroll to position [8, 0]
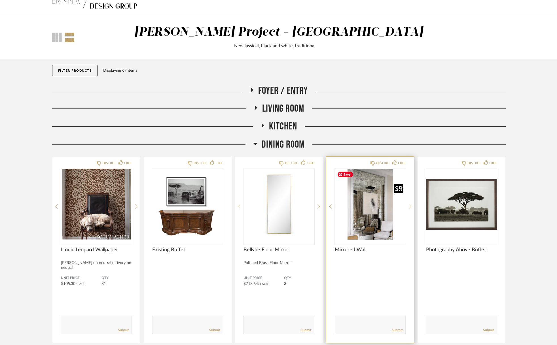
click at [373, 210] on img "0" at bounding box center [370, 204] width 71 height 71
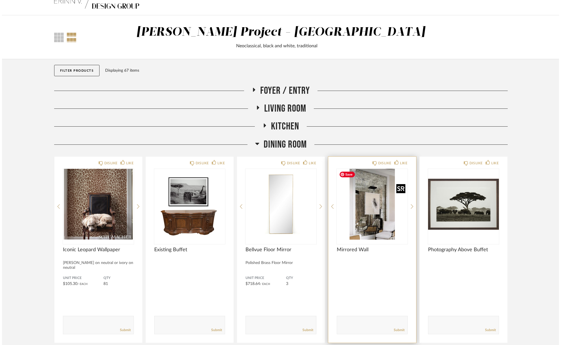
scroll to position [0, 0]
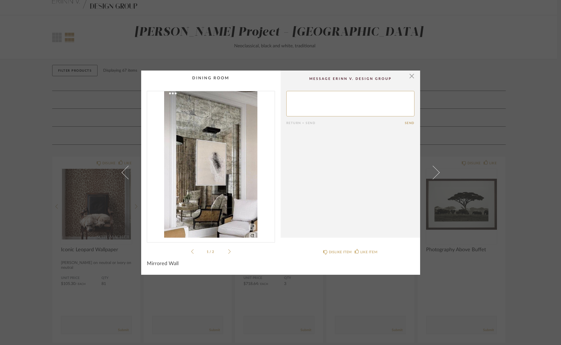
click at [228, 252] on icon at bounding box center [229, 251] width 3 height 5
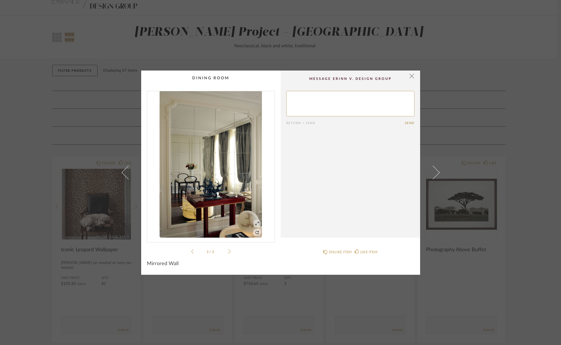
click at [228, 252] on icon at bounding box center [229, 251] width 3 height 5
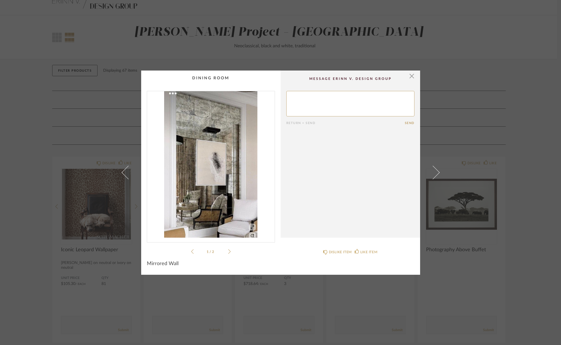
click at [228, 250] on icon at bounding box center [229, 251] width 3 height 5
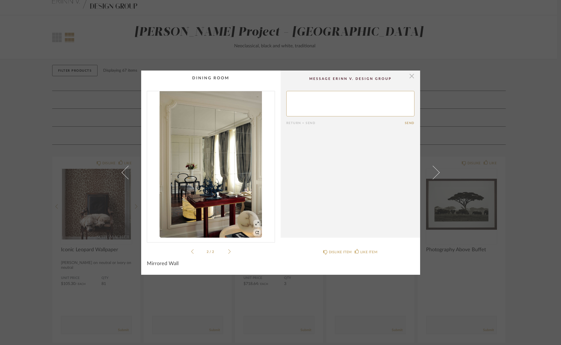
click at [411, 74] on span "button" at bounding box center [411, 76] width 11 height 11
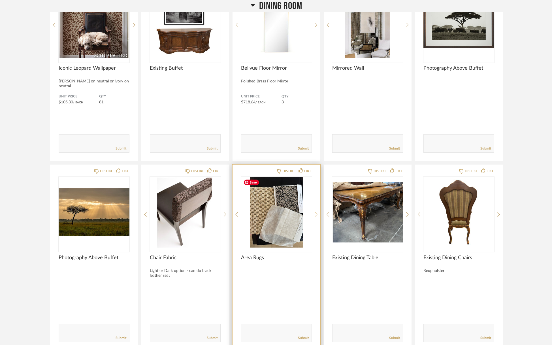
scroll to position [198, 0]
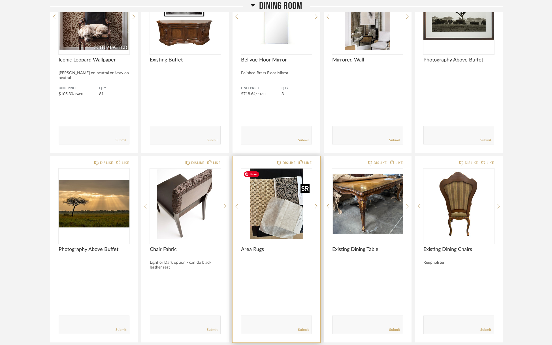
click at [286, 225] on img "1" at bounding box center [276, 204] width 71 height 71
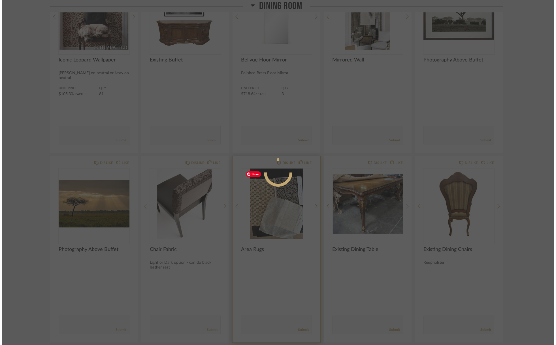
scroll to position [0, 0]
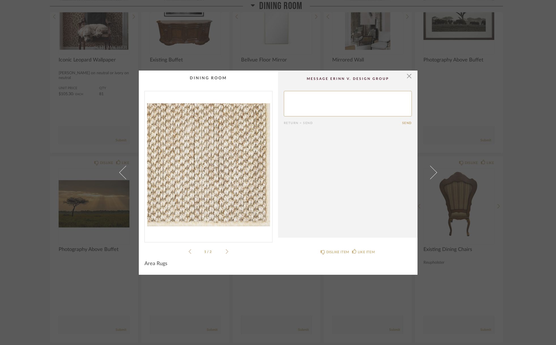
click at [227, 252] on div "1 / 2" at bounding box center [209, 173] width 128 height 164
click at [226, 253] on icon at bounding box center [227, 251] width 3 height 5
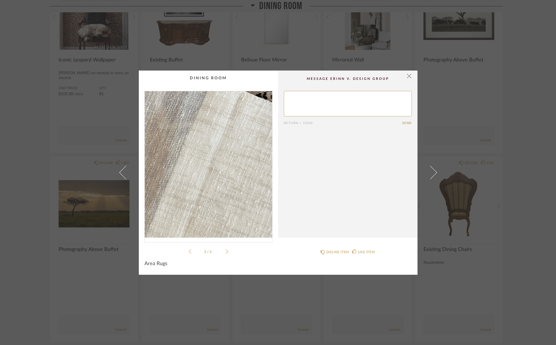
click at [223, 184] on img "1" at bounding box center [209, 164] width 128 height 147
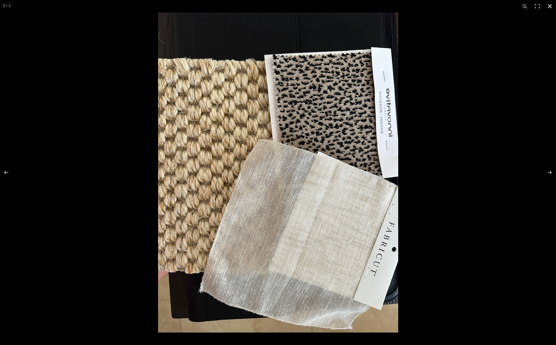
click at [460, 5] on button at bounding box center [550, 6] width 12 height 12
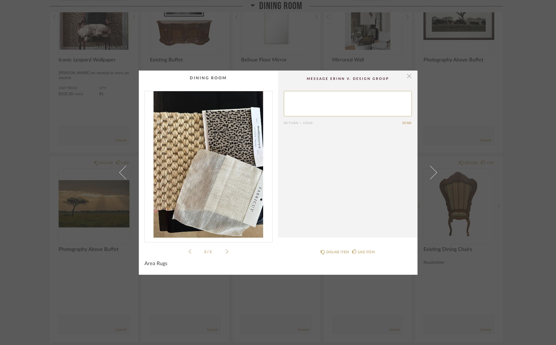
click at [409, 75] on span "button" at bounding box center [409, 76] width 11 height 11
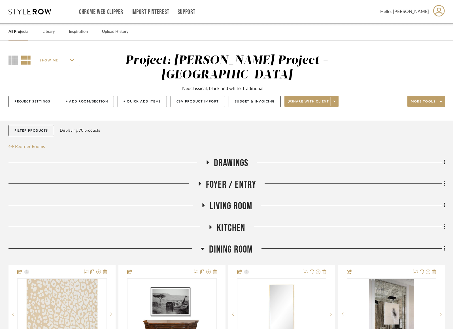
click at [230, 200] on span "Living Room" at bounding box center [231, 206] width 43 height 12
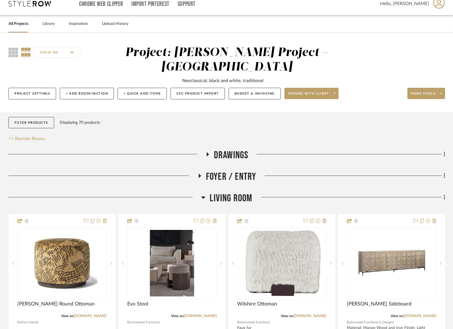
drag, startPoint x: 229, startPoint y: 186, endPoint x: 230, endPoint y: 190, distance: 3.6
click at [229, 192] on span "Living Room" at bounding box center [231, 198] width 43 height 12
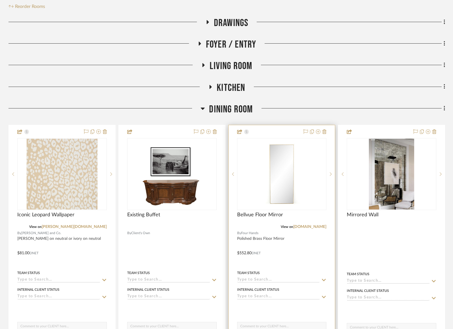
scroll to position [281, 0]
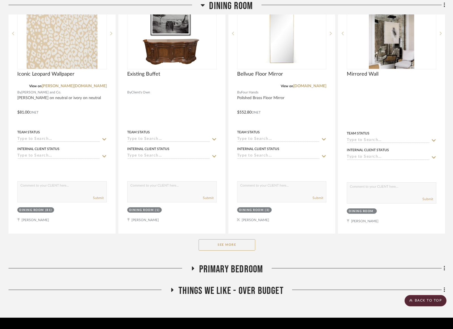
click at [234, 240] on button "See More" at bounding box center [227, 245] width 57 height 11
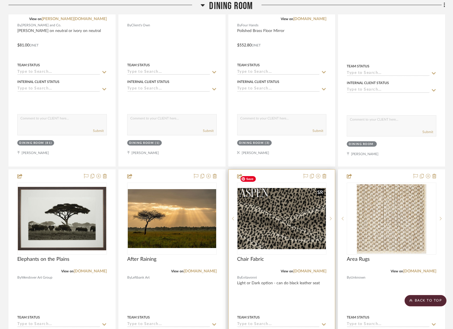
scroll to position [384, 0]
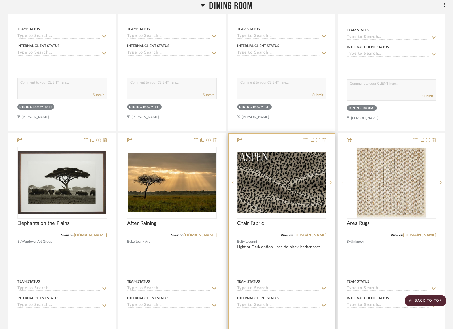
click at [331, 166] on div at bounding box center [331, 183] width 9 height 72
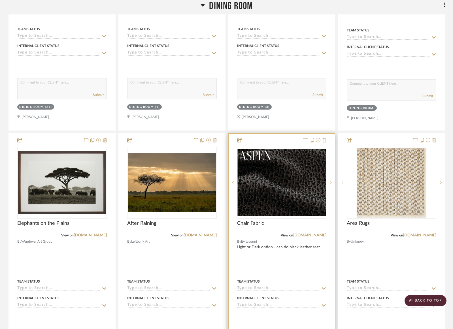
click at [331, 166] on div at bounding box center [331, 183] width 9 height 72
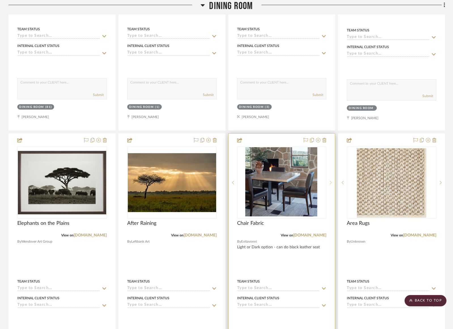
click at [331, 166] on div at bounding box center [331, 183] width 9 height 72
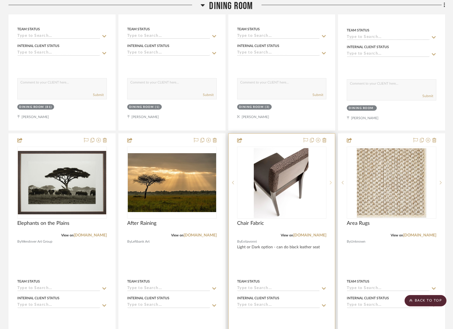
click at [331, 166] on div at bounding box center [331, 183] width 9 height 72
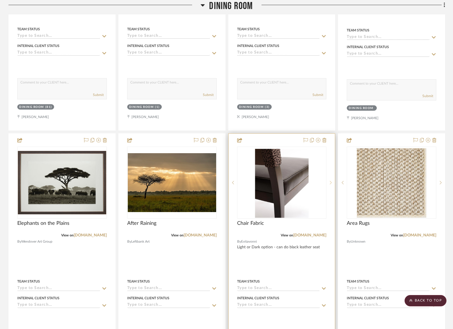
click at [331, 166] on div at bounding box center [331, 183] width 9 height 72
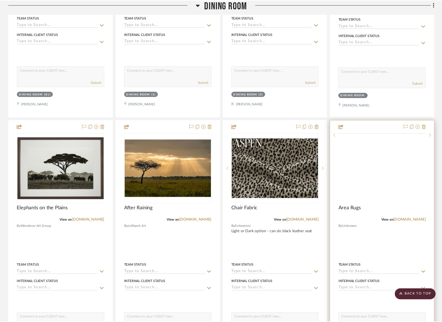
scroll to position [372, 0]
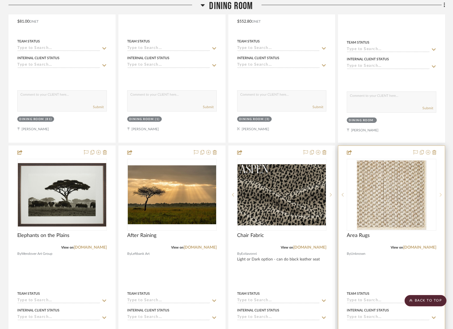
click at [439, 177] on div at bounding box center [441, 195] width 9 height 72
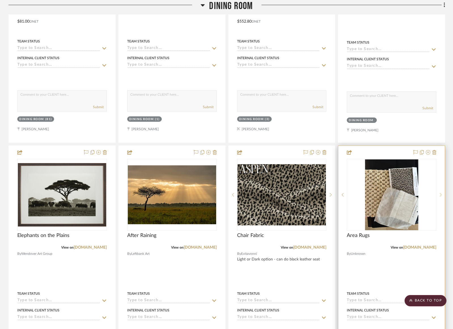
click at [441, 193] on icon at bounding box center [441, 195] width 2 height 4
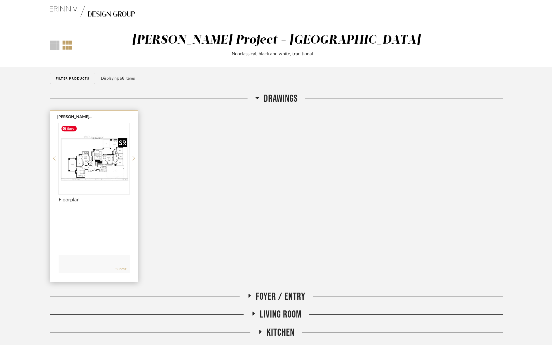
click at [90, 161] on img "0" at bounding box center [94, 158] width 71 height 71
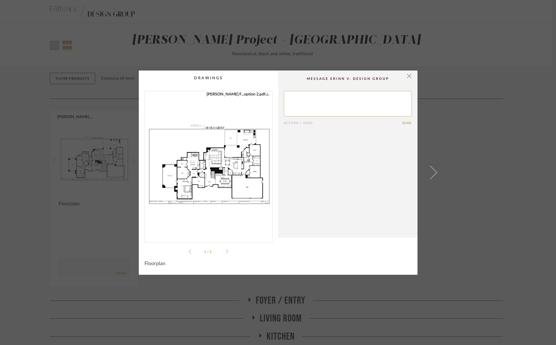
drag, startPoint x: 408, startPoint y: 77, endPoint x: 359, endPoint y: 113, distance: 61.6
click at [408, 76] on span "button" at bounding box center [409, 76] width 11 height 11
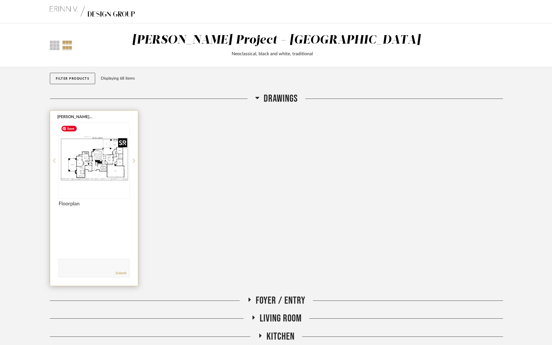
click at [106, 172] on img "0" at bounding box center [94, 158] width 71 height 71
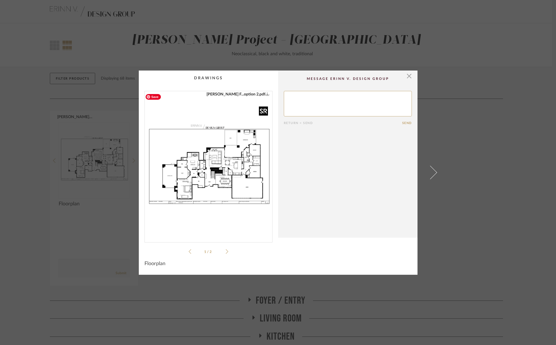
click at [214, 171] on img "0" at bounding box center [209, 164] width 128 height 147
click at [226, 251] on div "[PERSON_NAME] F...option 1.pdf [PERSON_NAME] F...option 2.pdf [PERSON_NAME] F..…" at bounding box center [209, 173] width 128 height 164
click at [226, 252] on icon at bounding box center [227, 251] width 3 height 5
click at [223, 152] on img "1" at bounding box center [209, 164] width 128 height 147
drag, startPoint x: 409, startPoint y: 75, endPoint x: 406, endPoint y: 77, distance: 3.4
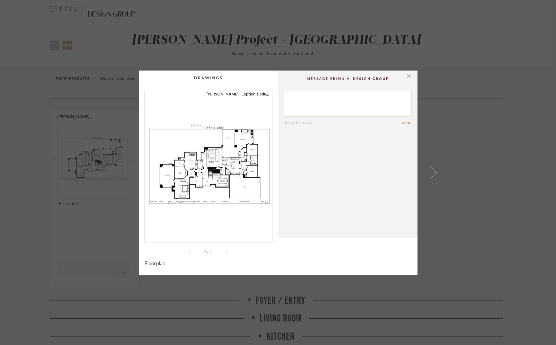
click at [409, 75] on span "button" at bounding box center [409, 76] width 11 height 11
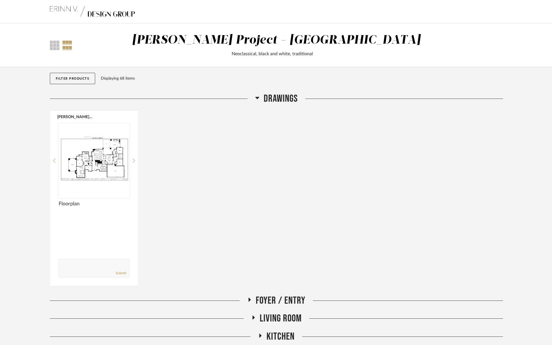
click at [279, 101] on span "Drawings" at bounding box center [281, 99] width 34 height 12
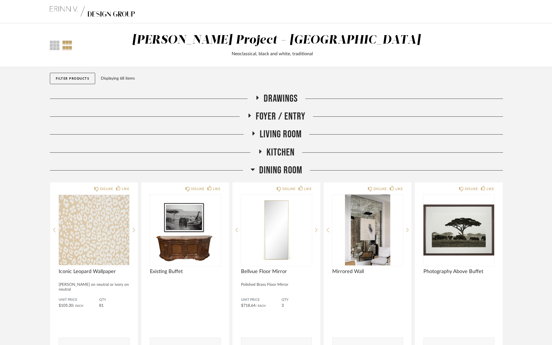
click at [280, 118] on span "Foyer / Entry" at bounding box center [281, 117] width 50 height 12
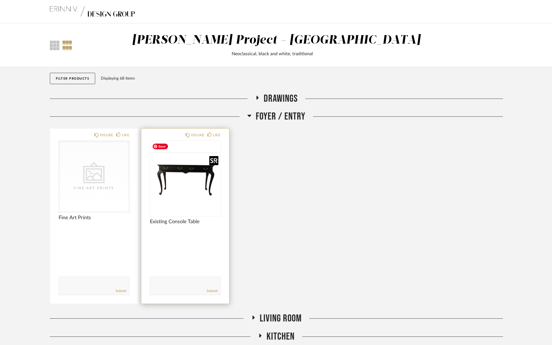
click at [194, 183] on img "0" at bounding box center [185, 176] width 71 height 71
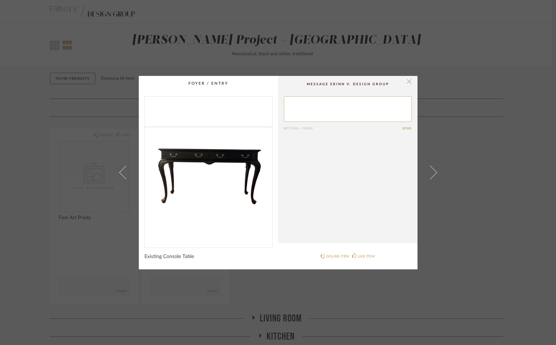
click at [408, 83] on span "button" at bounding box center [409, 81] width 11 height 11
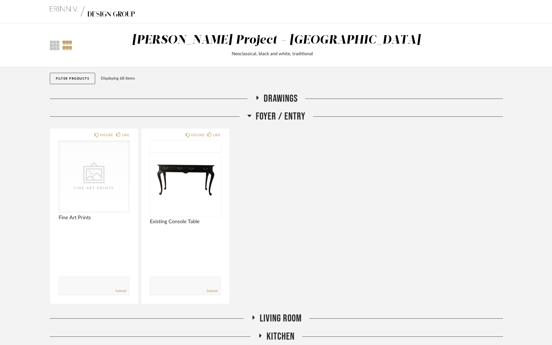
scroll to position [17, 0]
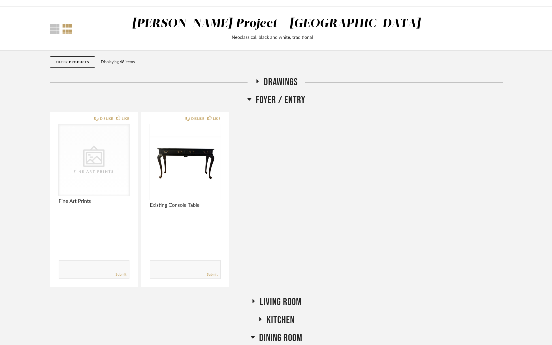
click at [273, 102] on span "Foyer / Entry" at bounding box center [281, 100] width 50 height 12
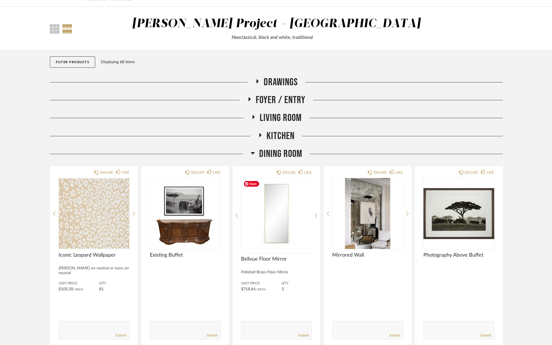
scroll to position [15, 0]
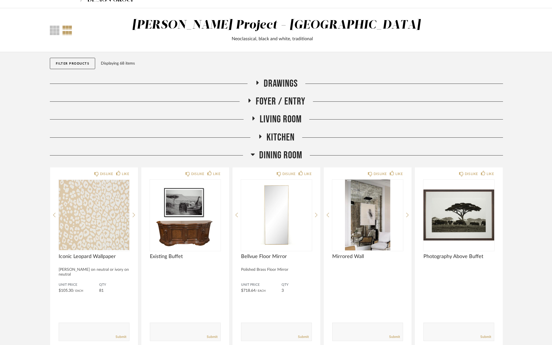
click at [290, 113] on span "Living Room" at bounding box center [281, 119] width 42 height 12
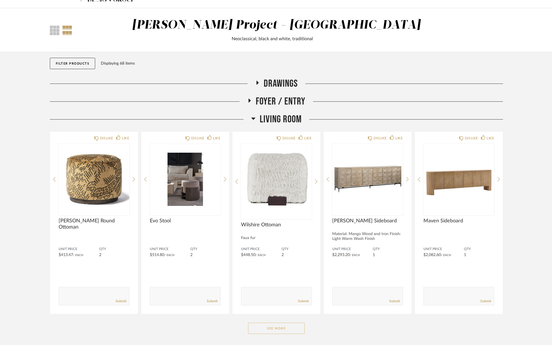
click at [281, 329] on button "See More" at bounding box center [276, 328] width 57 height 11
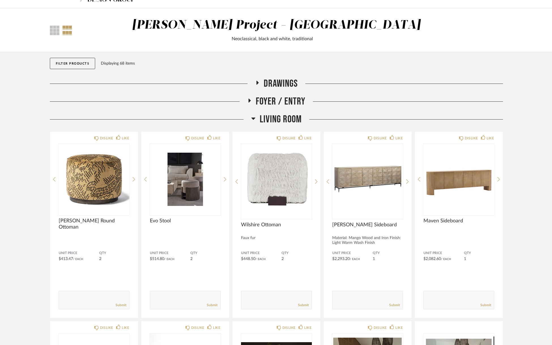
click at [291, 121] on span "Living Room" at bounding box center [281, 119] width 42 height 12
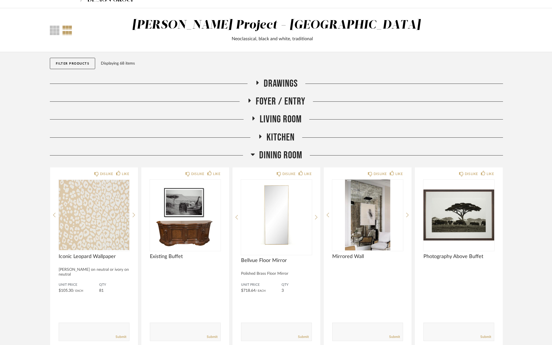
click at [292, 160] on span "Dining Room" at bounding box center [280, 155] width 43 height 12
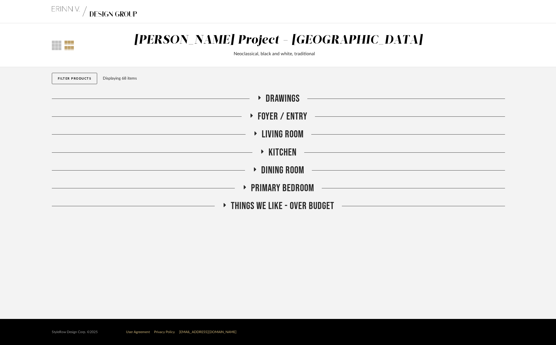
click at [287, 152] on span "Kitchen" at bounding box center [283, 153] width 28 height 12
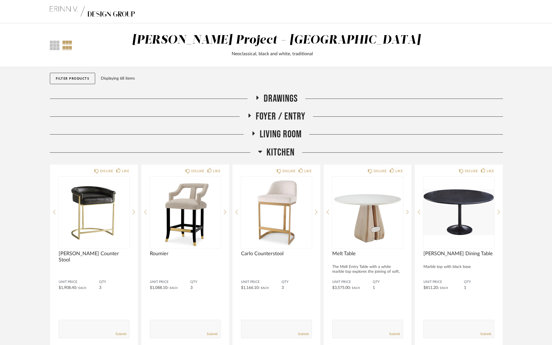
click at [288, 152] on span "Kitchen" at bounding box center [281, 153] width 28 height 12
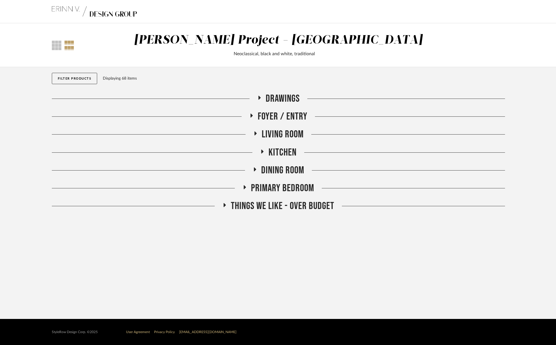
click at [285, 188] on span "Primary Bedroom" at bounding box center [282, 188] width 63 height 12
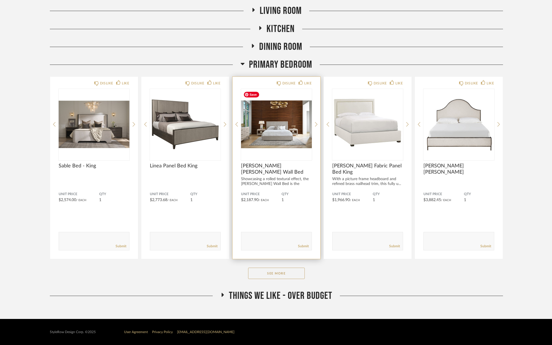
scroll to position [128, 0]
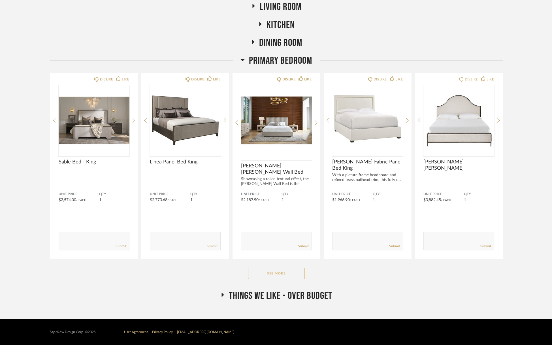
click at [276, 269] on button "See More" at bounding box center [276, 273] width 57 height 11
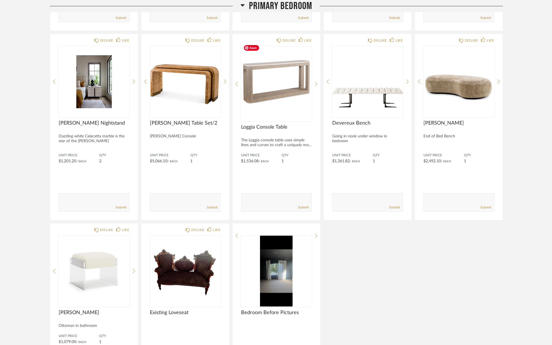
scroll to position [688, 0]
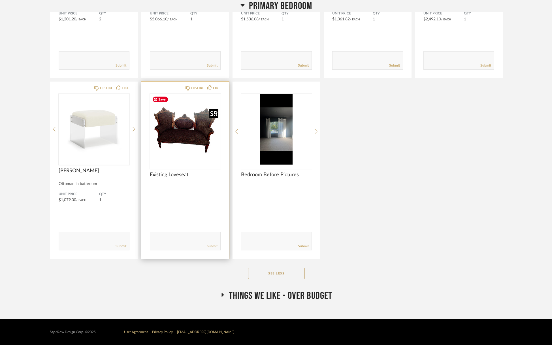
click at [215, 134] on img "0" at bounding box center [185, 129] width 71 height 71
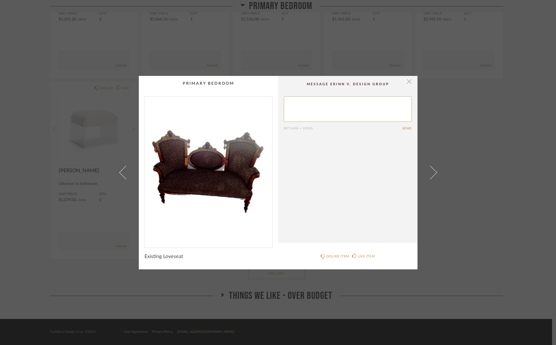
click at [410, 85] on span "button" at bounding box center [409, 81] width 11 height 11
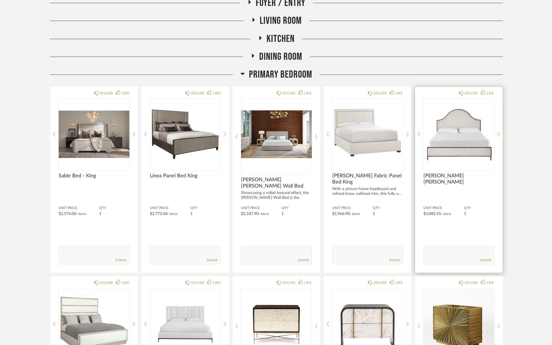
scroll to position [112, 0]
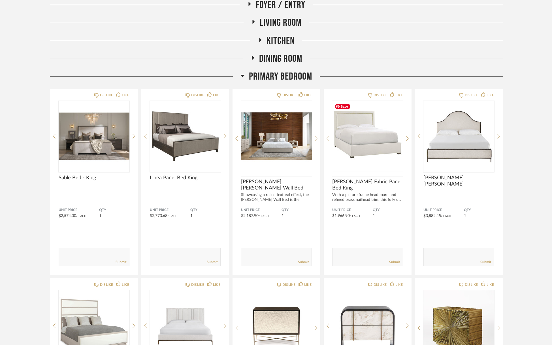
click at [266, 79] on span "Primary Bedroom" at bounding box center [280, 77] width 63 height 12
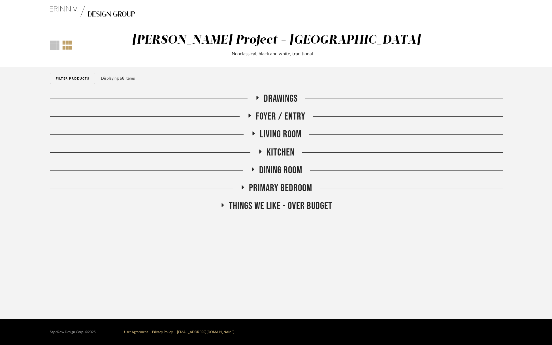
scroll to position [0, 0]
click at [281, 168] on span "Dining Room" at bounding box center [282, 170] width 43 height 12
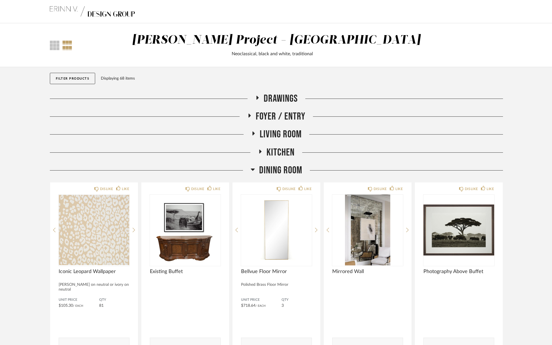
click at [281, 168] on span "Dining Room" at bounding box center [280, 170] width 43 height 12
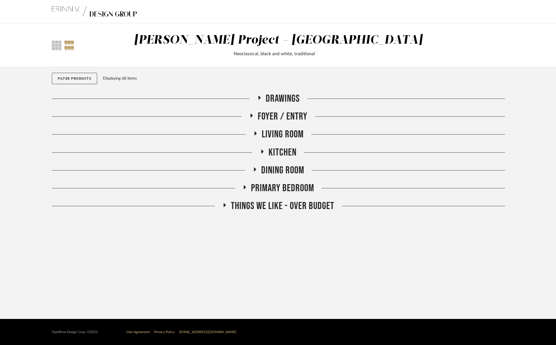
click at [281, 147] on span "Kitchen" at bounding box center [283, 153] width 28 height 12
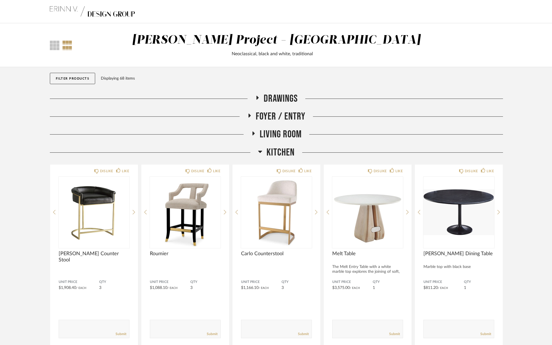
click at [281, 147] on span "Kitchen" at bounding box center [281, 153] width 28 height 12
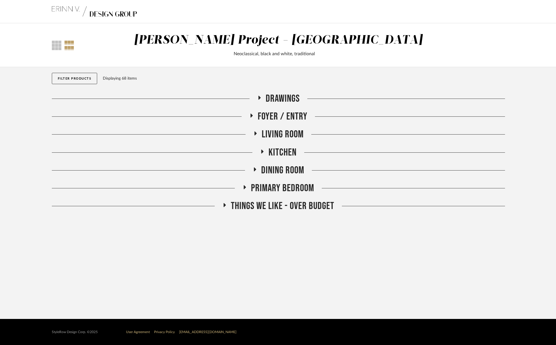
click at [282, 125] on div "Foyer / Entry" at bounding box center [279, 120] width 454 height 18
click at [284, 134] on span "Living Room" at bounding box center [283, 134] width 42 height 12
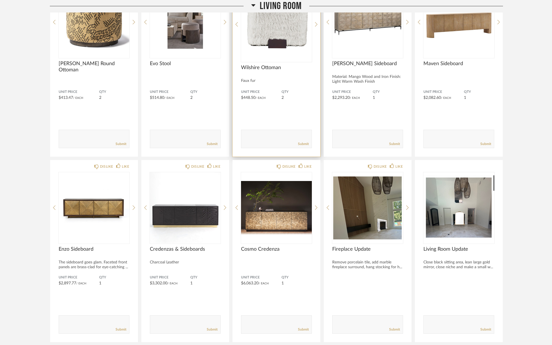
scroll to position [254, 0]
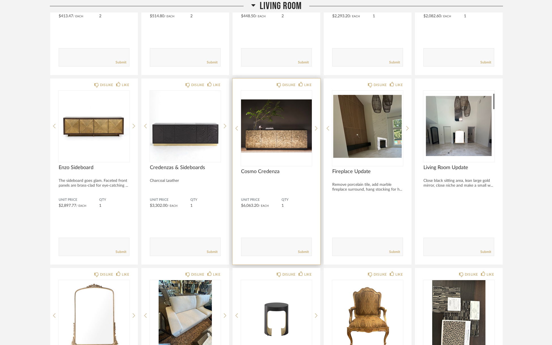
click at [318, 129] on div "DISLIKE LIKE Cosmo Credenza Unit Price $6,063.20 / Each QTY 1 Comments: Submit" at bounding box center [277, 172] width 88 height 186
click at [317, 129] on icon at bounding box center [316, 128] width 3 height 5
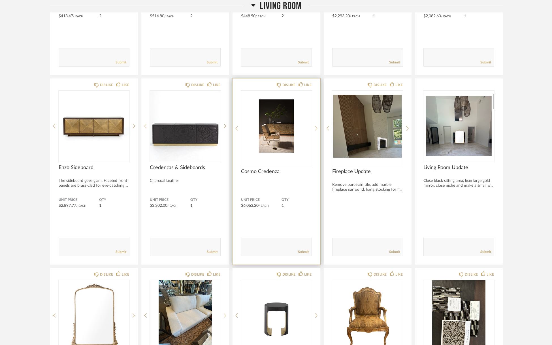
click at [317, 129] on icon at bounding box center [316, 128] width 3 height 5
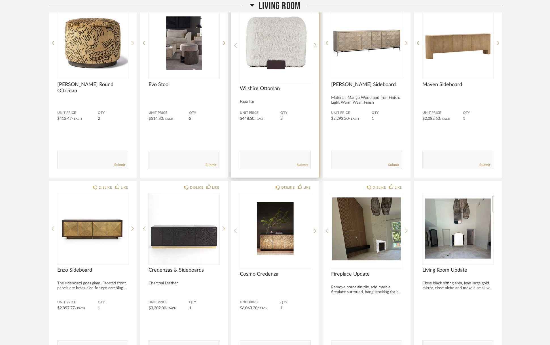
scroll to position [144, 0]
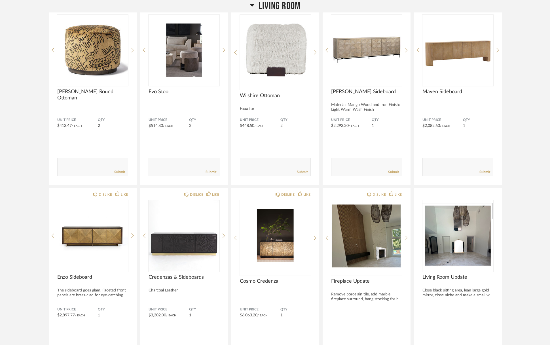
click at [287, 8] on span "Living Room" at bounding box center [280, 6] width 42 height 12
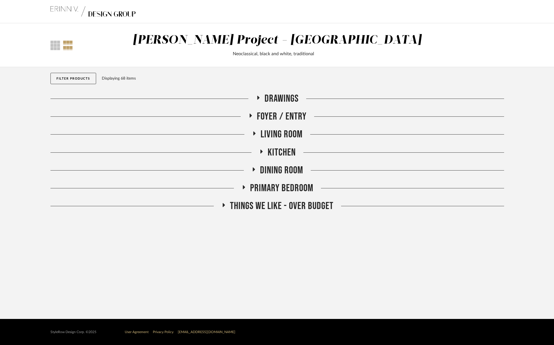
drag, startPoint x: 295, startPoint y: 185, endPoint x: 290, endPoint y: 183, distance: 5.0
click at [295, 185] on span "Primary Bedroom" at bounding box center [281, 188] width 63 height 12
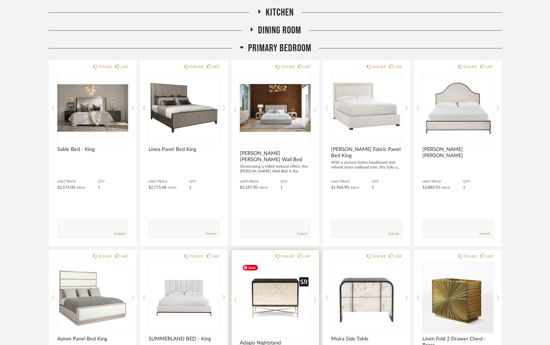
scroll to position [141, 0]
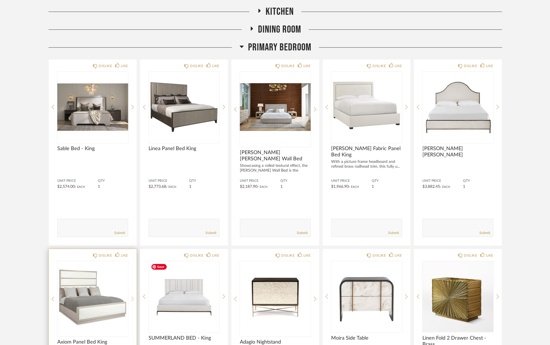
click at [132, 299] on icon at bounding box center [132, 299] width 3 height 5
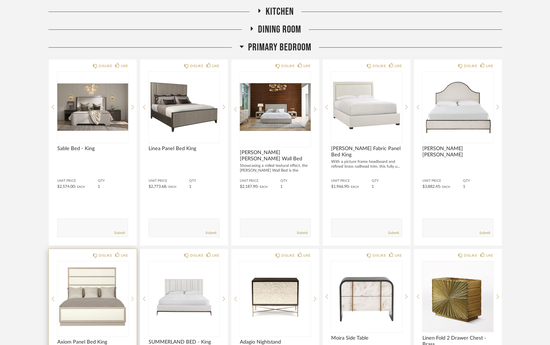
click at [132, 299] on icon at bounding box center [132, 299] width 3 height 5
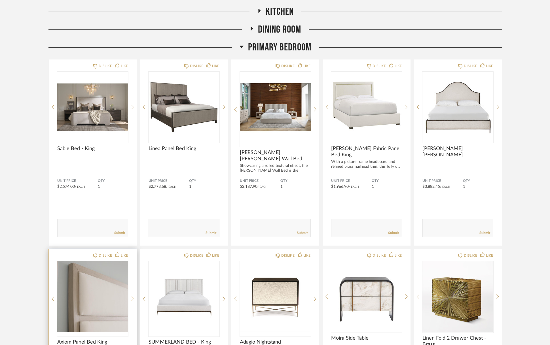
click at [132, 299] on icon at bounding box center [132, 299] width 3 height 5
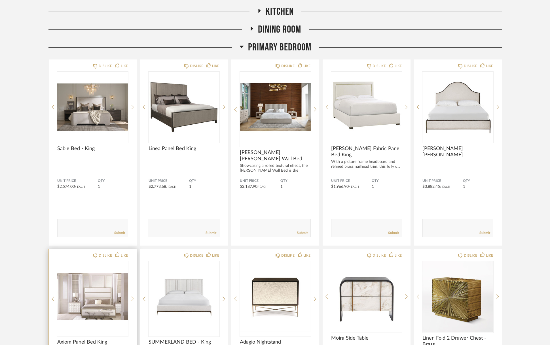
click at [132, 299] on icon at bounding box center [132, 299] width 3 height 5
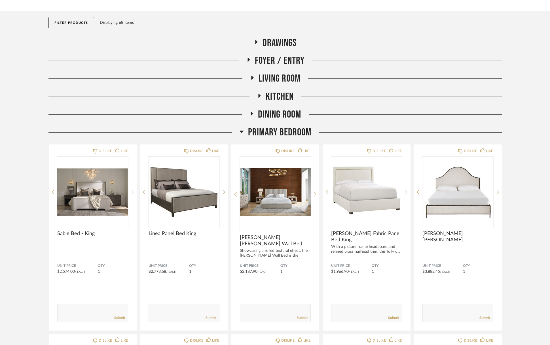
scroll to position [36, 0]
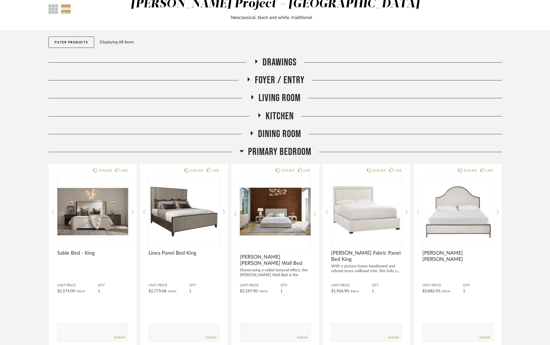
click at [285, 99] on span "Living Room" at bounding box center [280, 98] width 42 height 12
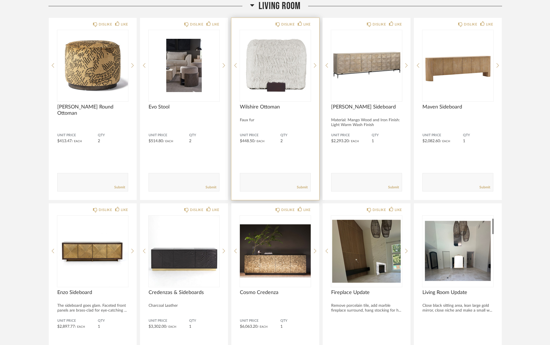
scroll to position [183, 0]
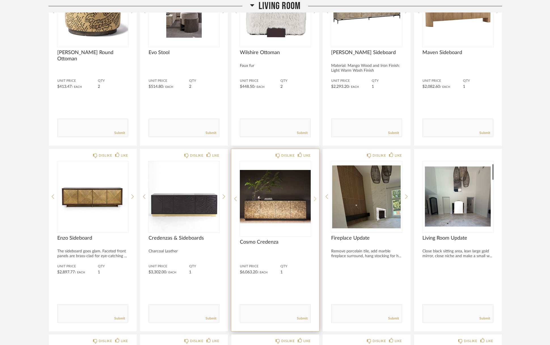
click at [316, 196] on icon at bounding box center [315, 198] width 3 height 5
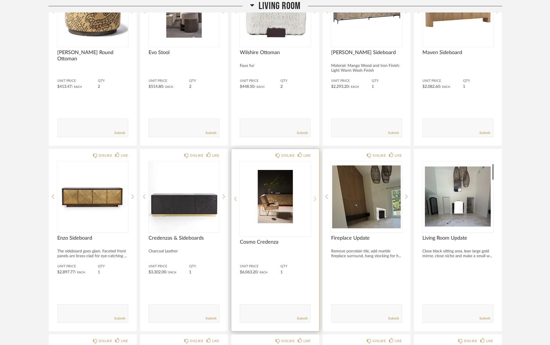
click at [316, 196] on icon at bounding box center [315, 198] width 3 height 5
click at [316, 196] on div at bounding box center [315, 198] width 3 height 75
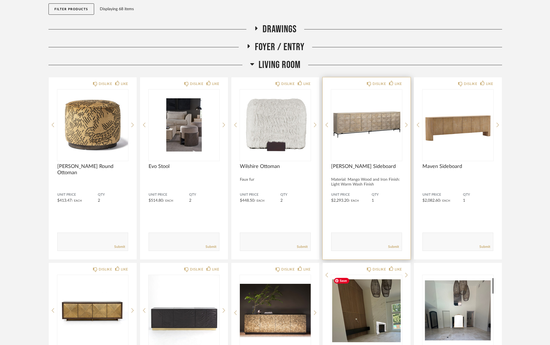
scroll to position [45, 0]
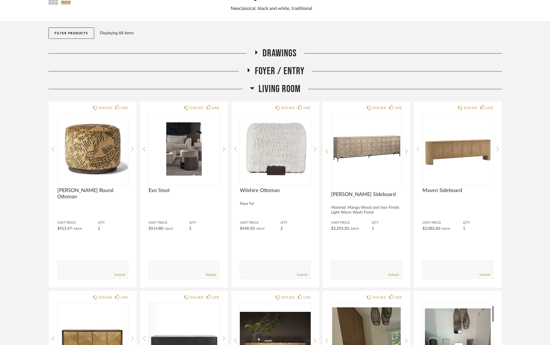
click at [288, 88] on span "Living Room" at bounding box center [280, 89] width 42 height 12
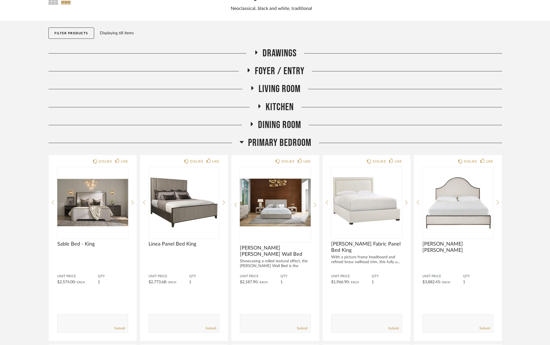
click at [293, 140] on span "Primary Bedroom" at bounding box center [279, 143] width 63 height 12
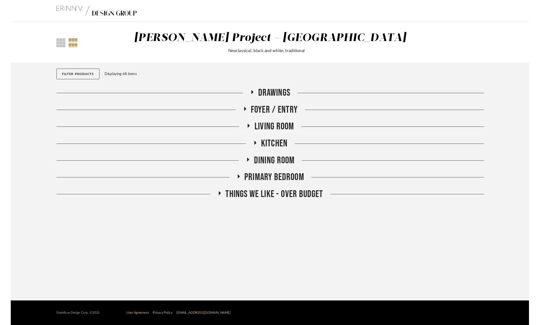
scroll to position [0, 0]
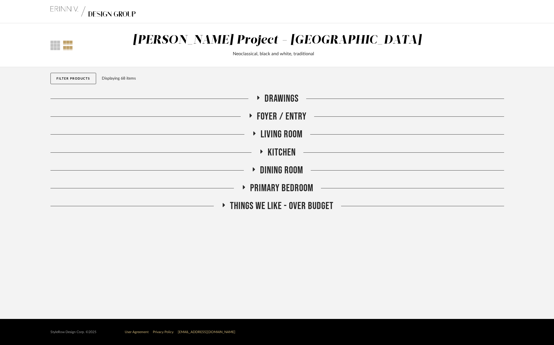
click at [290, 188] on span "Primary Bedroom" at bounding box center [281, 188] width 63 height 12
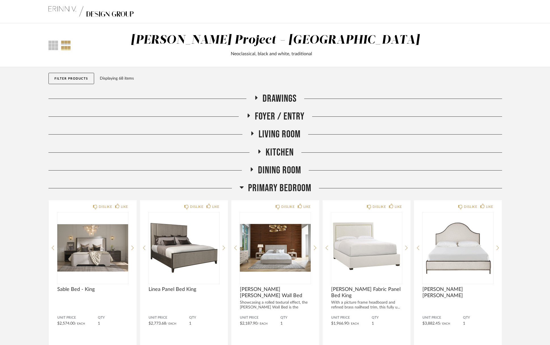
click at [290, 188] on span "Primary Bedroom" at bounding box center [279, 188] width 63 height 12
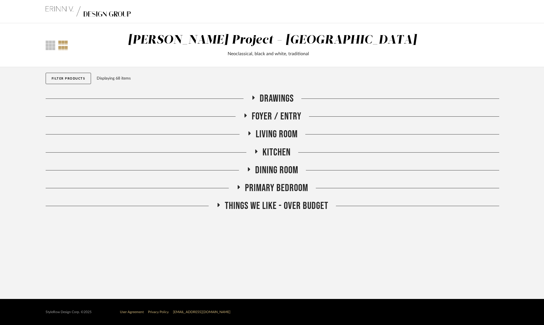
click at [296, 195] on div "Primary Bedroom" at bounding box center [273, 191] width 454 height 18
click at [301, 190] on span "Primary Bedroom" at bounding box center [276, 188] width 63 height 12
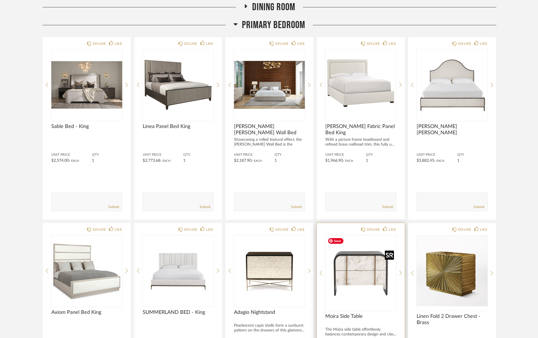
scroll to position [167, 0]
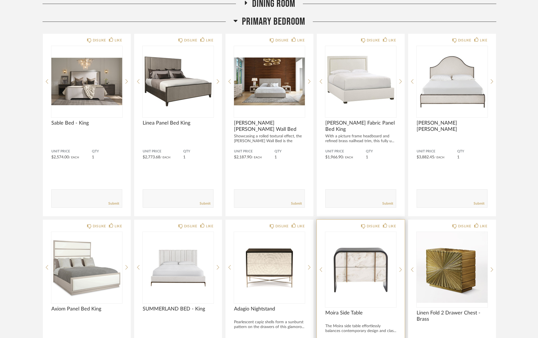
click at [402, 263] on div "DISLIKE LIKE Moira Side Table The Moira side table effortlessly balances contem…" at bounding box center [361, 312] width 88 height 186
click at [400, 266] on div at bounding box center [400, 269] width 3 height 75
click at [401, 266] on div at bounding box center [400, 269] width 3 height 75
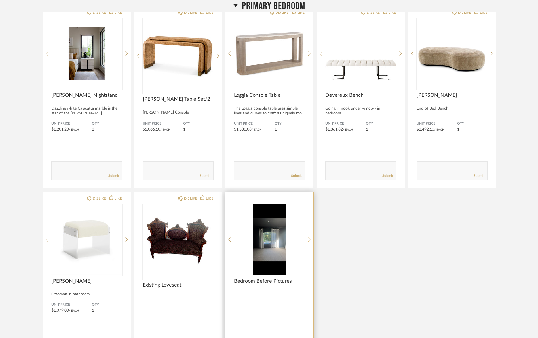
scroll to position [569, 0]
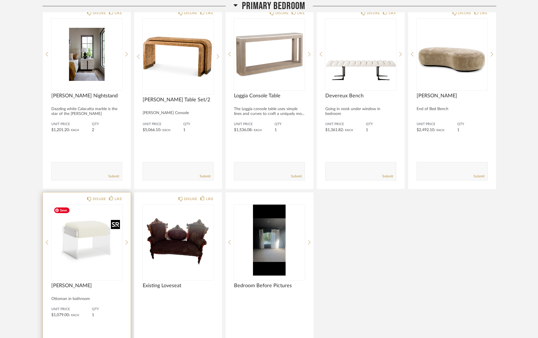
click at [88, 246] on img "0" at bounding box center [86, 239] width 71 height 71
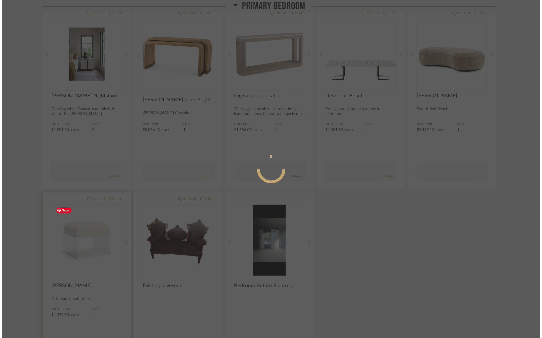
scroll to position [0, 0]
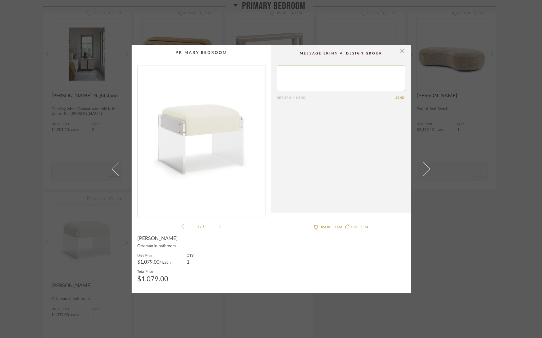
click at [219, 227] on icon at bounding box center [220, 226] width 3 height 5
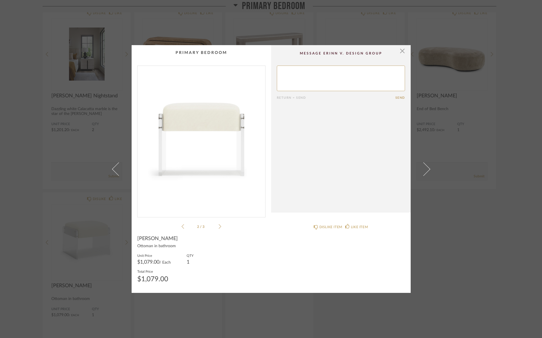
click at [219, 227] on icon at bounding box center [220, 226] width 3 height 5
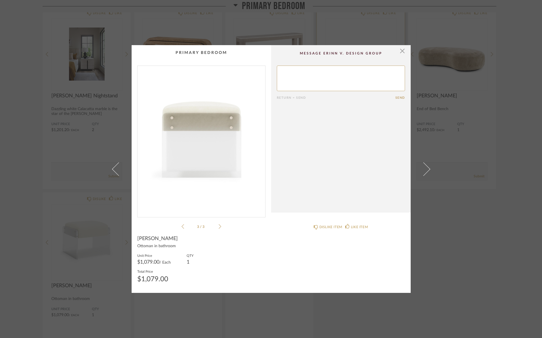
click at [399, 54] on span "button" at bounding box center [402, 50] width 11 height 11
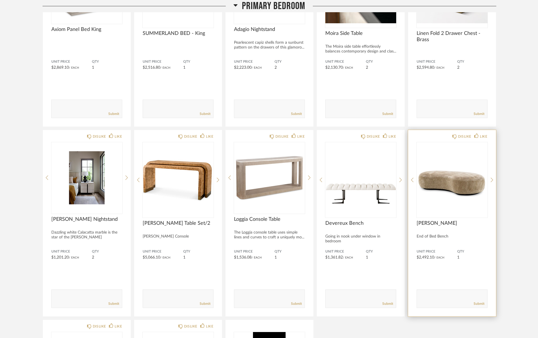
scroll to position [399, 0]
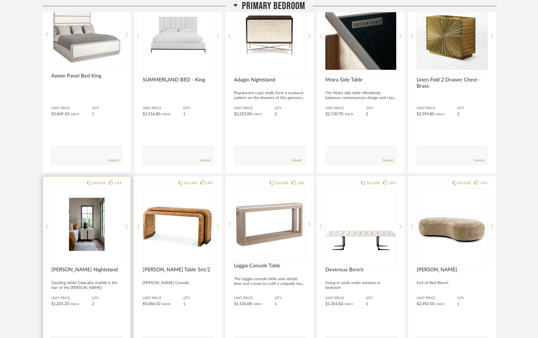
click at [128, 225] on div "DISLIKE LIKE Maren Nightstand Dazzling white Calacatta marble is the star of th…" at bounding box center [87, 269] width 88 height 186
click at [126, 226] on icon at bounding box center [126, 226] width 3 height 5
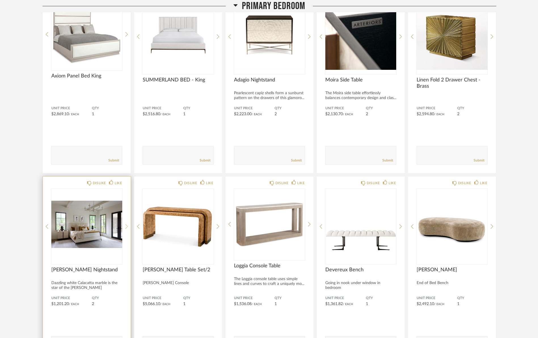
click at [126, 226] on icon at bounding box center [126, 226] width 3 height 5
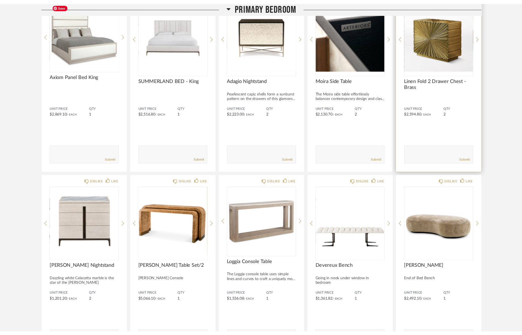
scroll to position [402, 0]
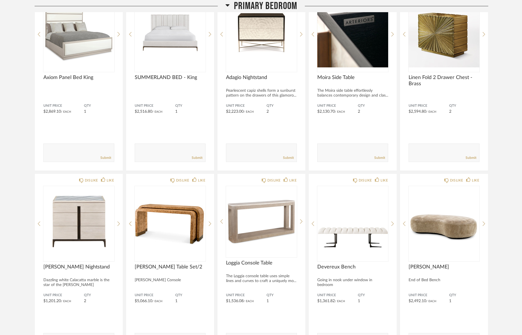
click at [277, 6] on span "Primary Bedroom" at bounding box center [265, 6] width 63 height 12
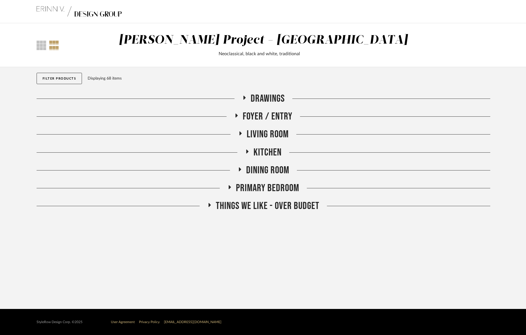
click at [266, 128] on span "Living Room" at bounding box center [268, 134] width 42 height 12
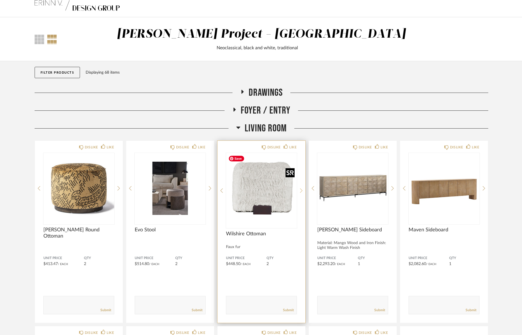
scroll to position [6, 0]
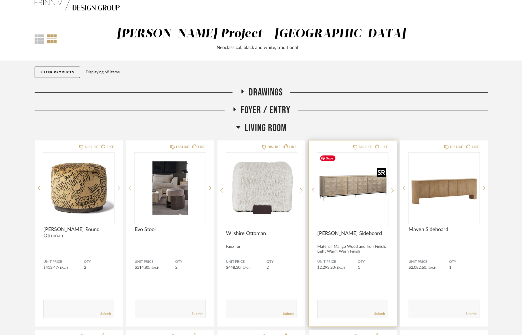
click at [348, 202] on img "0" at bounding box center [352, 188] width 71 height 71
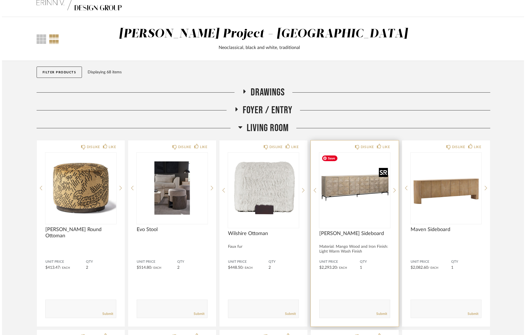
scroll to position [0, 0]
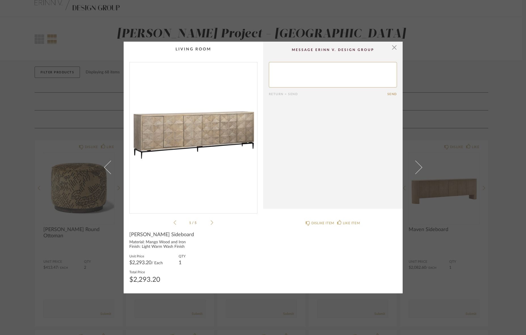
drag, startPoint x: 395, startPoint y: 48, endPoint x: 349, endPoint y: 25, distance: 51.6
click at [395, 48] on span "button" at bounding box center [394, 47] width 11 height 11
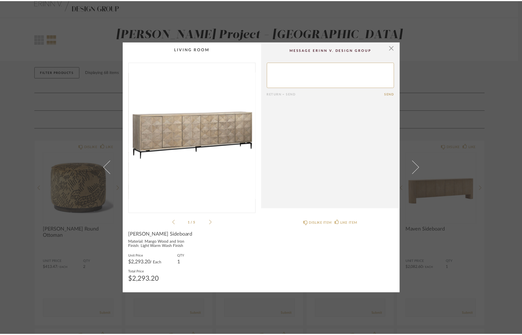
scroll to position [6, 0]
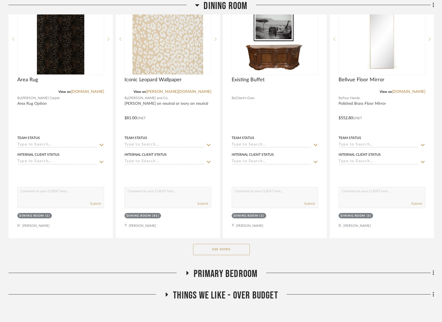
scroll to position [287, 0]
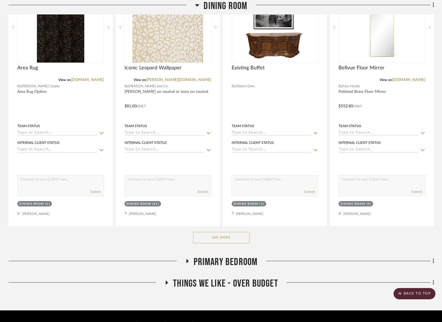
click at [231, 232] on button "See More" at bounding box center [221, 237] width 57 height 11
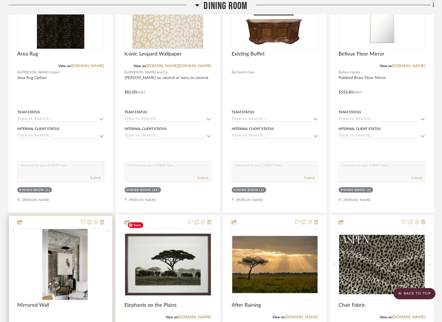
scroll to position [312, 0]
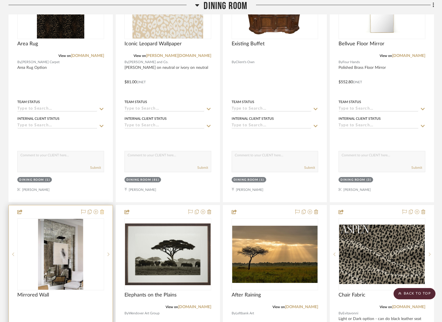
click at [103, 210] on icon at bounding box center [102, 212] width 4 height 5
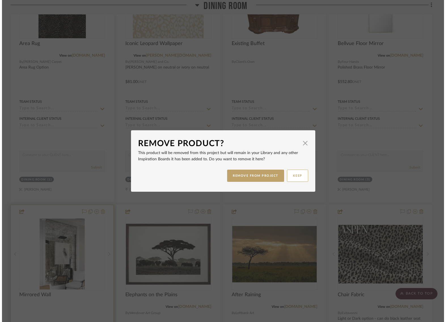
scroll to position [0, 0]
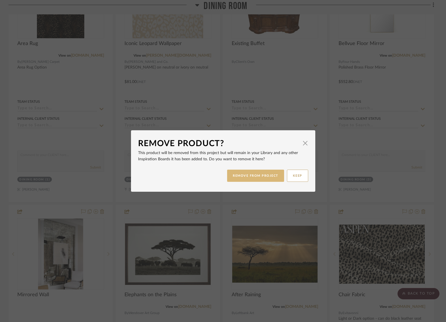
click at [247, 175] on button "REMOVE FROM PROJECT" at bounding box center [255, 176] width 57 height 12
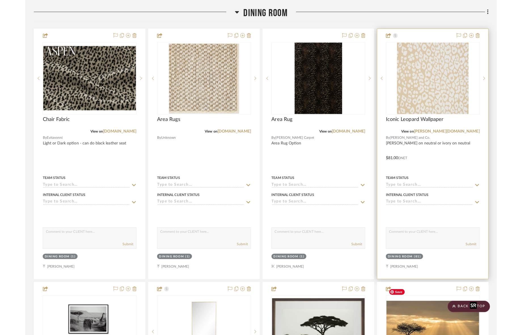
scroll to position [225, 0]
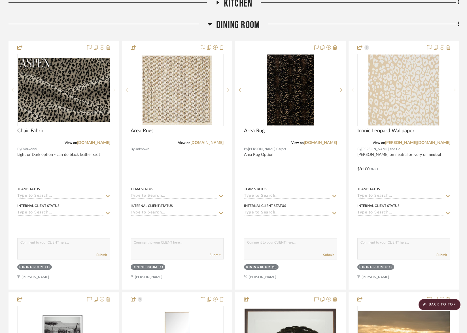
drag, startPoint x: 399, startPoint y: 325, endPoint x: 450, endPoint y: 5, distance: 323.6
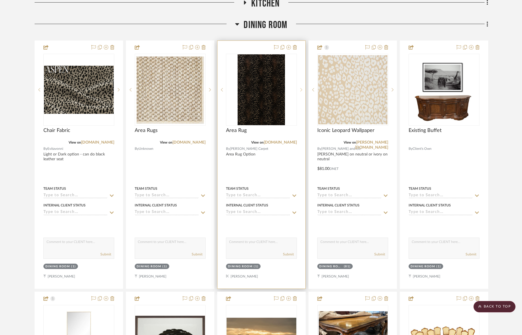
click at [300, 88] on sr-next-btn at bounding box center [301, 90] width 9 height 4
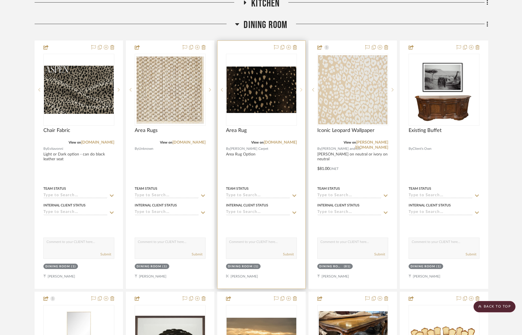
click at [300, 88] on sr-next-btn at bounding box center [301, 90] width 9 height 4
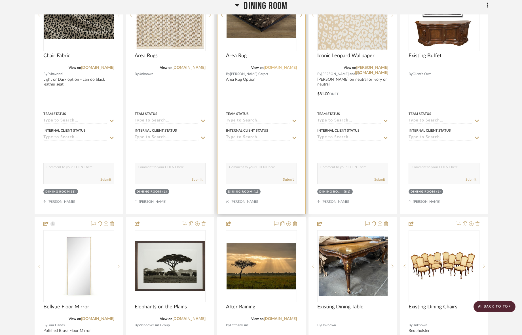
scroll to position [216, 0]
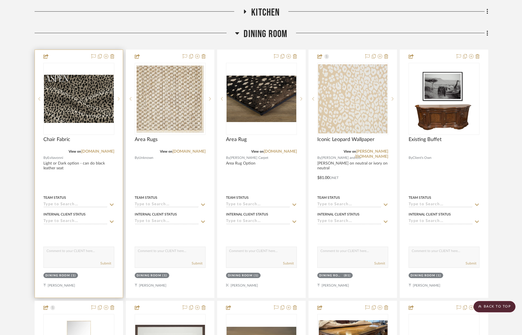
click at [120, 97] on sr-next-btn at bounding box center [118, 99] width 9 height 4
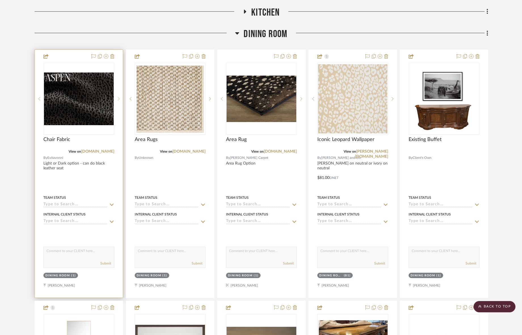
click at [120, 97] on sr-next-btn at bounding box center [118, 99] width 9 height 4
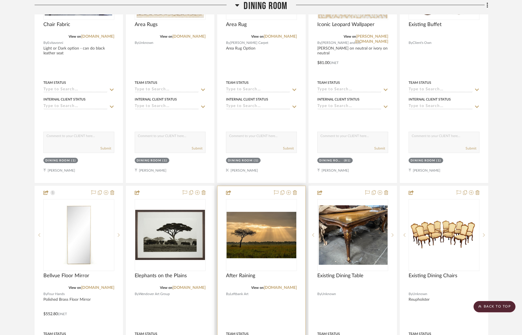
scroll to position [222, 0]
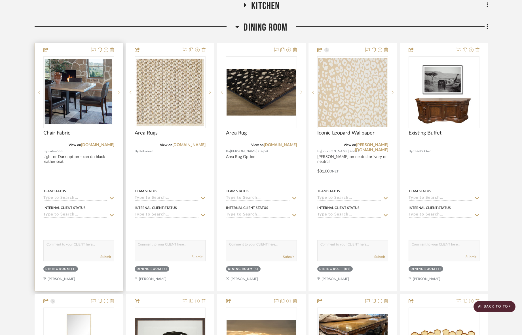
click at [119, 75] on div at bounding box center [118, 92] width 9 height 72
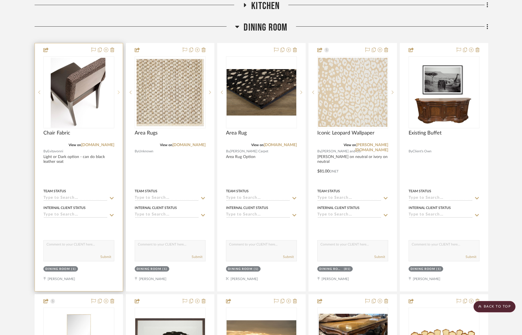
click at [119, 75] on div at bounding box center [118, 92] width 9 height 72
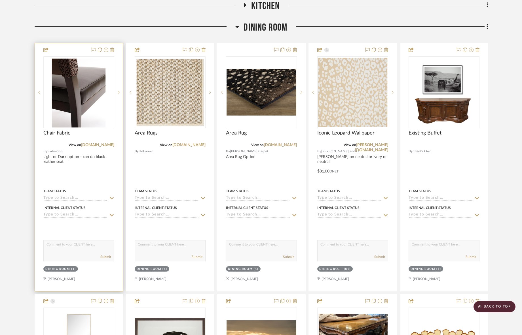
click at [119, 75] on div at bounding box center [118, 92] width 9 height 72
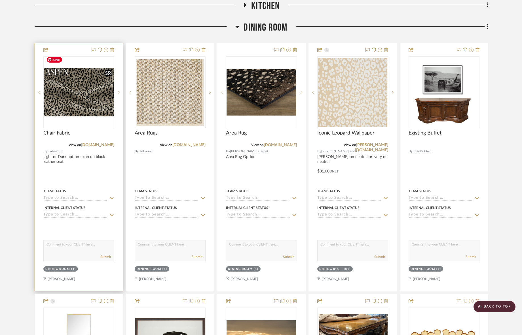
click at [70, 90] on img "0" at bounding box center [79, 92] width 70 height 48
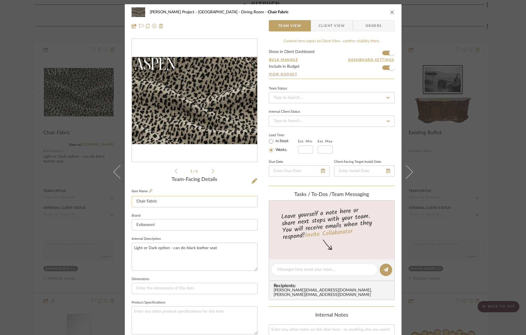
scroll to position [1, 0]
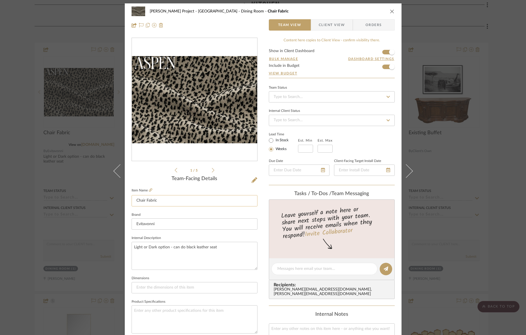
click at [168, 200] on input "Chair Fabric" at bounding box center [195, 200] width 126 height 11
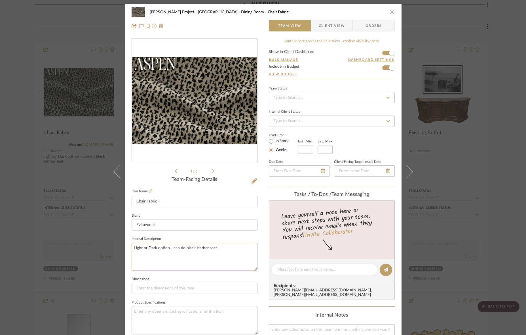
type input "Chair Fabric -"
click at [236, 255] on textarea "Light or Dark option - can do black leather seat" at bounding box center [195, 257] width 126 height 28
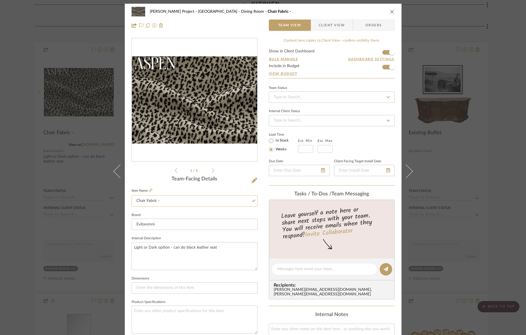
click at [174, 204] on input "Chair Fabric -" at bounding box center [195, 201] width 126 height 11
type input "Chair Fabric - exact fabric TBD - Animal Print esque"
click at [339, 10] on div "[PERSON_NAME] Project - [GEOGRAPHIC_DATA] Dining Room Chair Fabric - exact fabr…" at bounding box center [267, 12] width 235 height 4
click at [390, 13] on icon "close" at bounding box center [392, 11] width 5 height 5
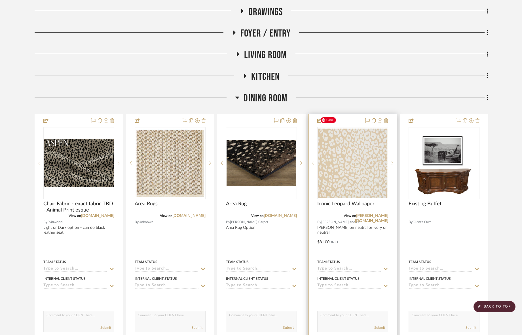
scroll to position [152, 0]
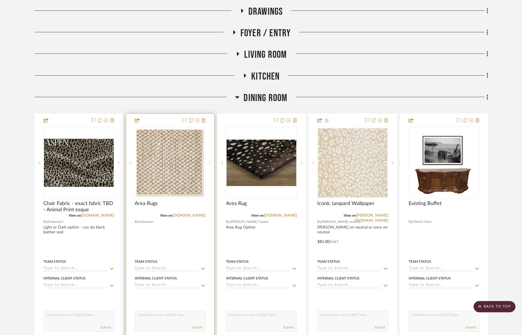
click at [210, 161] on icon at bounding box center [210, 163] width 2 height 4
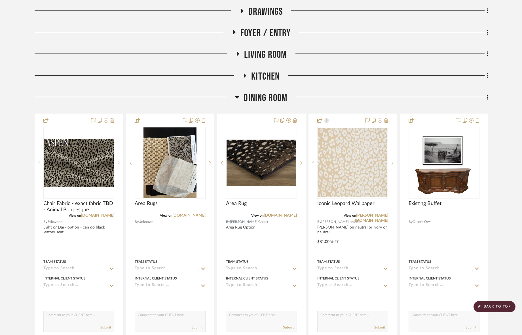
click at [258, 92] on span "Dining Room" at bounding box center [266, 98] width 44 height 12
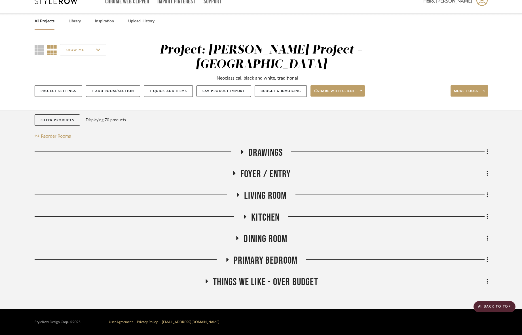
scroll to position [0, 0]
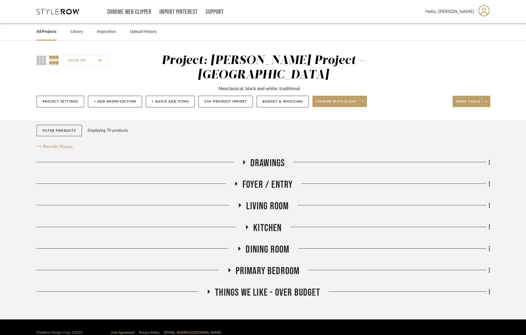
drag, startPoint x: 261, startPoint y: 191, endPoint x: 264, endPoint y: 198, distance: 7.5
click at [261, 200] on span "Living Room" at bounding box center [267, 206] width 43 height 12
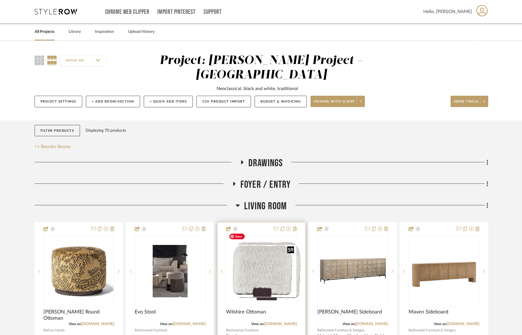
scroll to position [108, 0]
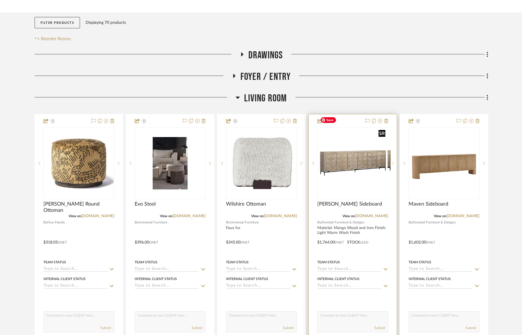
click at [349, 175] on img at bounding box center [353, 164] width 70 height 70
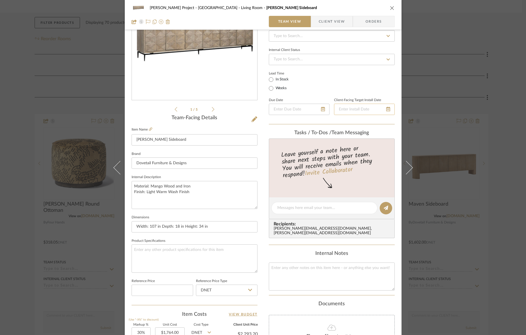
scroll to position [75, 0]
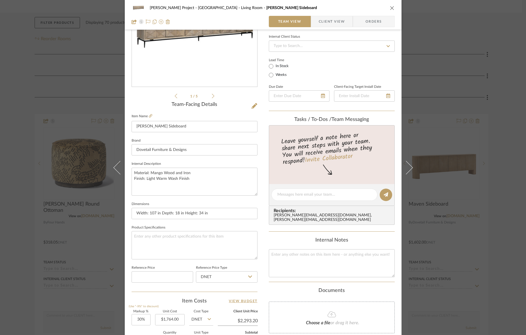
click at [390, 8] on icon "close" at bounding box center [392, 8] width 5 height 5
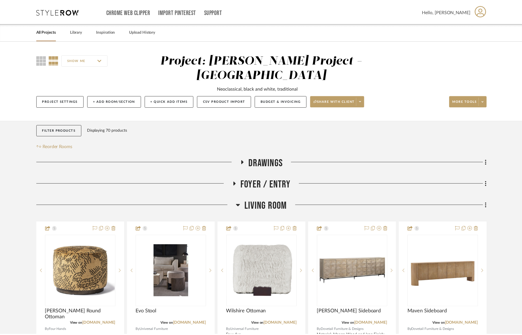
scroll to position [108, 0]
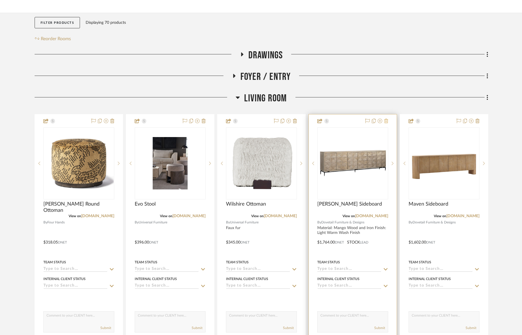
click at [386, 119] on icon at bounding box center [386, 121] width 4 height 5
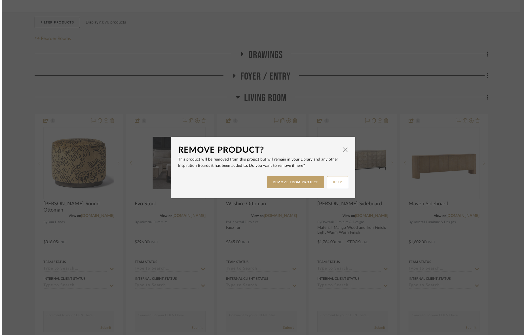
scroll to position [0, 0]
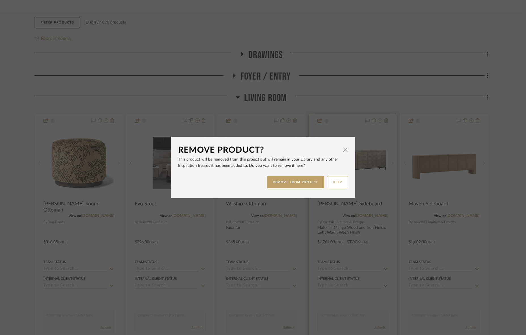
drag, startPoint x: 296, startPoint y: 181, endPoint x: 358, endPoint y: 167, distance: 63.3
click at [296, 181] on button "REMOVE FROM PROJECT" at bounding box center [295, 182] width 57 height 12
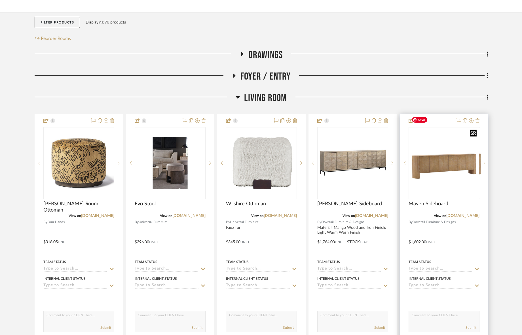
scroll to position [108, 0]
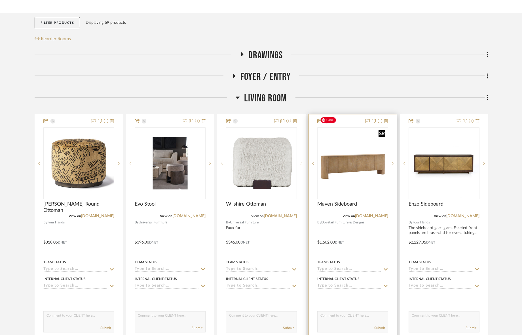
click at [341, 158] on img "0" at bounding box center [353, 164] width 70 height 70
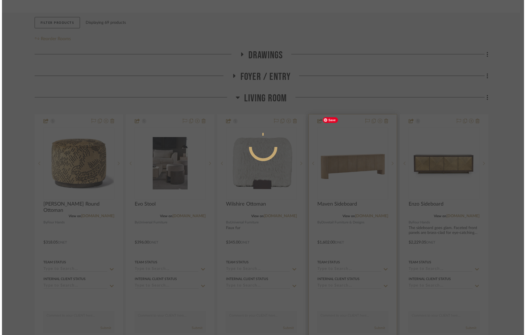
scroll to position [0, 0]
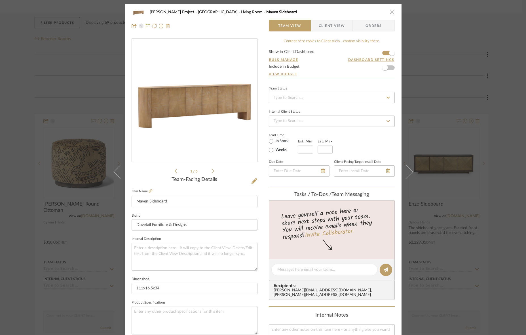
click at [390, 12] on icon "close" at bounding box center [392, 12] width 5 height 5
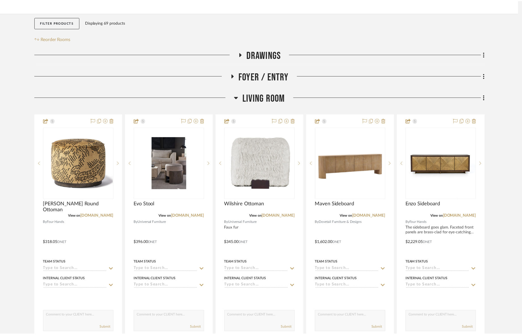
scroll to position [108, 0]
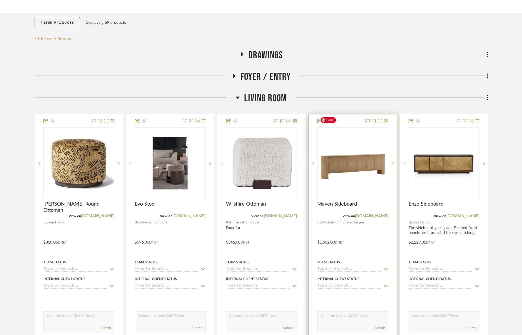
click at [385, 119] on icon at bounding box center [386, 121] width 4 height 5
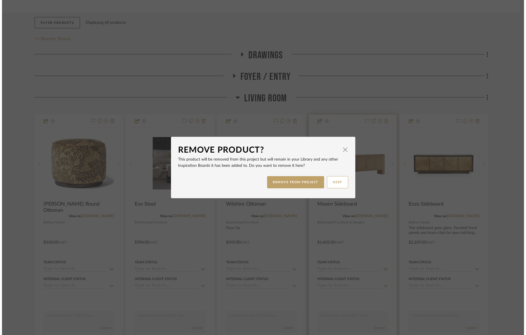
scroll to position [0, 0]
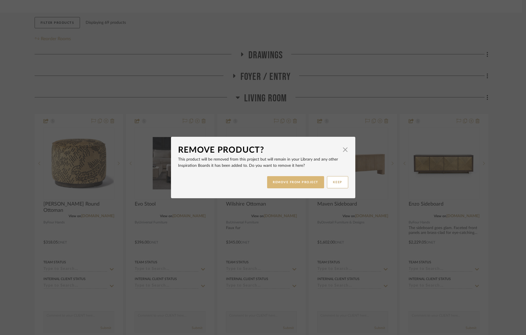
click at [301, 183] on button "REMOVE FROM PROJECT" at bounding box center [295, 182] width 57 height 12
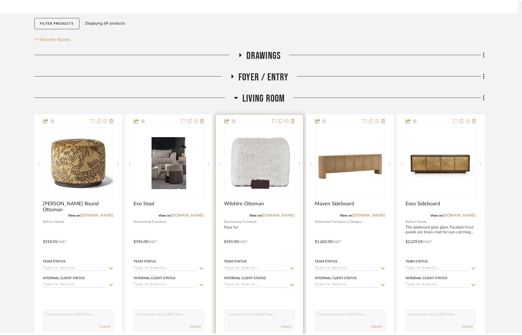
scroll to position [108, 0]
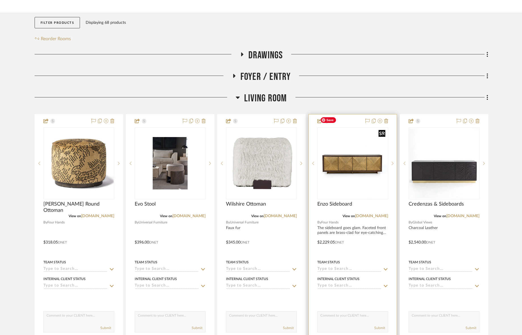
click at [369, 153] on img "0" at bounding box center [353, 164] width 70 height 70
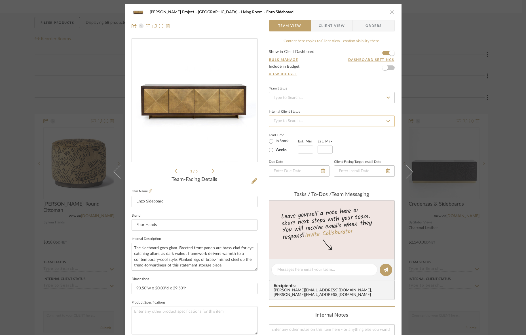
scroll to position [4, 0]
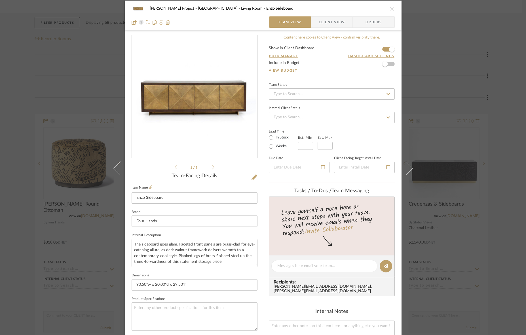
click at [391, 7] on icon "close" at bounding box center [392, 8] width 5 height 5
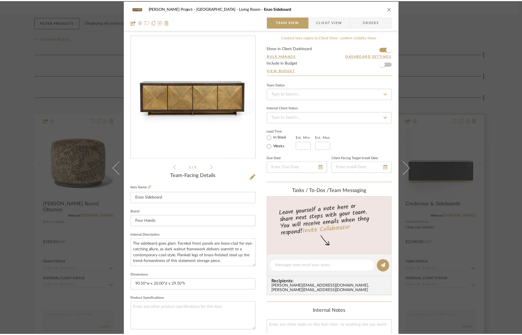
scroll to position [108, 0]
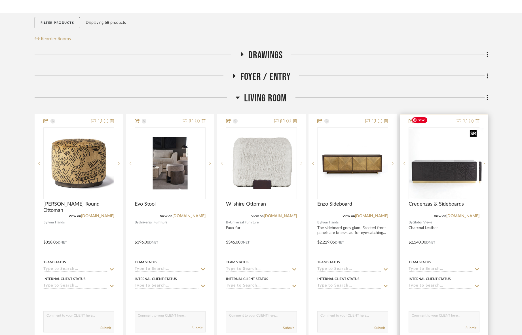
click at [442, 161] on img at bounding box center [444, 164] width 70 height 70
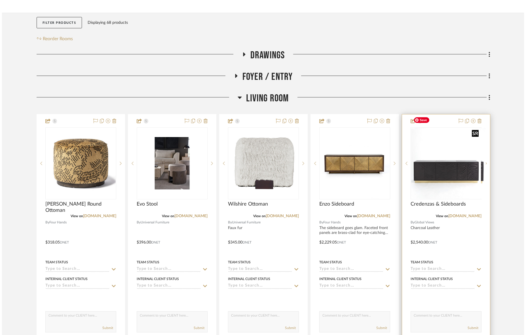
scroll to position [0, 0]
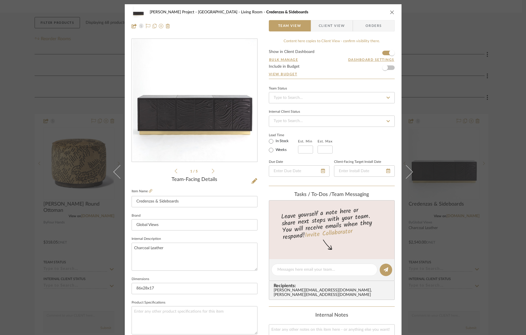
click at [390, 11] on icon "close" at bounding box center [392, 12] width 5 height 5
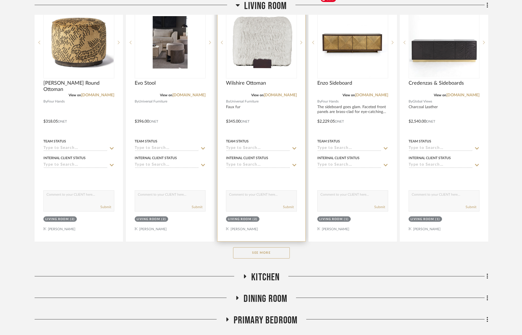
scroll to position [247, 0]
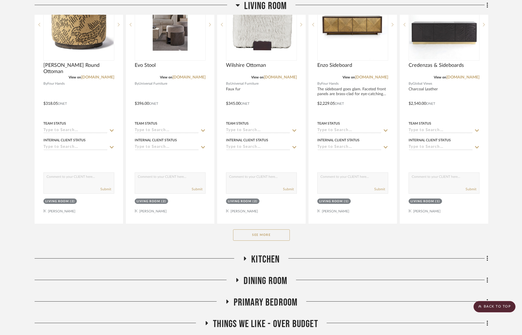
drag, startPoint x: 265, startPoint y: 226, endPoint x: 263, endPoint y: 223, distance: 3.6
click at [265, 230] on button "See More" at bounding box center [261, 235] width 57 height 11
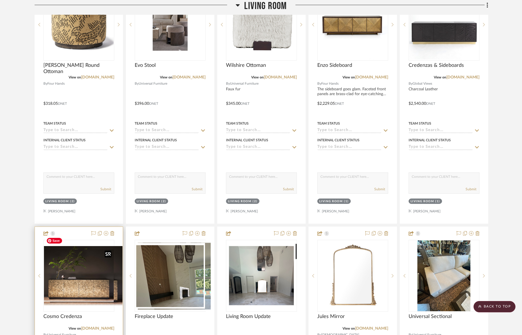
click at [85, 273] on img at bounding box center [79, 276] width 70 height 52
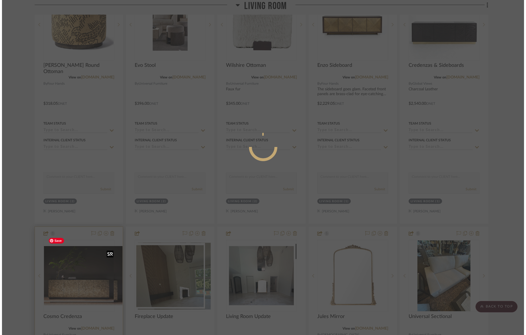
scroll to position [0, 0]
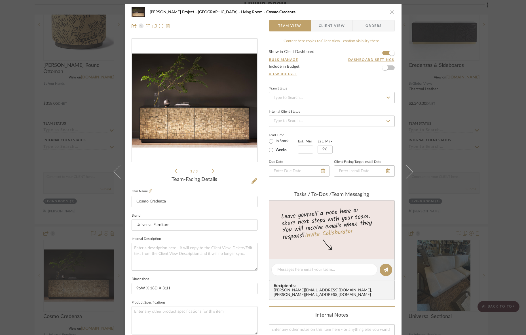
click at [390, 11] on icon "close" at bounding box center [392, 12] width 5 height 5
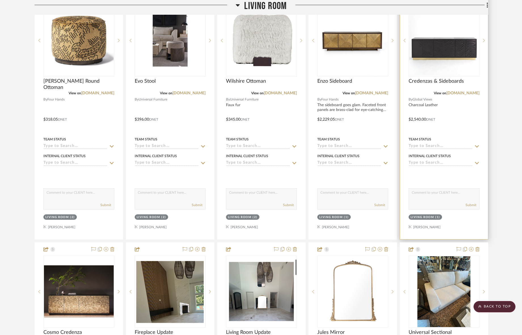
scroll to position [224, 0]
